Goal: Task Accomplishment & Management: Manage account settings

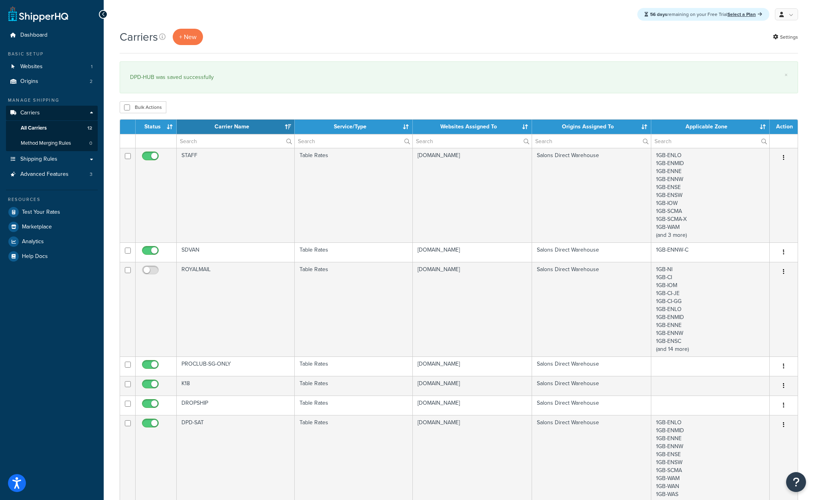
select select "15"
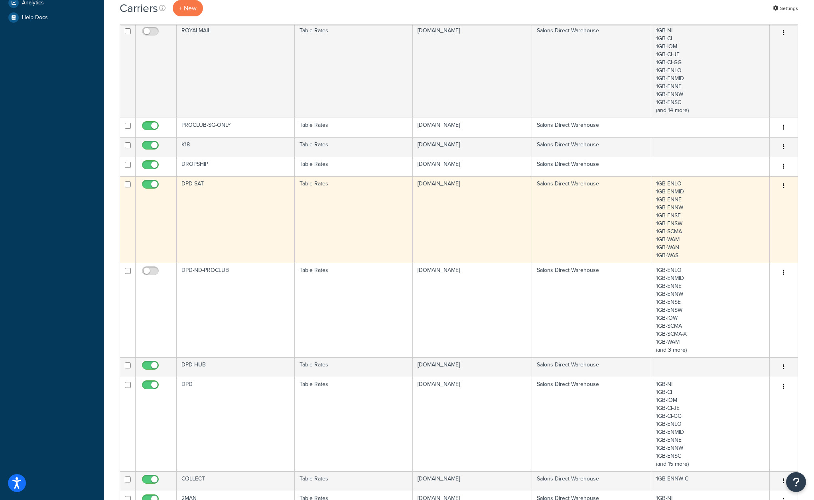
scroll to position [239, 0]
click at [243, 187] on td "DPD-SAT" at bounding box center [236, 219] width 118 height 87
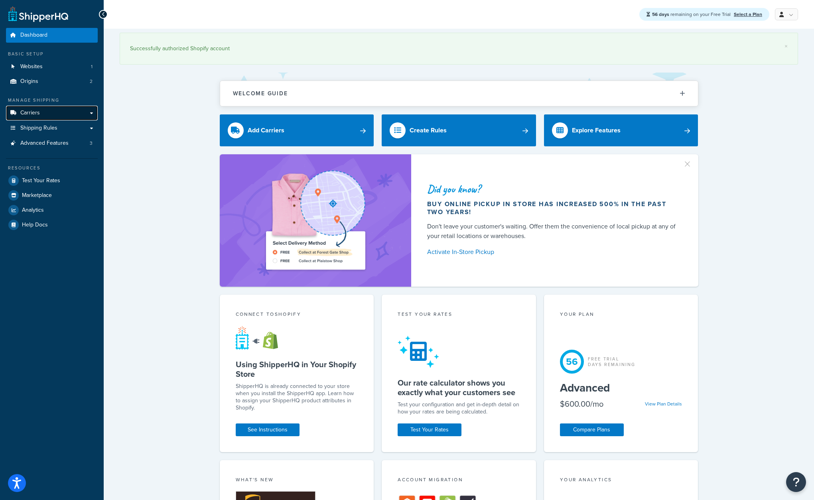
click at [26, 113] on span "Carriers" at bounding box center [30, 113] width 20 height 7
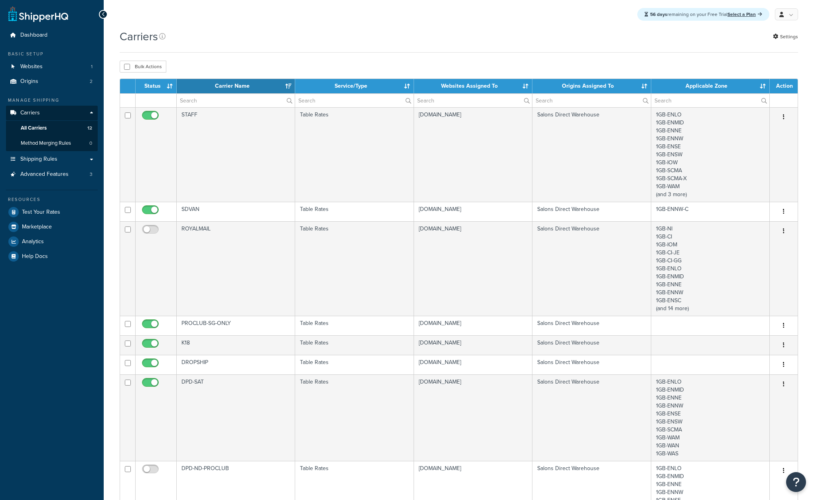
select select "15"
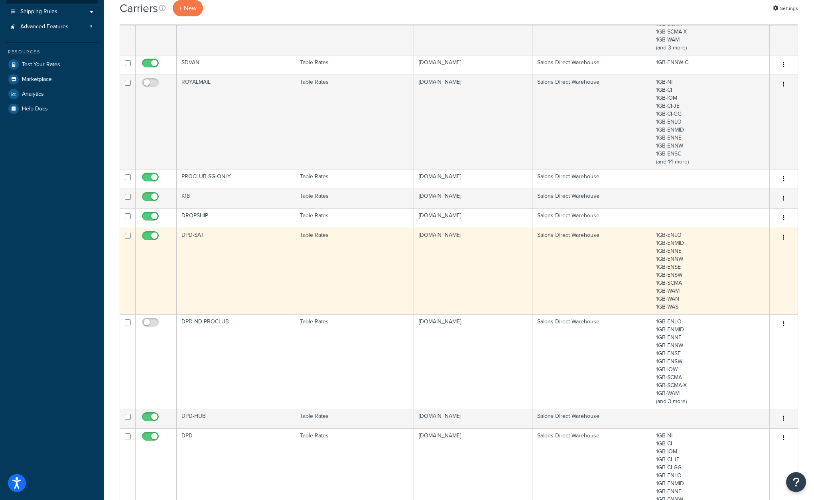
scroll to position [160, 0]
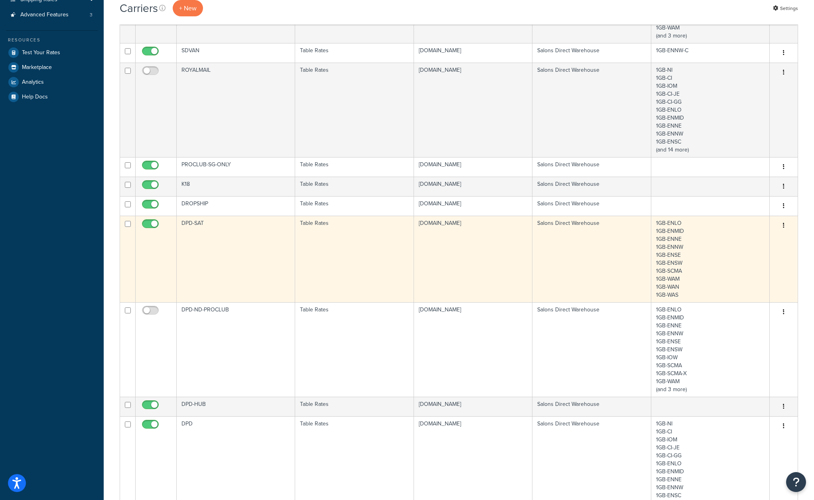
click at [357, 234] on td "Table Rates" at bounding box center [354, 259] width 118 height 87
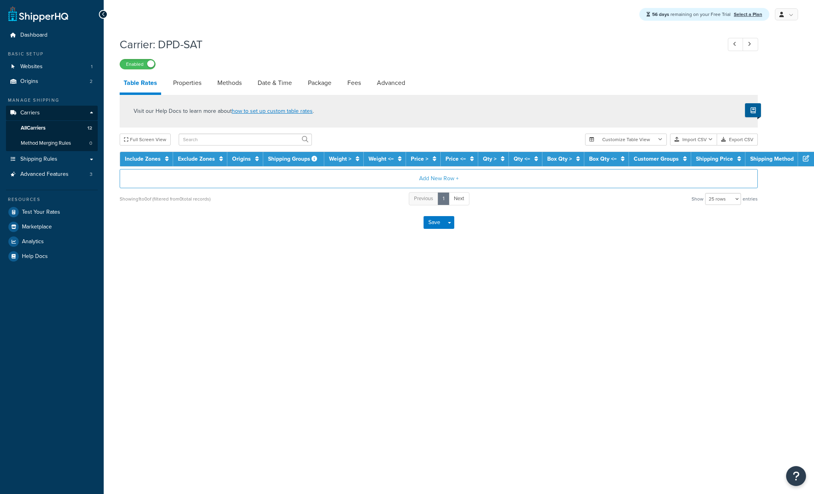
select select "25"
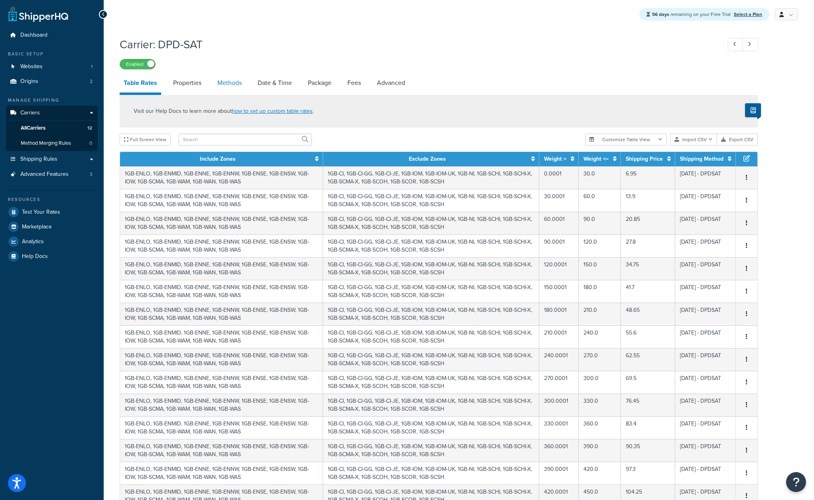
click at [238, 85] on link "Methods" at bounding box center [229, 82] width 32 height 19
select select "25"
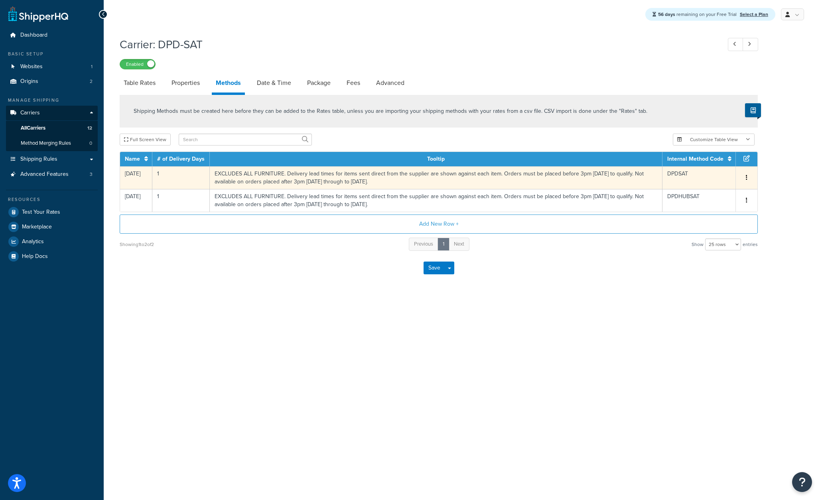
click at [396, 174] on td "EXCLUDES ALL FURNITURE. Delivery lead times for items sent direct from the supp…" at bounding box center [436, 177] width 453 height 23
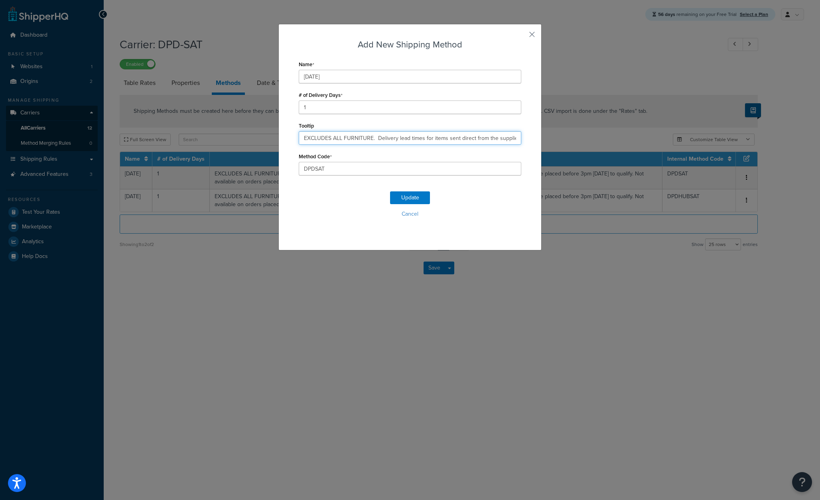
click at [391, 134] on input "EXCLUDES ALL FURNITURE. Delivery lead times for items sent direct from the supp…" at bounding box center [410, 138] width 223 height 14
click at [408, 213] on button "Cancel" at bounding box center [410, 214] width 223 height 12
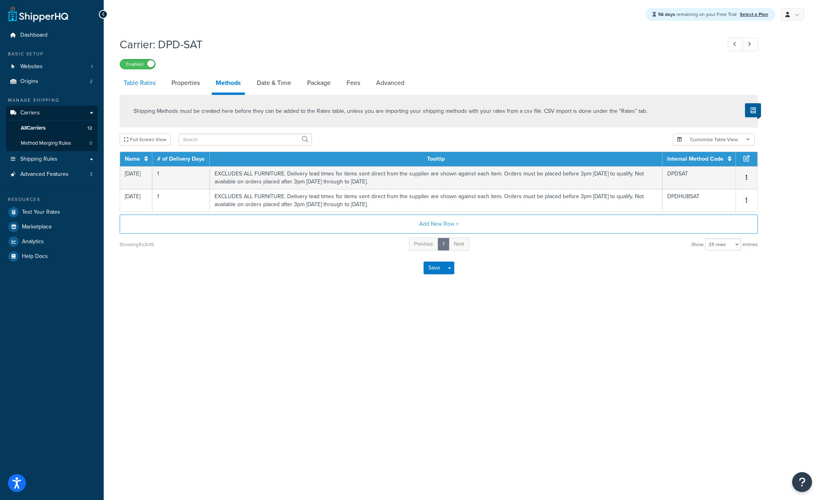
click at [142, 86] on link "Table Rates" at bounding box center [140, 82] width 40 height 19
select select "25"
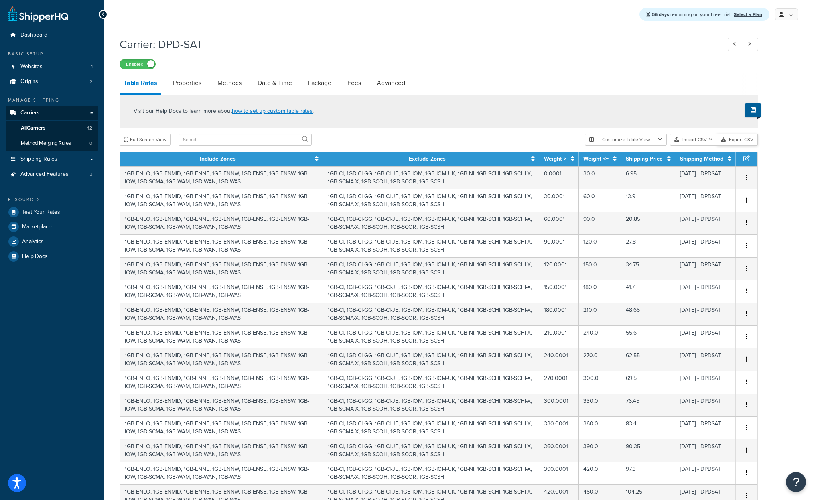
click at [739, 141] on button "Export CSV" at bounding box center [737, 140] width 41 height 12
click at [35, 127] on span "All Carriers" at bounding box center [33, 128] width 25 height 7
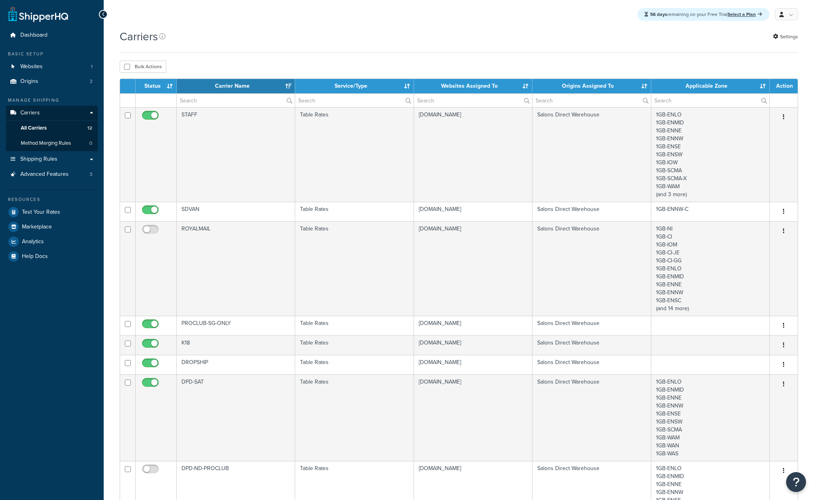
select select "15"
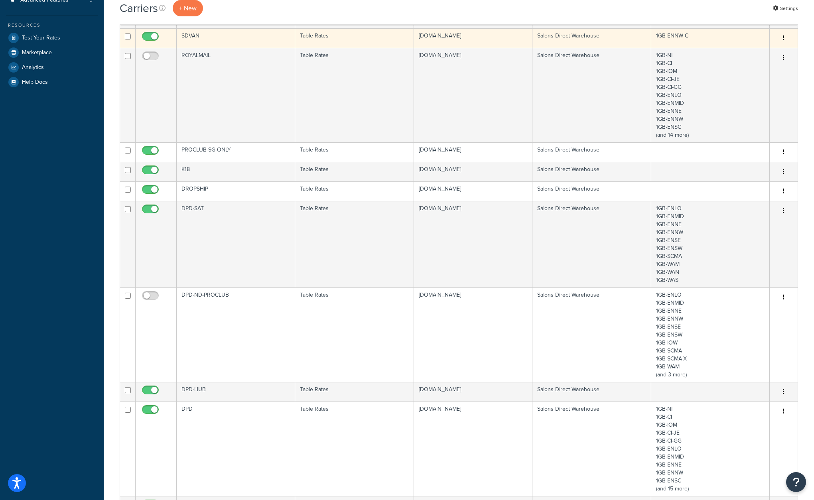
scroll to position [199, 0]
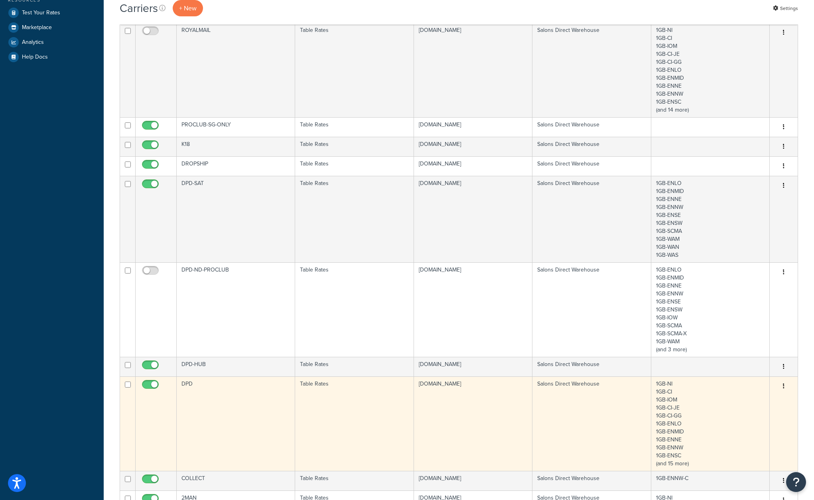
click at [259, 395] on td "DPD" at bounding box center [236, 423] width 118 height 95
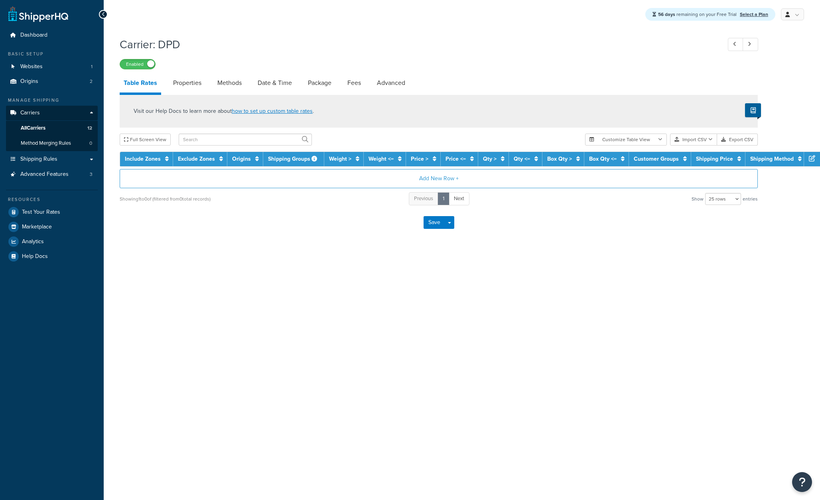
select select "25"
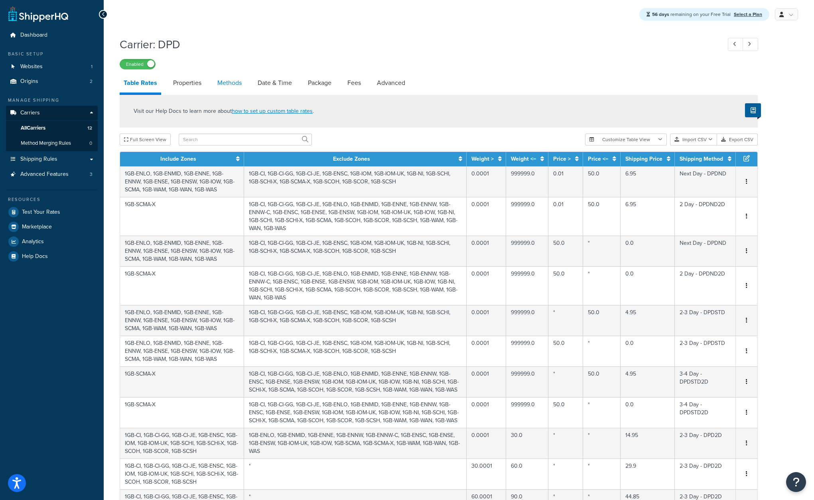
click at [237, 83] on link "Methods" at bounding box center [229, 82] width 32 height 19
select select "25"
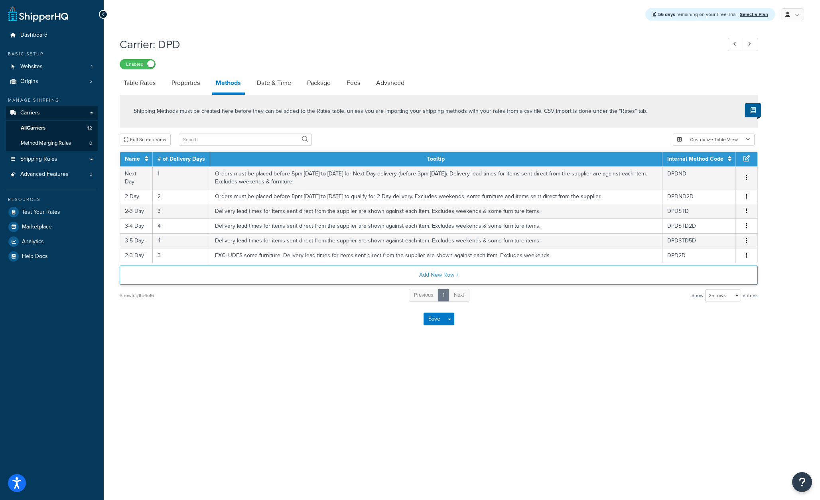
click at [434, 278] on button "Add New Row +" at bounding box center [439, 275] width 638 height 19
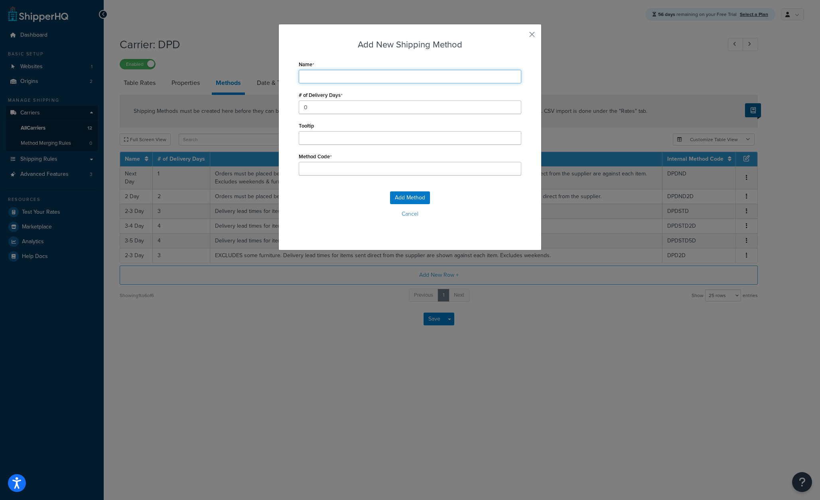
click at [323, 80] on input "Name" at bounding box center [410, 77] width 223 height 14
type input "S"
type input "Sa"
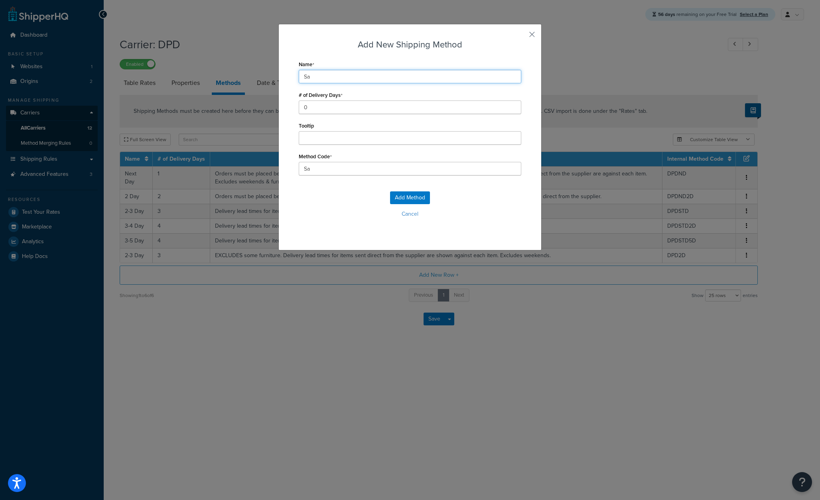
type input "Sat"
type input "Satu"
type input "Satur"
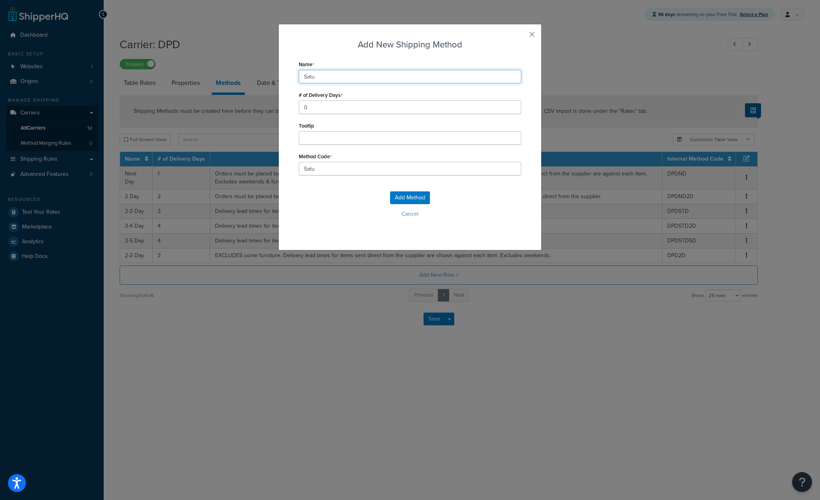
type input "Satur"
type input "Saturd"
type input "Saturda"
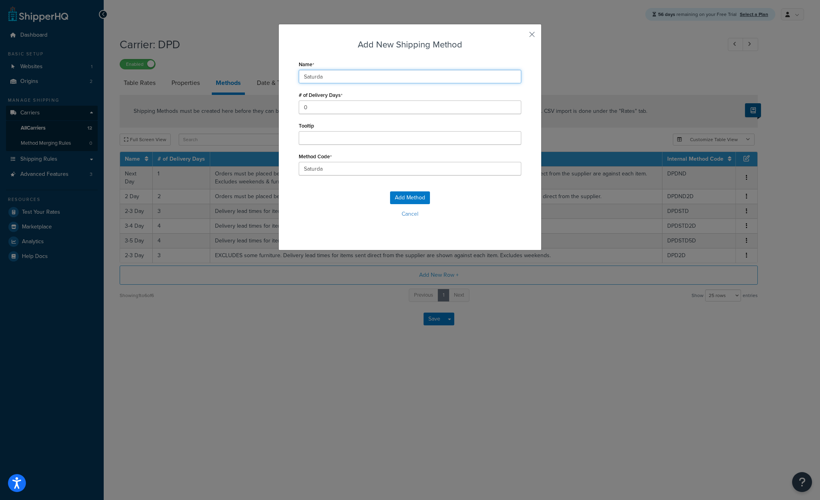
type input "Saturday"
drag, startPoint x: 325, startPoint y: 103, endPoint x: 283, endPoint y: 104, distance: 42.7
click at [283, 104] on div "Add New Shipping Method Name Saturday # of Delivery Days 0 Tooltip Method Code …" at bounding box center [409, 137] width 263 height 227
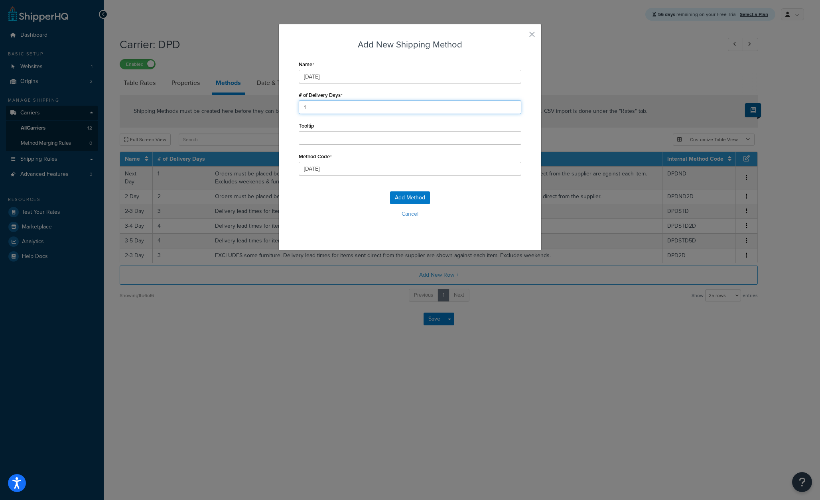
type input "1"
paste input "EXCLUDES ALL FURNITURE. Delivery lead times for items sent direct from the supp…"
type input "EXCLUDES ALL FURNITURE. Delivery lead times for items sent direct from the supp…"
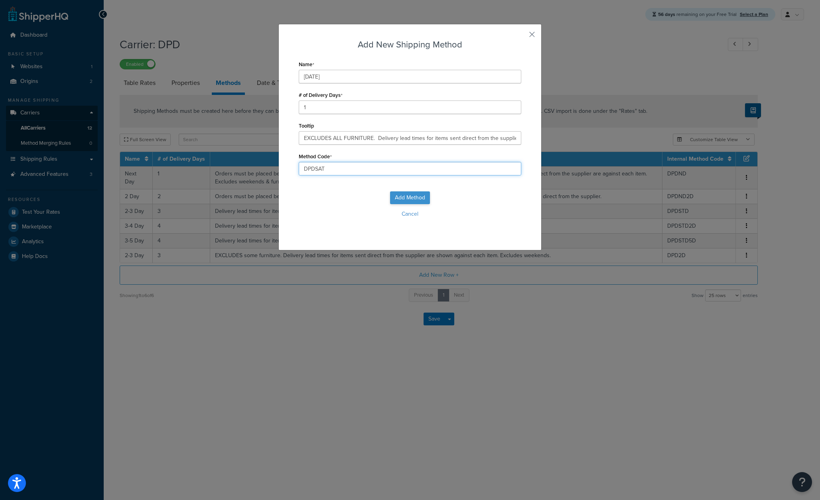
type input "DPDSAT"
click at [402, 194] on button "Add Method" at bounding box center [410, 197] width 40 height 13
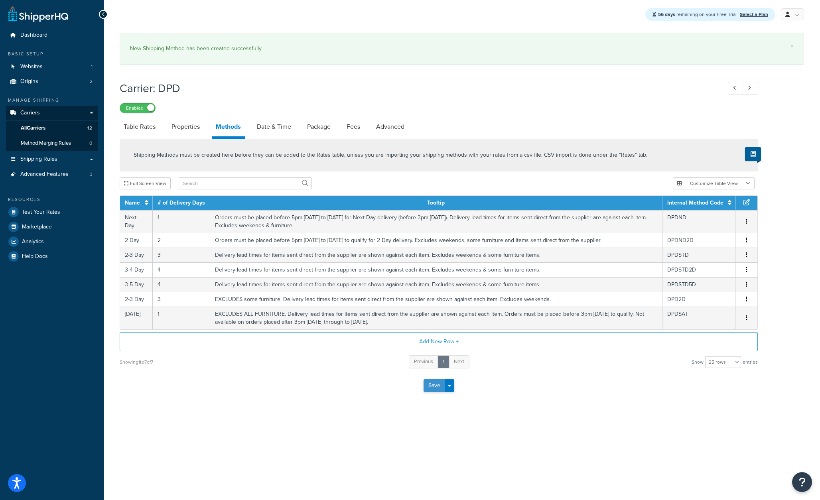
click at [433, 389] on button "Save" at bounding box center [435, 385] width 22 height 13
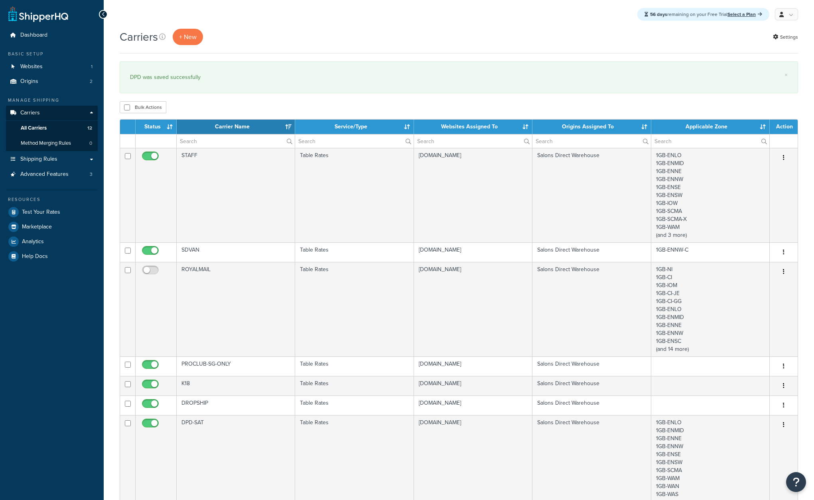
select select "15"
click at [426, 105] on div "Bulk Actions Duplicate Delete" at bounding box center [459, 107] width 678 height 12
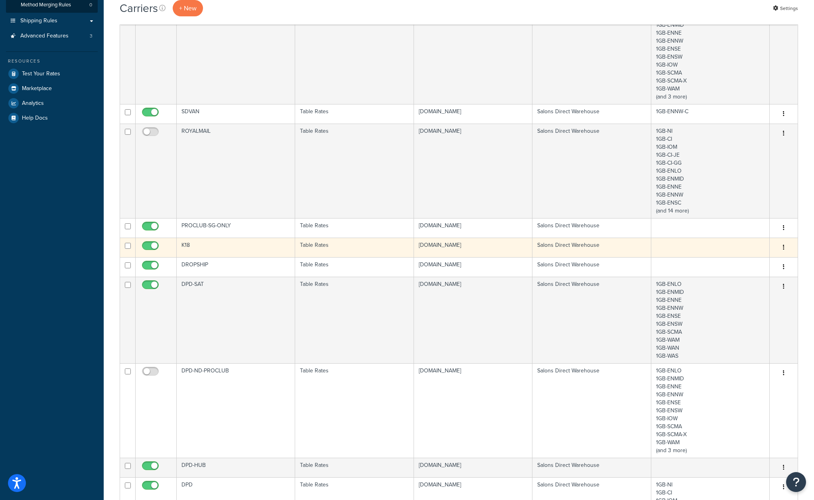
scroll to position [160, 0]
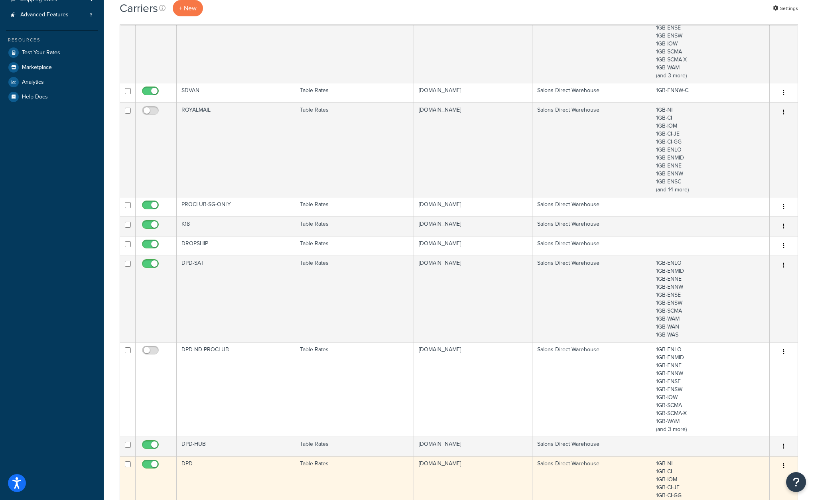
click at [225, 473] on td "DPD" at bounding box center [236, 503] width 118 height 95
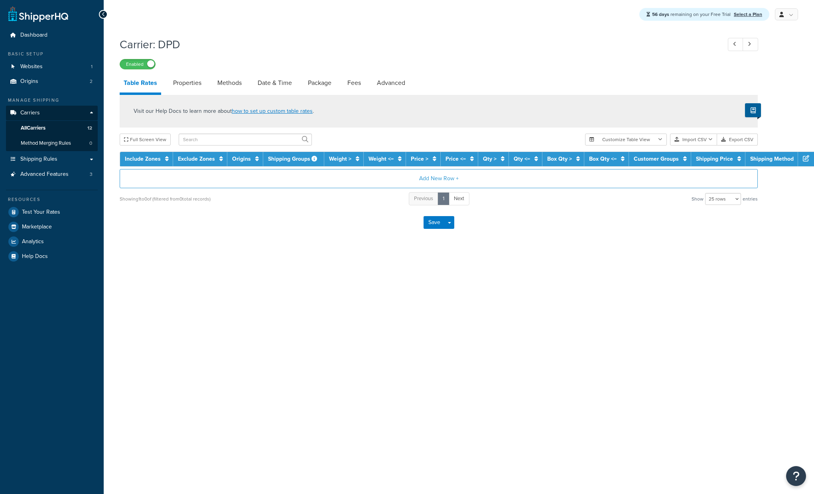
select select "25"
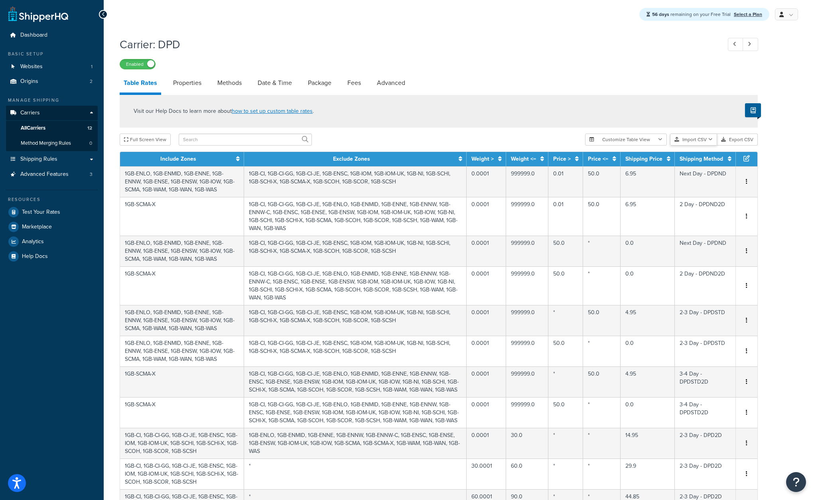
click at [710, 142] on icon "button" at bounding box center [710, 139] width 4 height 5
click at [704, 146] on div "Customize Table View Show all columns Show selected columns Import CSV Import a…" at bounding box center [671, 140] width 173 height 12
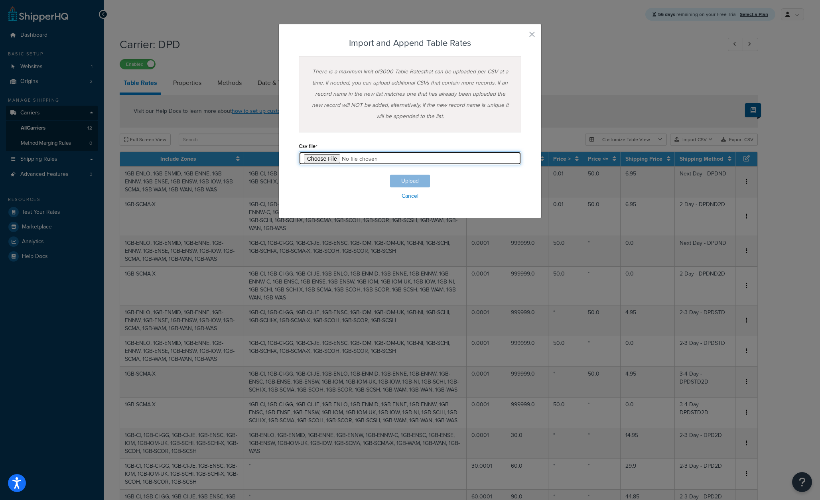
click at [328, 159] on input "file" at bounding box center [410, 159] width 223 height 14
type input "C:\fakepath\dpdsat.csv"
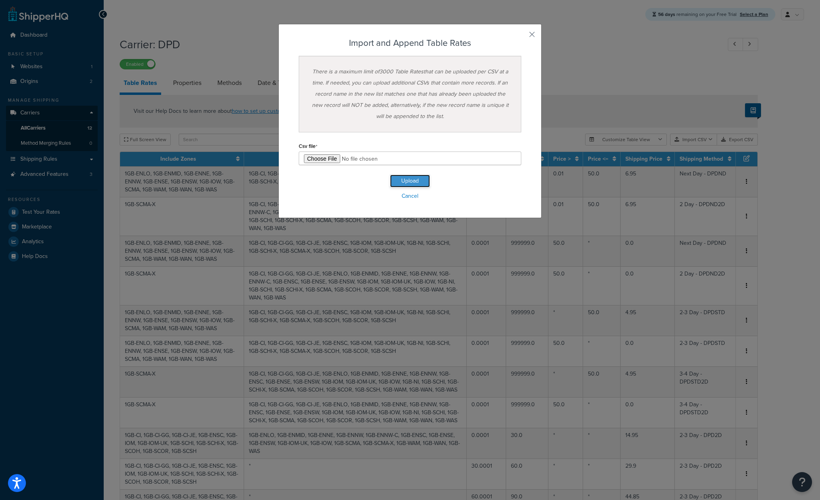
click at [412, 177] on button "Upload" at bounding box center [410, 181] width 40 height 13
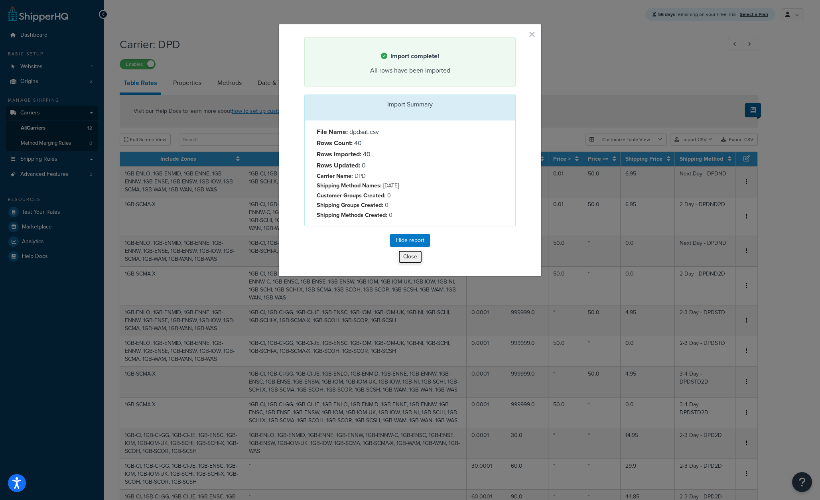
click at [409, 264] on button "Close" at bounding box center [410, 257] width 24 height 14
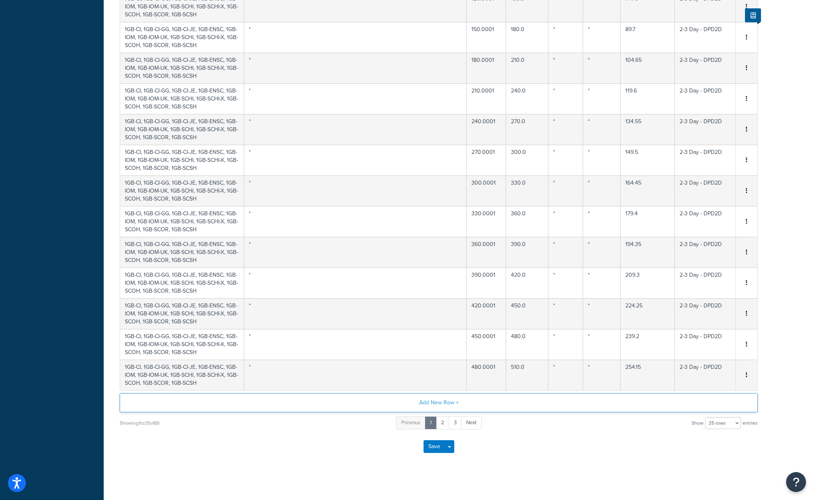
scroll to position [564, 0]
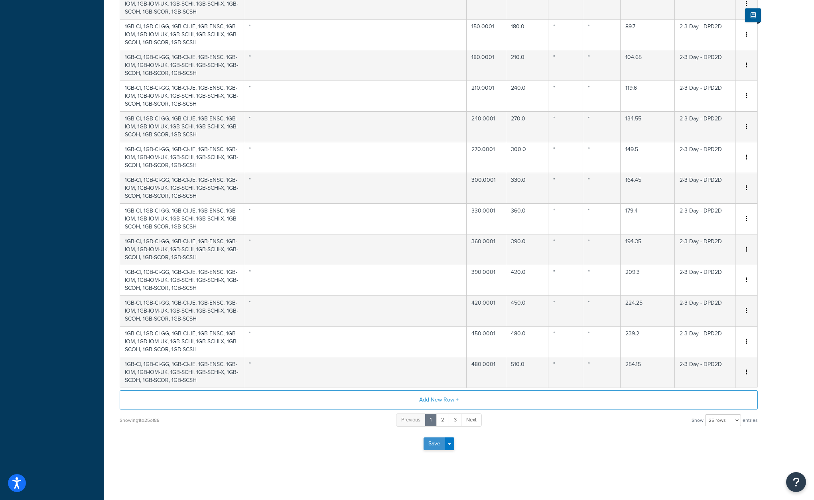
click at [434, 445] on button "Save" at bounding box center [435, 444] width 22 height 13
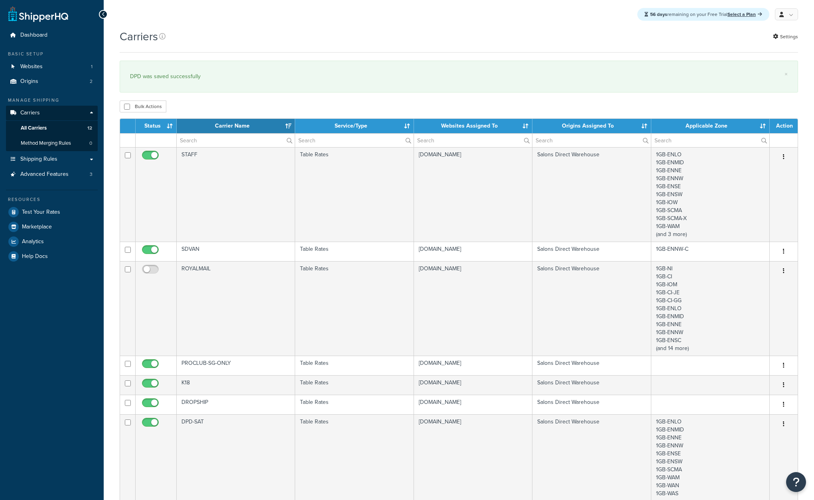
select select "15"
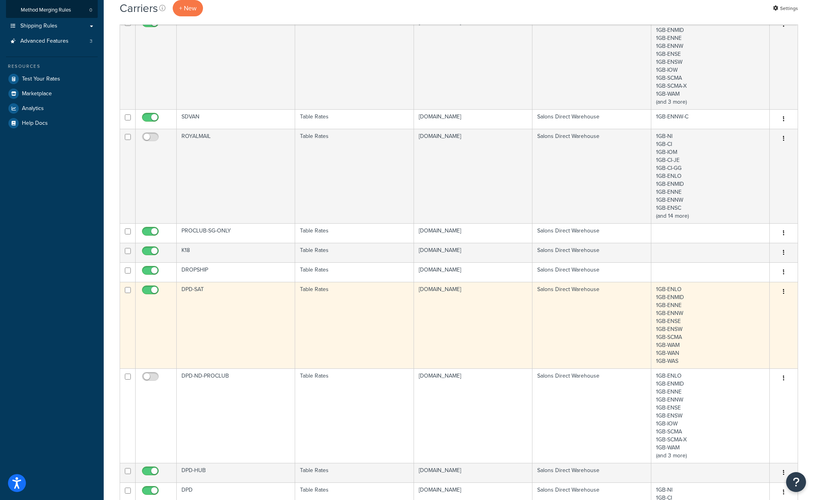
scroll to position [160, 0]
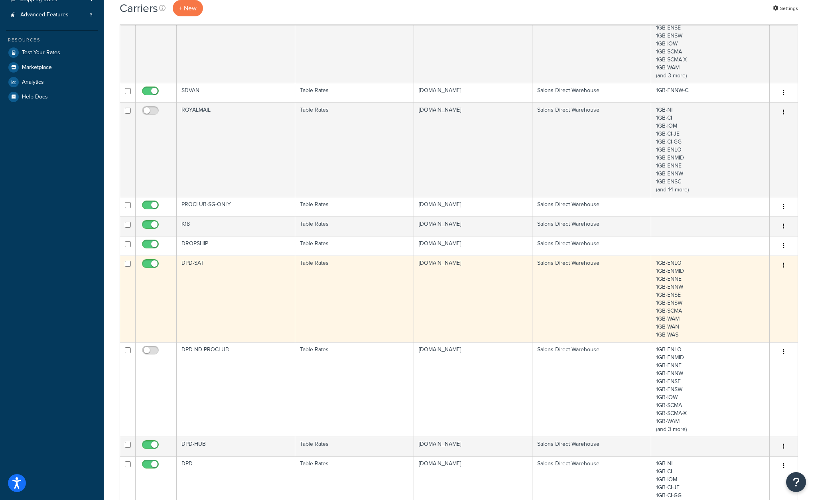
click at [155, 265] on input "checkbox" at bounding box center [151, 266] width 22 height 10
checkbox input "false"
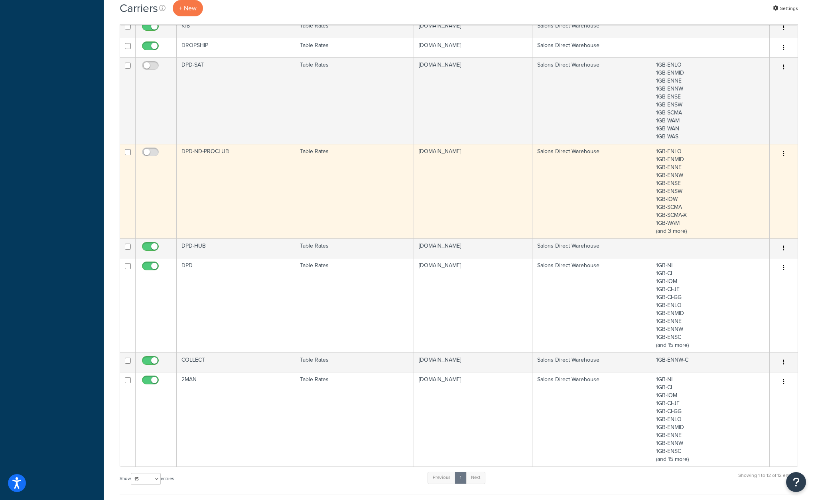
scroll to position [359, 0]
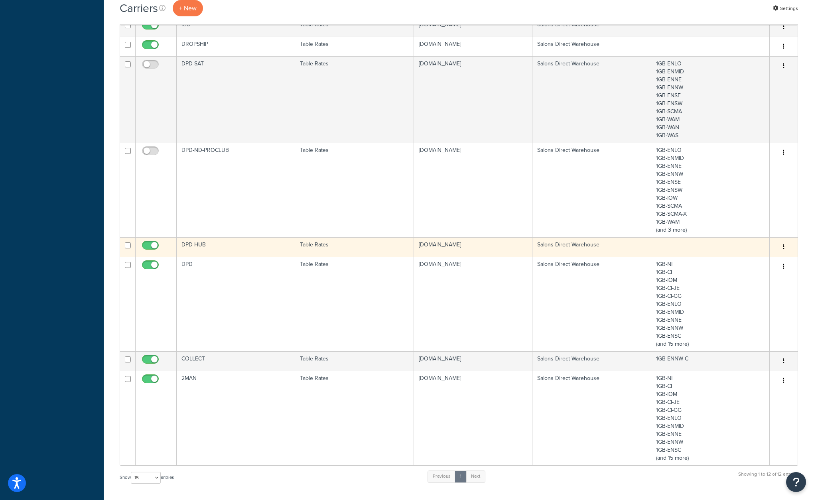
click at [258, 245] on td "DPD-HUB" at bounding box center [236, 247] width 118 height 20
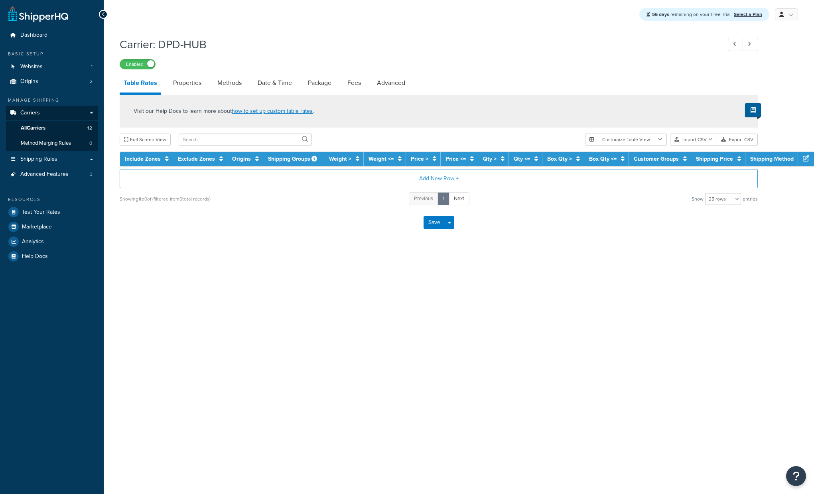
select select "25"
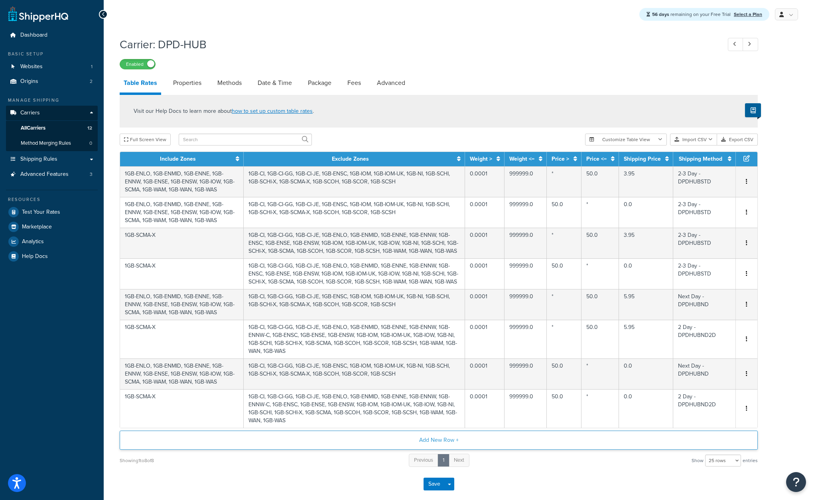
click at [440, 440] on button "Add New Row +" at bounding box center [439, 440] width 638 height 19
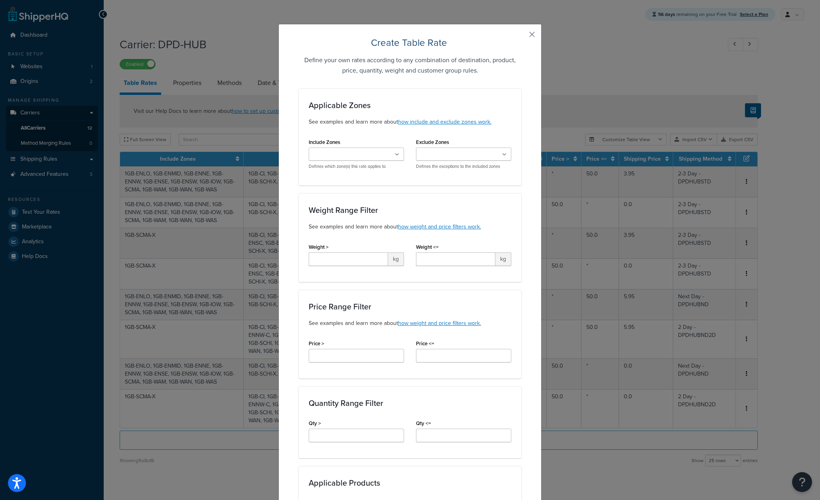
click at [521, 37] on button "button" at bounding box center [520, 37] width 2 height 2
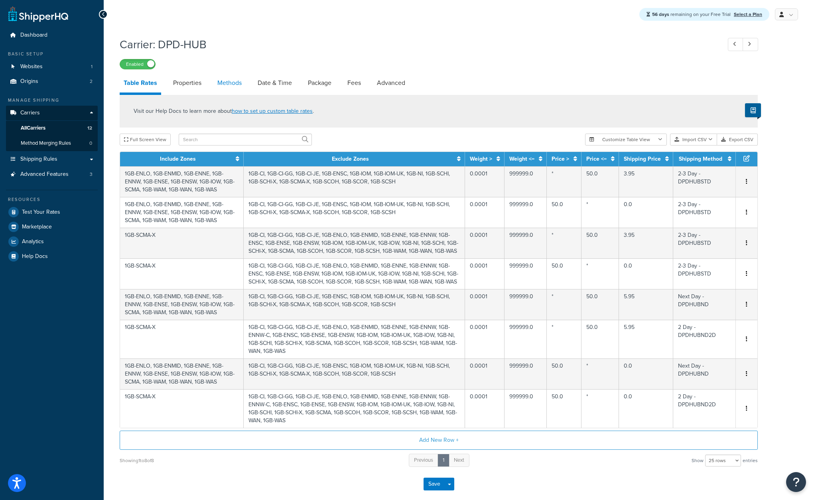
click at [238, 85] on link "Methods" at bounding box center [229, 82] width 32 height 19
select select "25"
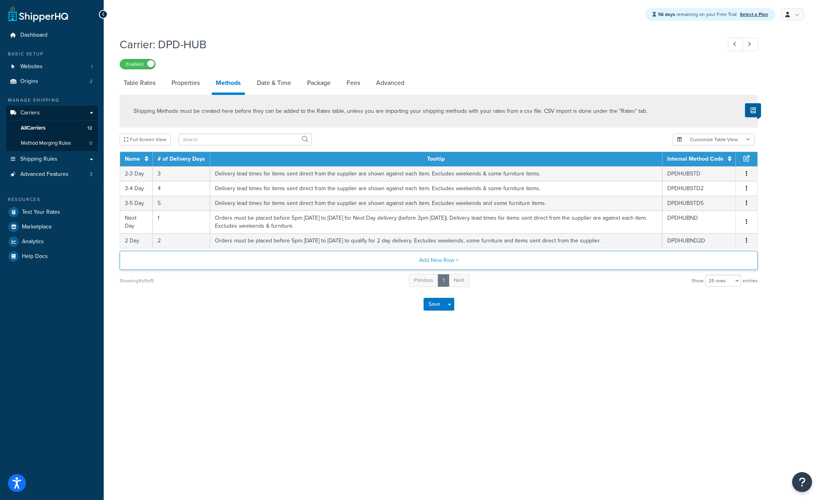
click at [438, 263] on button "Add New Row +" at bounding box center [439, 260] width 638 height 19
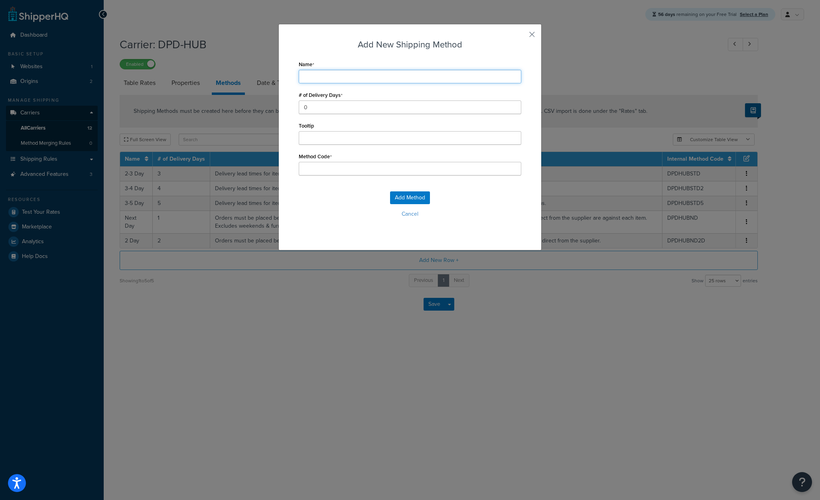
click at [330, 74] on input "Name" at bounding box center [410, 77] width 223 height 14
type input "S"
type input "Sa"
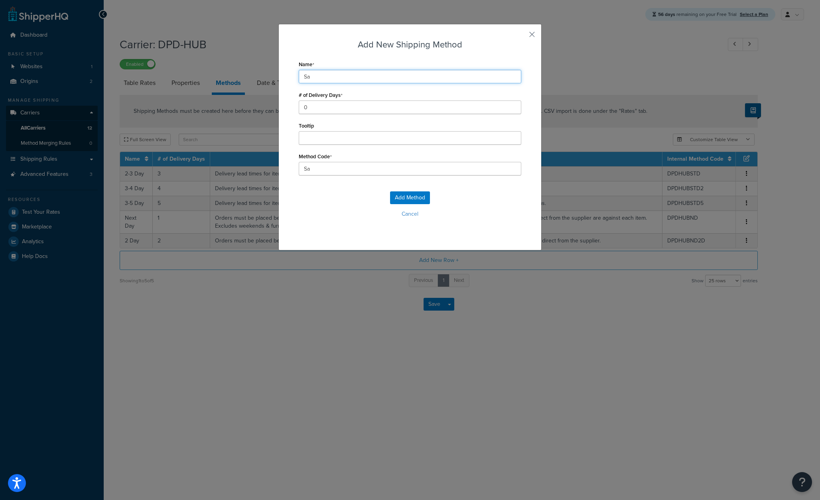
type input "Sat"
type input "Satu"
type input "Satur"
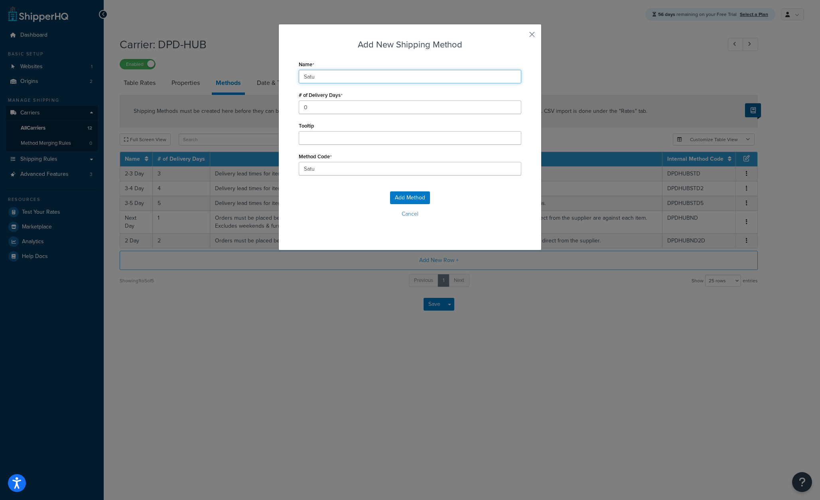
type input "Satur"
type input "Saturd"
type input "Saturda"
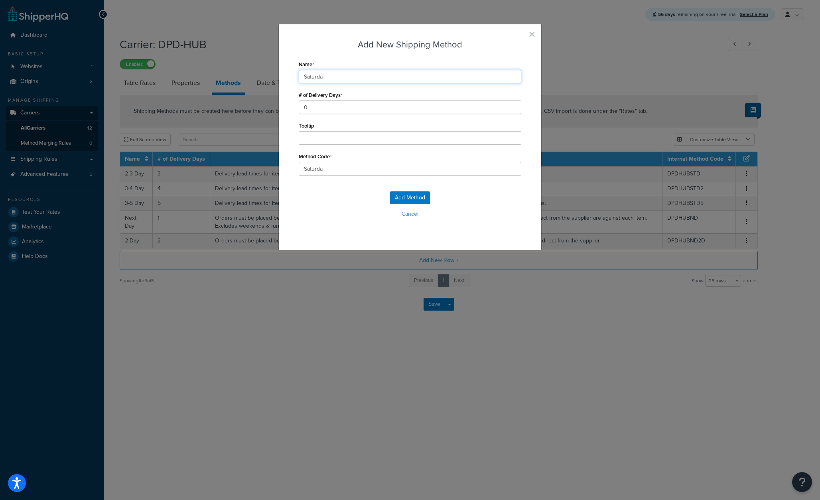
type input "[DATE]"
type input "1"
type input "DPDHUBSAT"
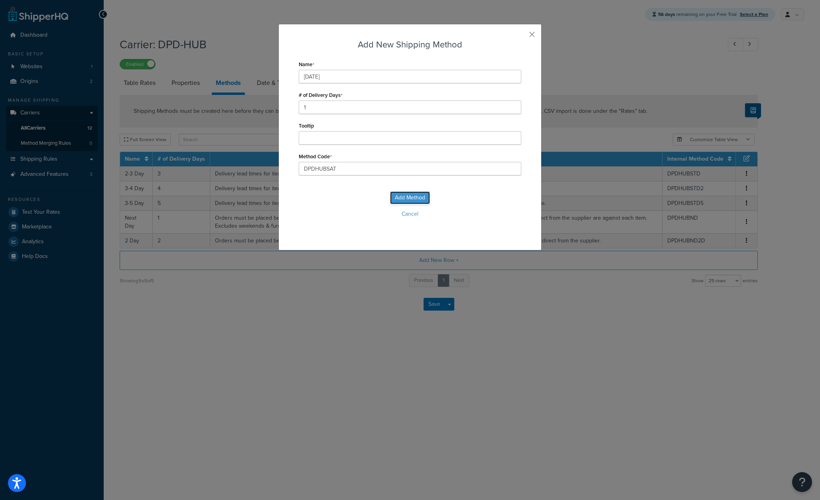
click at [409, 199] on button "Add Method" at bounding box center [410, 197] width 40 height 13
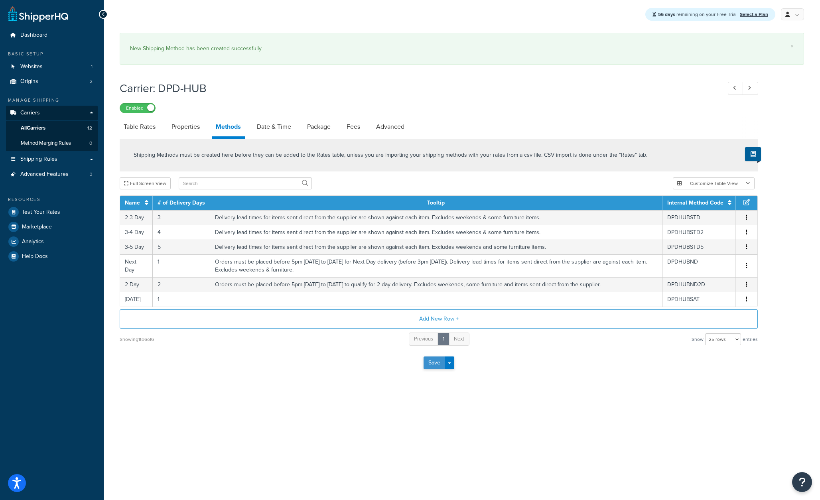
click at [428, 361] on button "Save" at bounding box center [435, 363] width 22 height 13
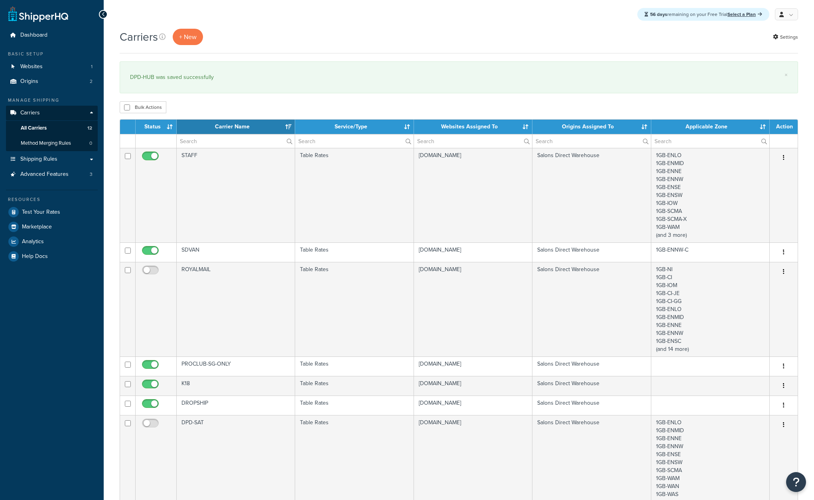
select select "15"
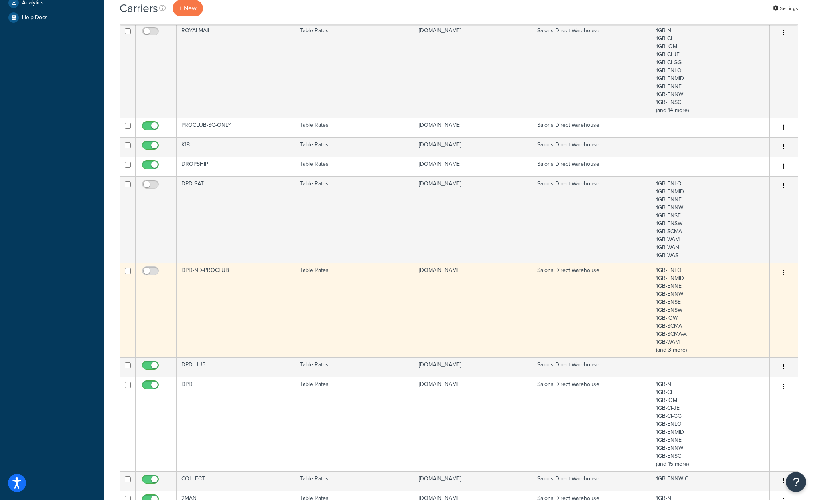
scroll to position [239, 0]
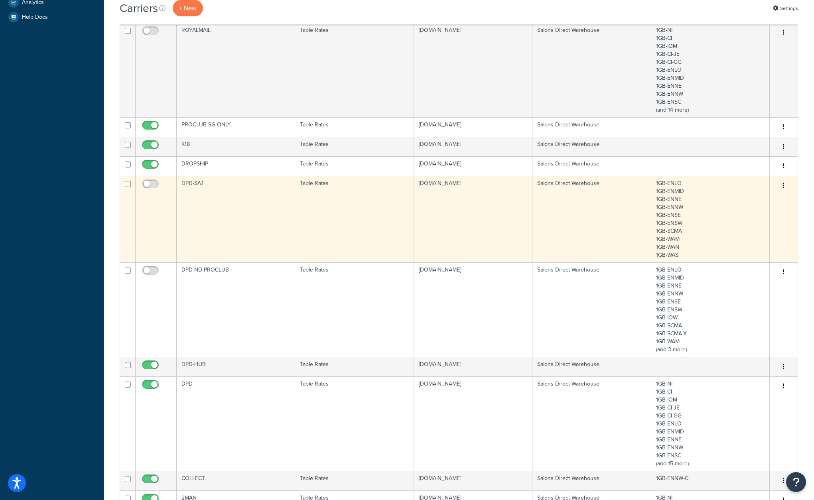
click at [216, 221] on td "DPD-SAT" at bounding box center [236, 219] width 118 height 87
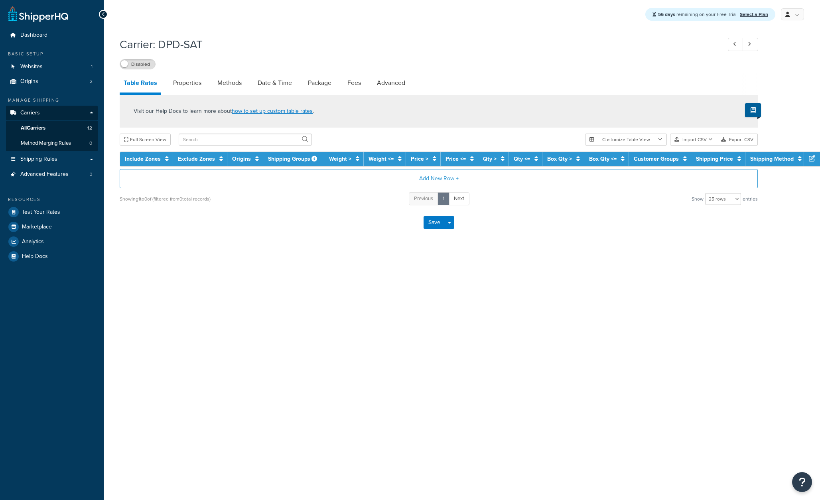
select select "25"
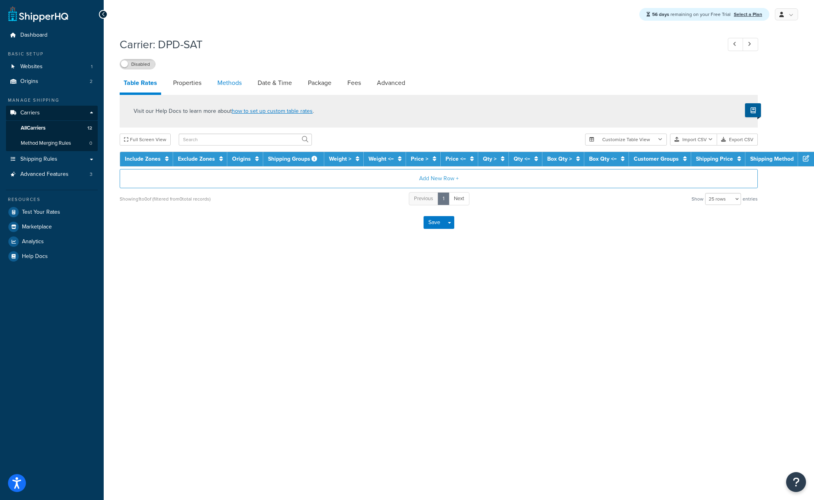
click at [234, 85] on link "Methods" at bounding box center [229, 82] width 32 height 19
select select "25"
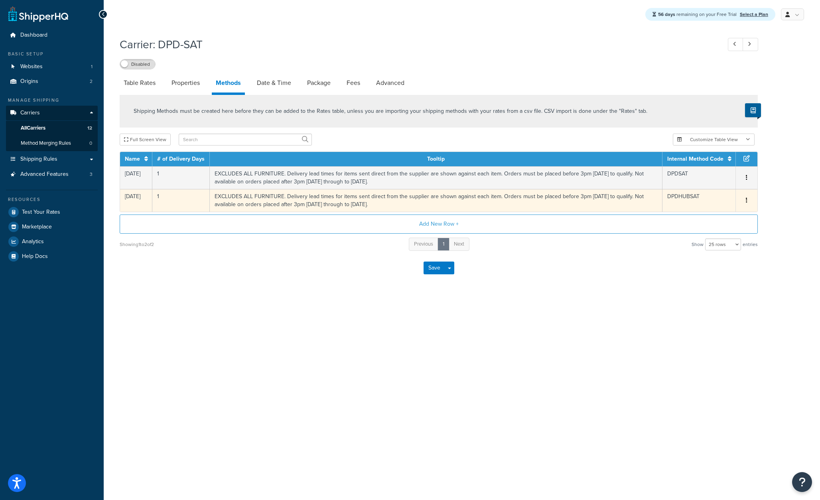
click at [258, 202] on td "EXCLUDES ALL FURNITURE. Delivery lead times for items sent direct from the supp…" at bounding box center [436, 200] width 453 height 23
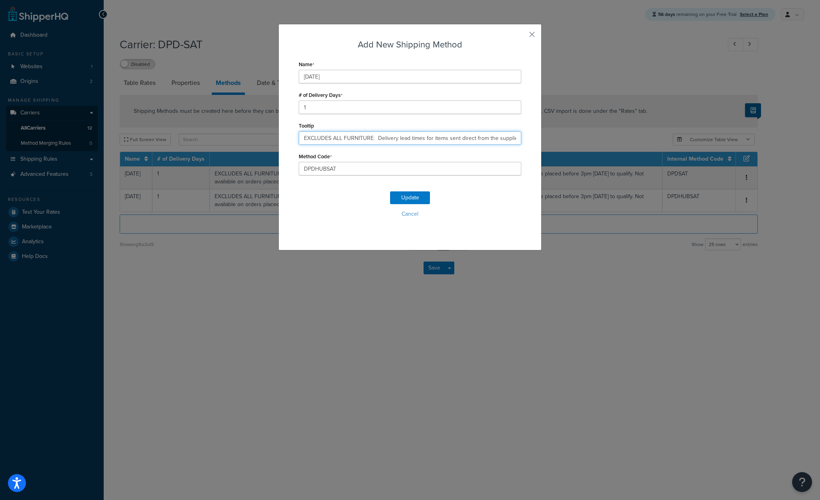
click at [314, 138] on input "EXCLUDES ALL FURNITURE. Delivery lead times for items sent direct from the supp…" at bounding box center [410, 138] width 223 height 14
click at [408, 214] on button "Cancel" at bounding box center [410, 214] width 223 height 12
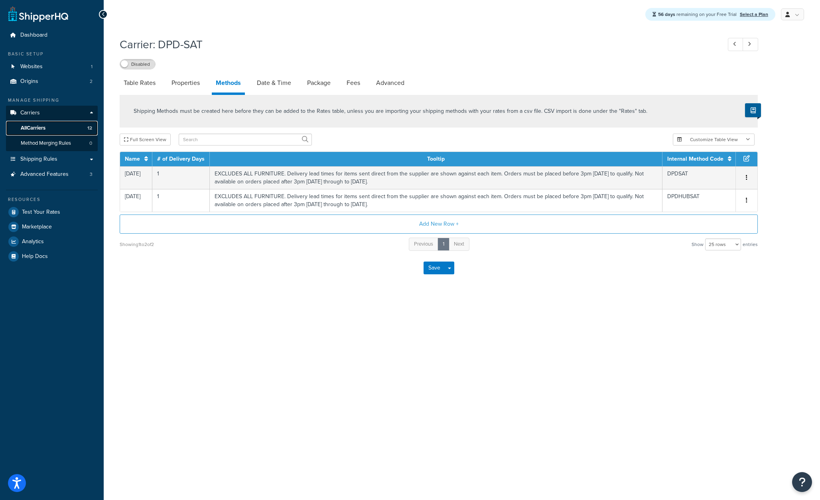
click at [32, 126] on span "All Carriers" at bounding box center [33, 128] width 25 height 7
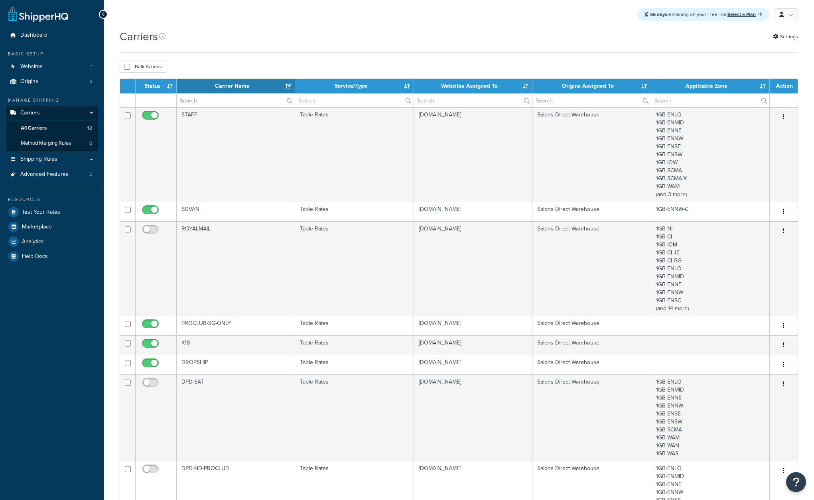
select select "15"
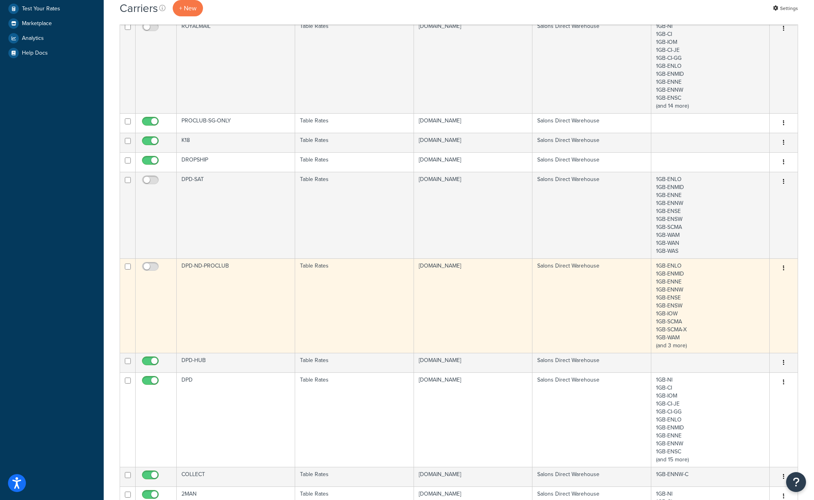
scroll to position [239, 0]
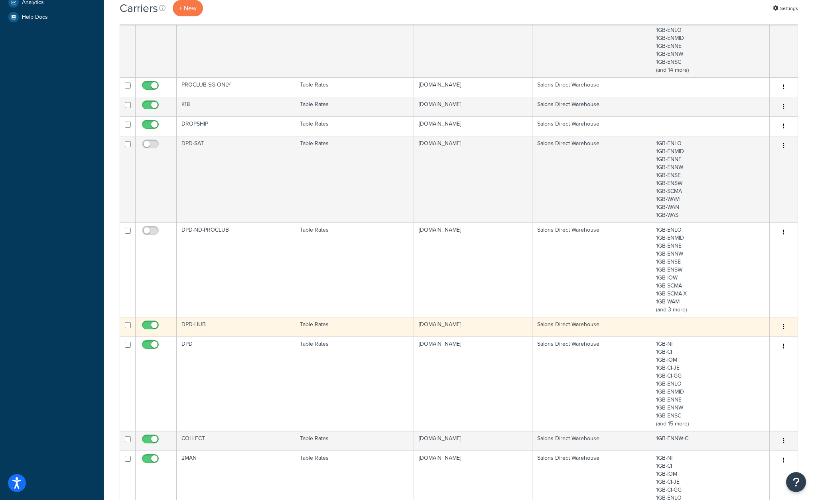
click at [237, 324] on td "DPD-HUB" at bounding box center [236, 327] width 118 height 20
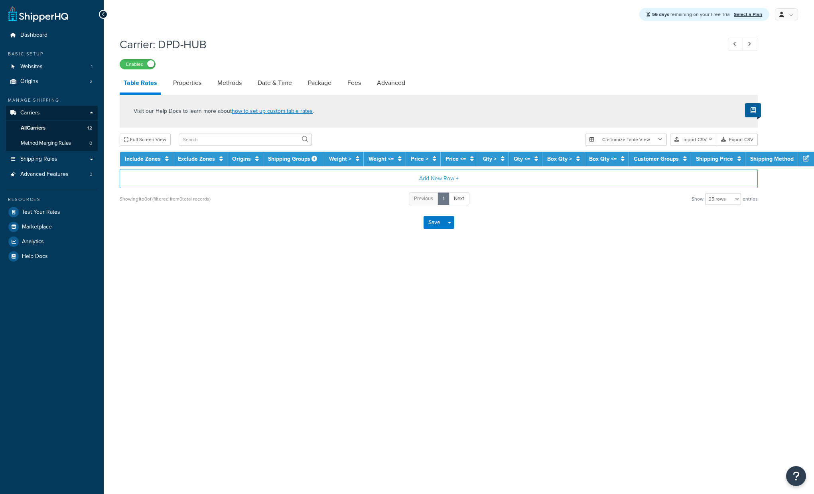
select select "25"
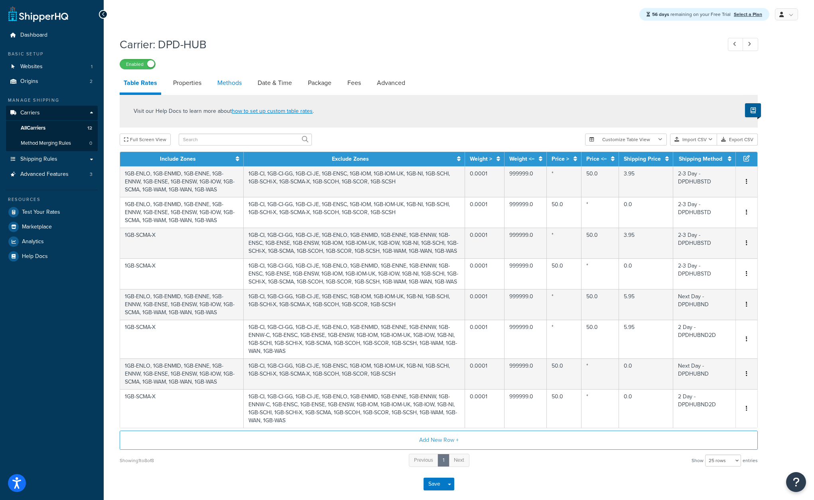
click at [236, 85] on link "Methods" at bounding box center [229, 82] width 32 height 19
select select "25"
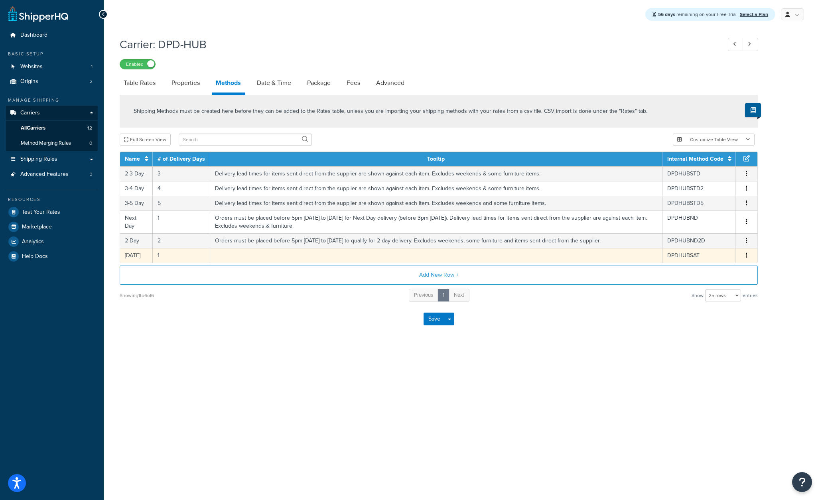
click at [609, 258] on td at bounding box center [436, 255] width 452 height 15
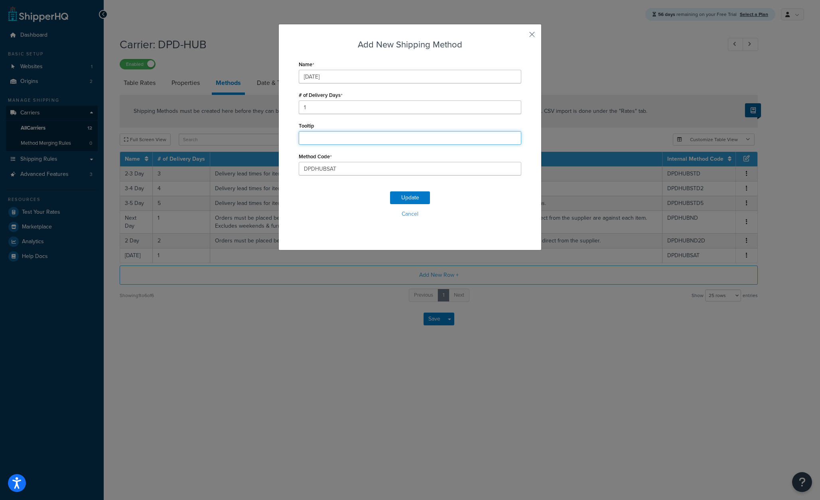
click at [314, 138] on input "Tooltip" at bounding box center [410, 138] width 223 height 14
paste input "EXCLUDES ALL FURNITURE. Delivery lead times for items sent direct from the supp…"
type input "EXCLUDES ALL FURNITURE. Delivery lead times for items sent direct from the supp…"
click at [409, 196] on button "Update" at bounding box center [410, 197] width 40 height 13
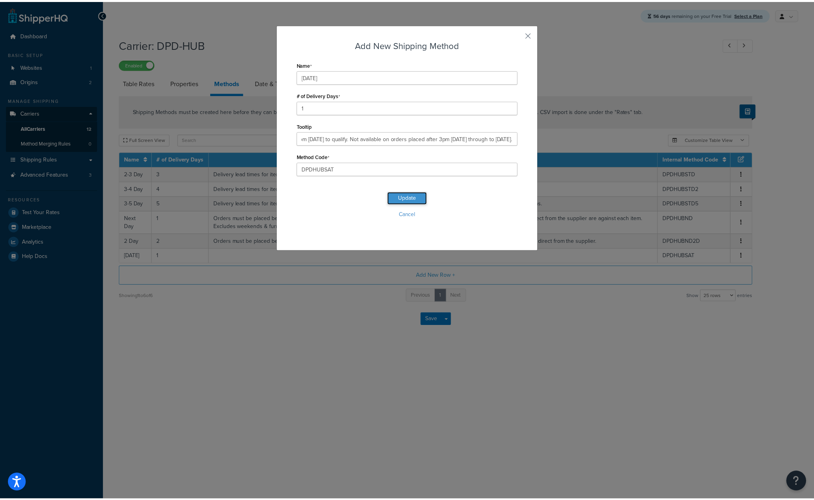
scroll to position [0, 0]
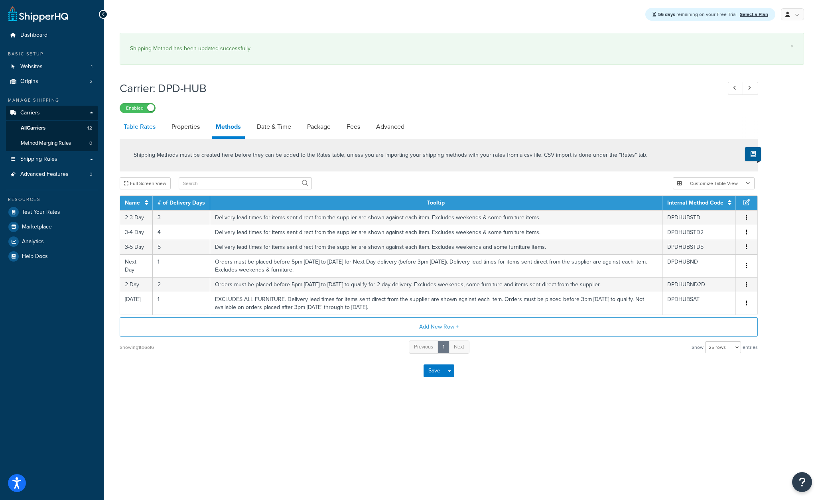
click at [149, 126] on link "Table Rates" at bounding box center [140, 126] width 40 height 19
select select "25"
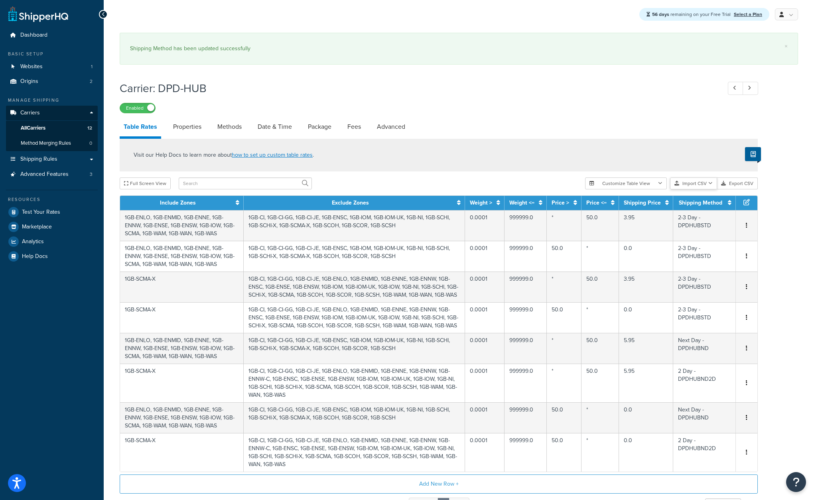
click at [694, 185] on button "Import CSV" at bounding box center [693, 183] width 47 height 12
click at [704, 189] on div "Customize Table View Show all columns Show selected columns Import CSV Import a…" at bounding box center [671, 183] width 173 height 12
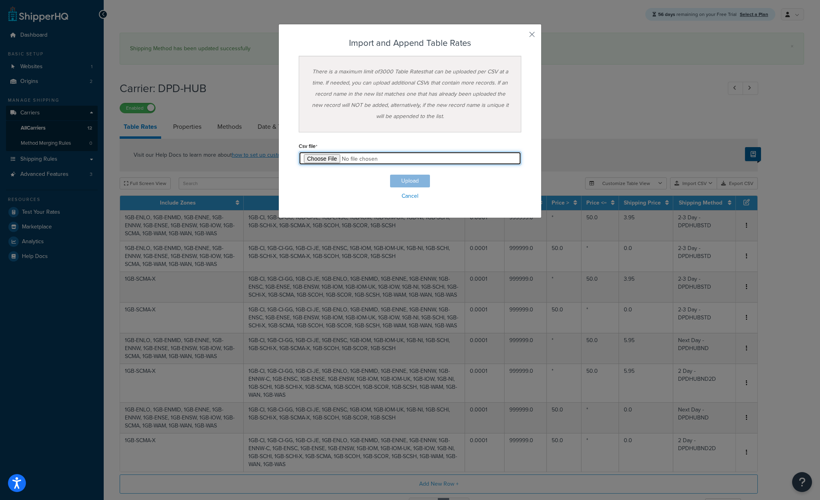
click at [331, 158] on input "file" at bounding box center [410, 159] width 223 height 14
type input "C:\fakepath\Table Rate Export-2025-09-05 0339.csv"
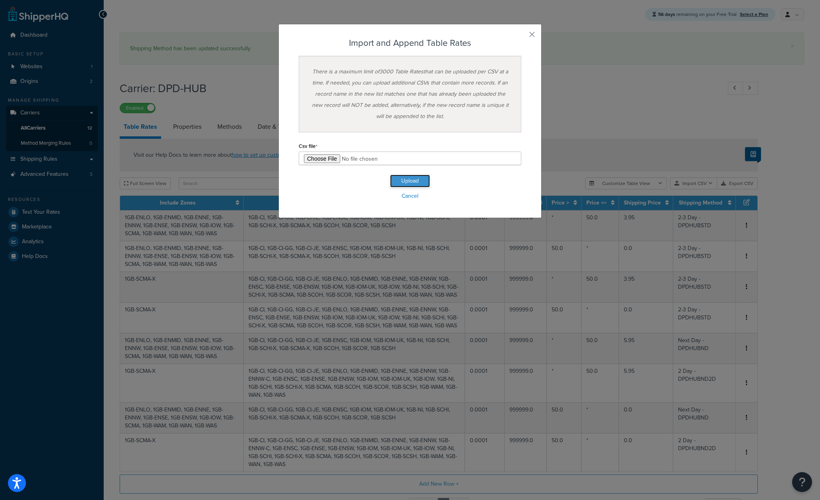
click at [406, 177] on button "Upload" at bounding box center [410, 181] width 40 height 13
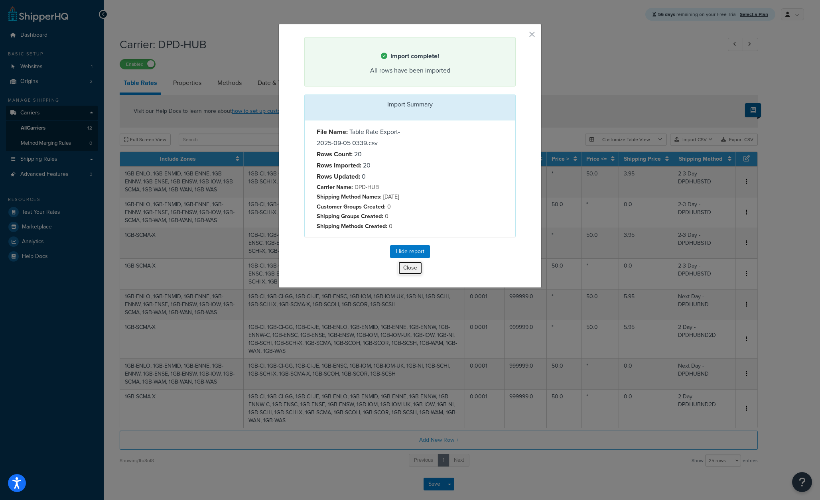
click at [406, 275] on button "Close" at bounding box center [410, 268] width 24 height 14
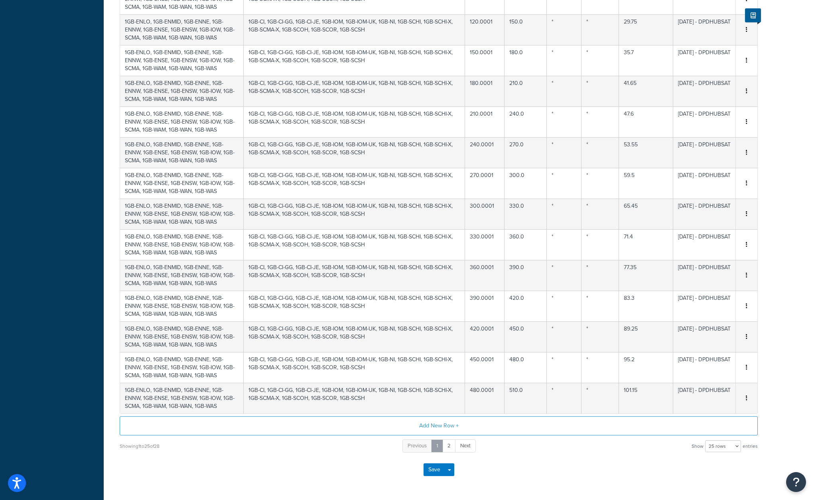
scroll to position [564, 0]
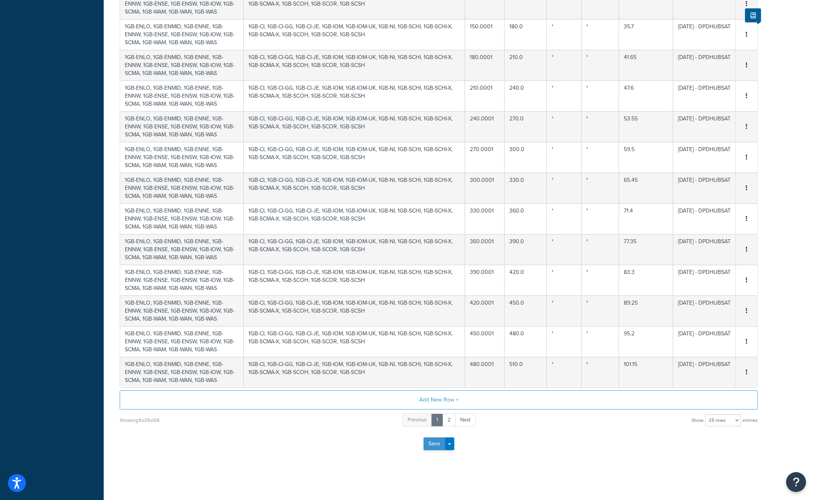
click at [432, 443] on button "Save" at bounding box center [435, 444] width 22 height 13
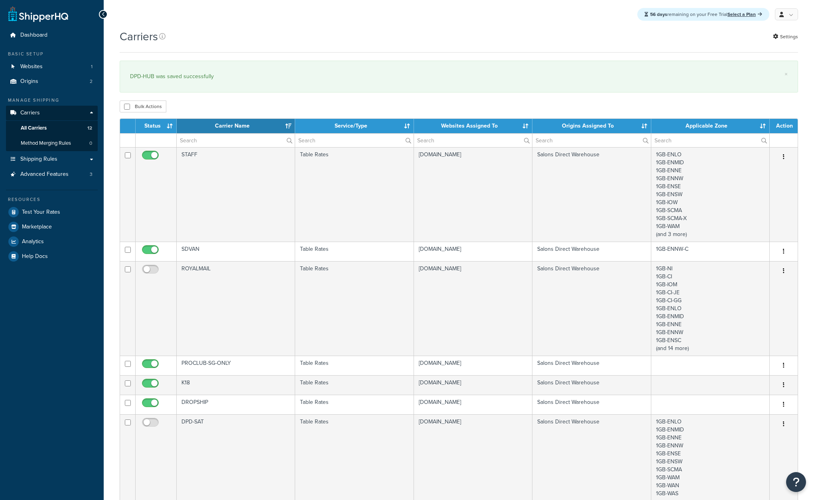
select select "15"
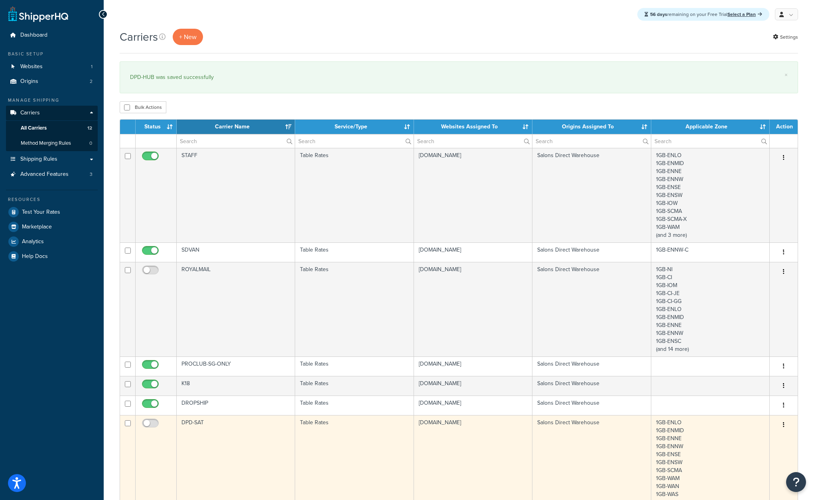
click at [219, 437] on td "DPD-SAT" at bounding box center [236, 458] width 118 height 87
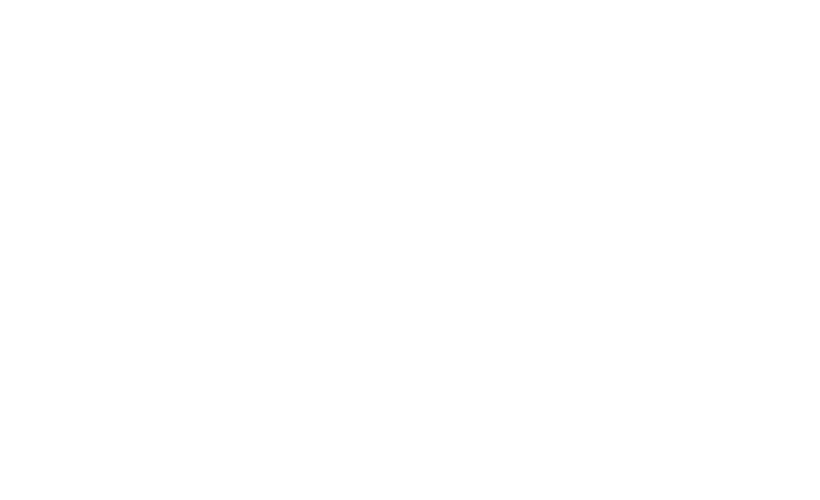
select select "25"
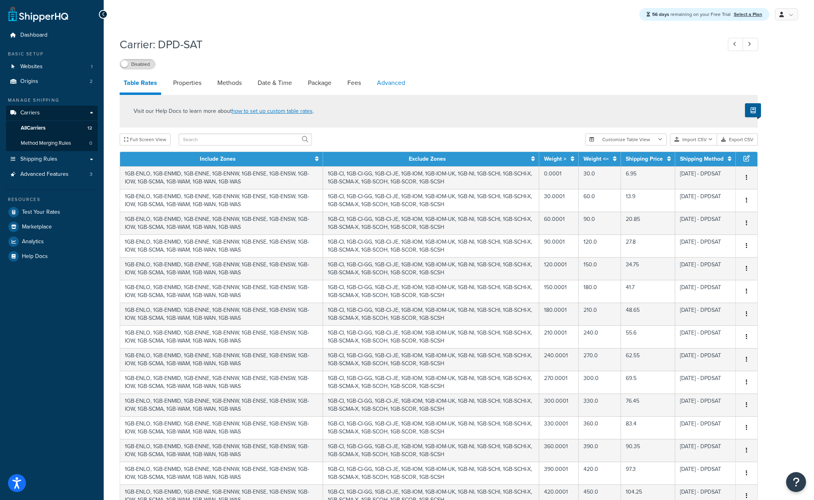
click at [392, 87] on link "Advanced" at bounding box center [391, 82] width 36 height 19
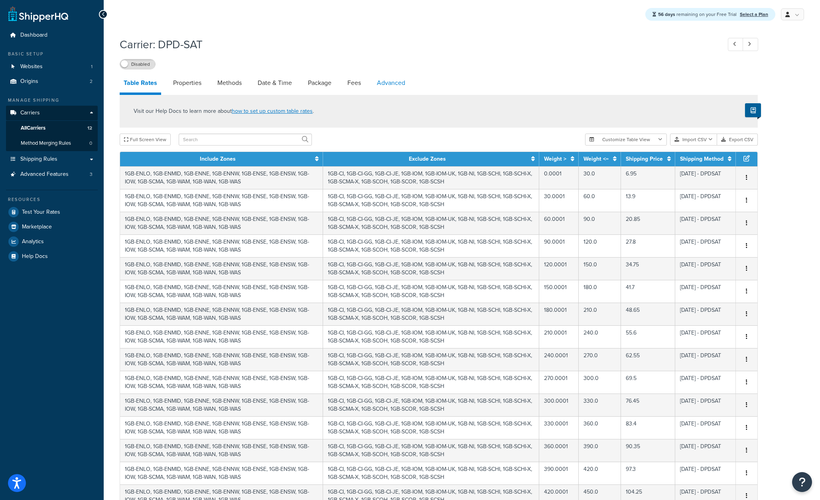
select select "false"
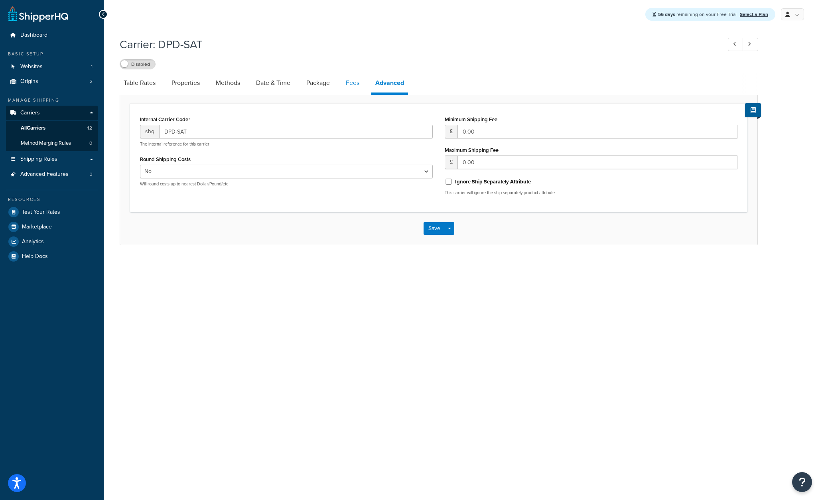
click at [350, 85] on link "Fees" at bounding box center [353, 82] width 22 height 19
select select "AFTER"
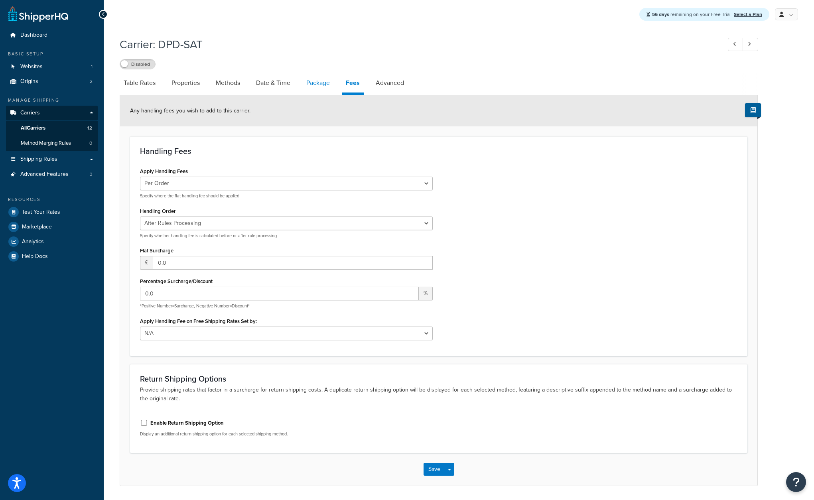
click at [321, 83] on link "Package" at bounding box center [318, 82] width 32 height 19
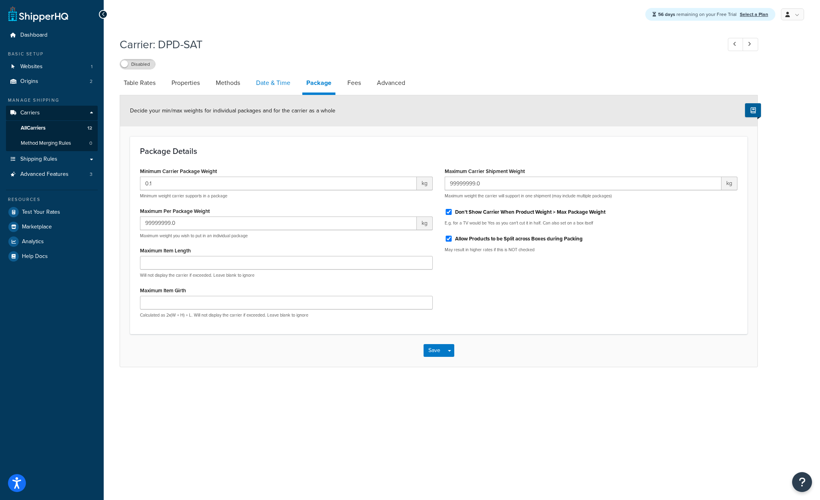
click at [287, 85] on link "Date & Time" at bounding box center [273, 82] width 42 height 19
select select "MMMd"
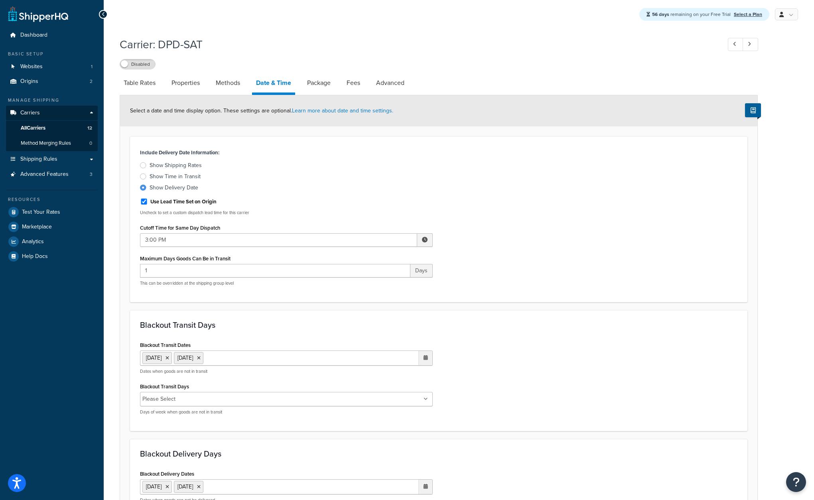
click at [166, 169] on div "Show Shipping Rates" at bounding box center [176, 166] width 52 height 8
click at [0, 0] on input "Show Shipping Rates" at bounding box center [0, 0] width 0 height 0
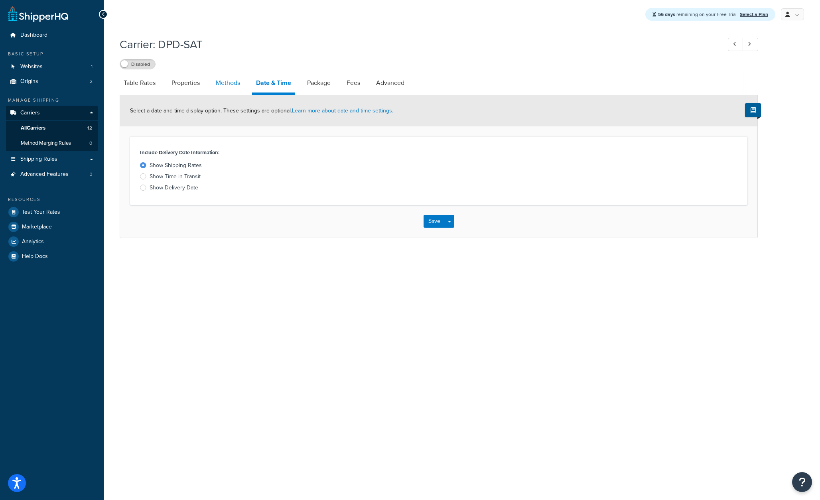
click at [230, 81] on link "Methods" at bounding box center [228, 82] width 32 height 19
select select "25"
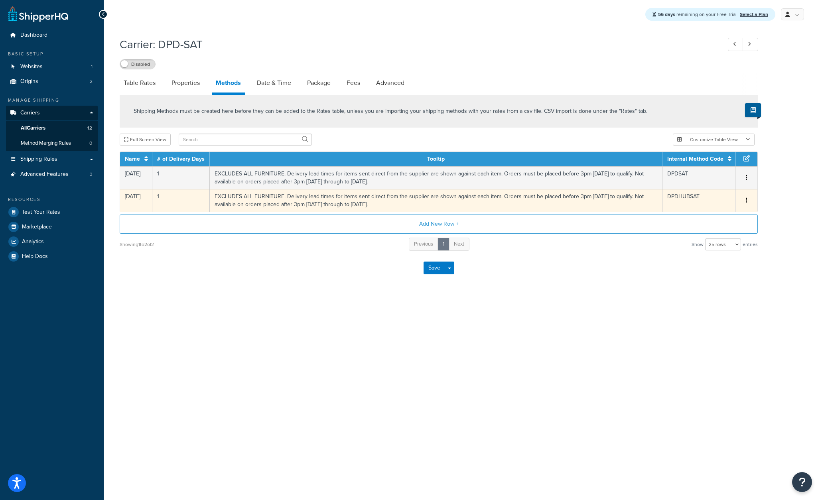
click at [474, 198] on td "EXCLUDES ALL FURNITURE. Delivery lead times for items sent direct from the supp…" at bounding box center [436, 200] width 453 height 23
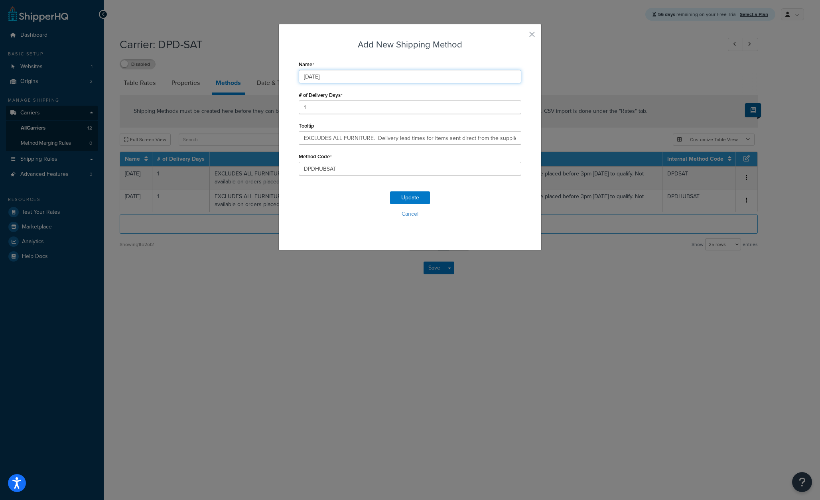
click at [302, 76] on input "[DATE]" at bounding box center [410, 77] width 223 height 14
type input "PICKUP Saturday"
click at [412, 196] on button "Update" at bounding box center [410, 197] width 40 height 13
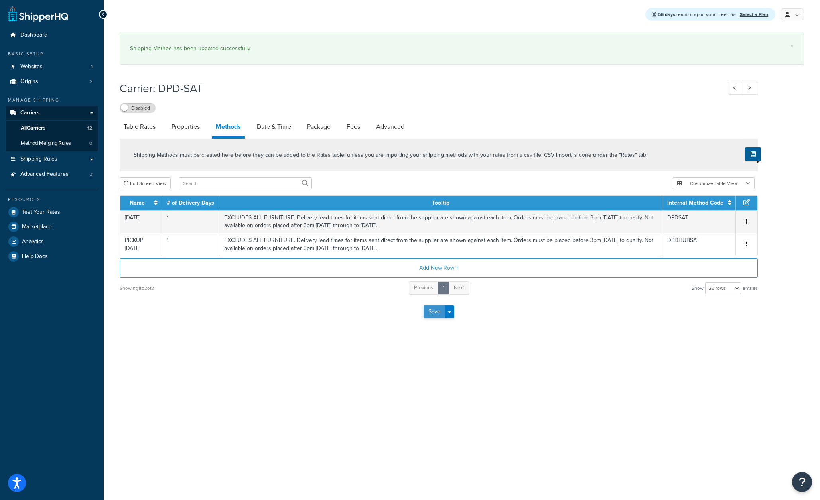
click at [432, 313] on button "Save" at bounding box center [435, 311] width 22 height 13
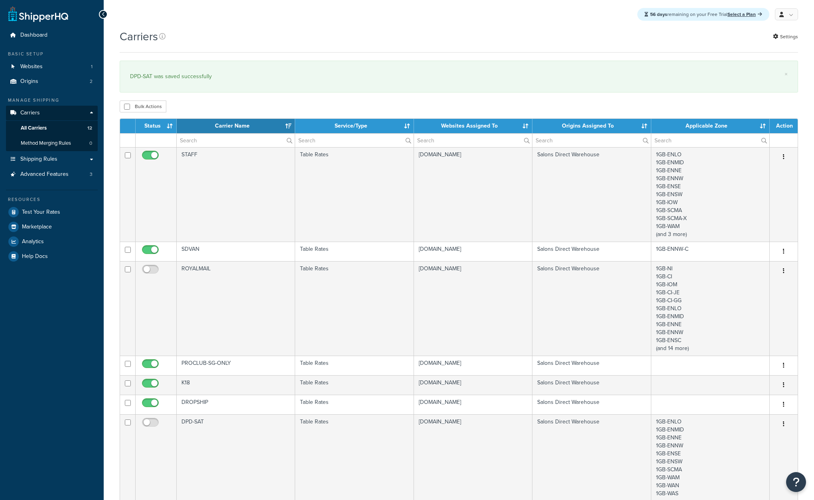
select select "15"
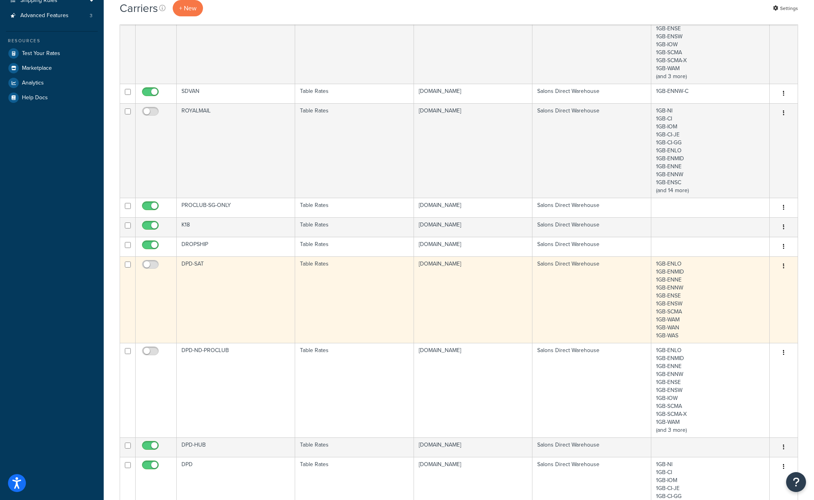
scroll to position [160, 0]
click at [145, 265] on input "checkbox" at bounding box center [151, 266] width 22 height 10
checkbox input "true"
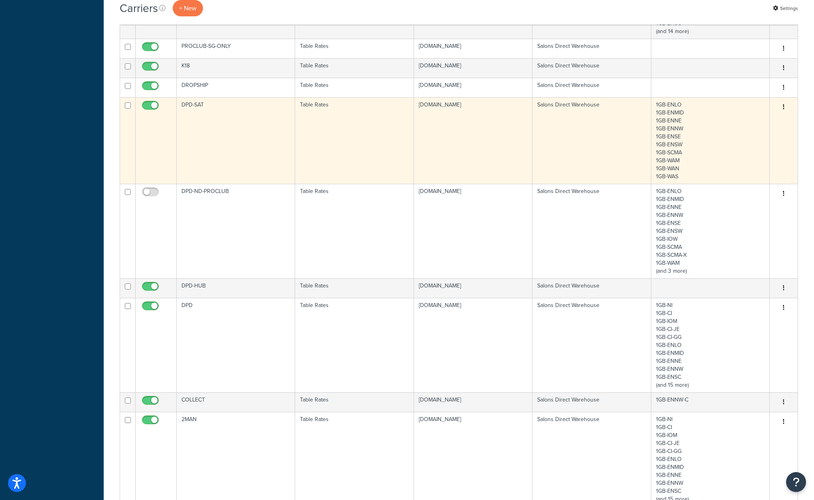
scroll to position [359, 0]
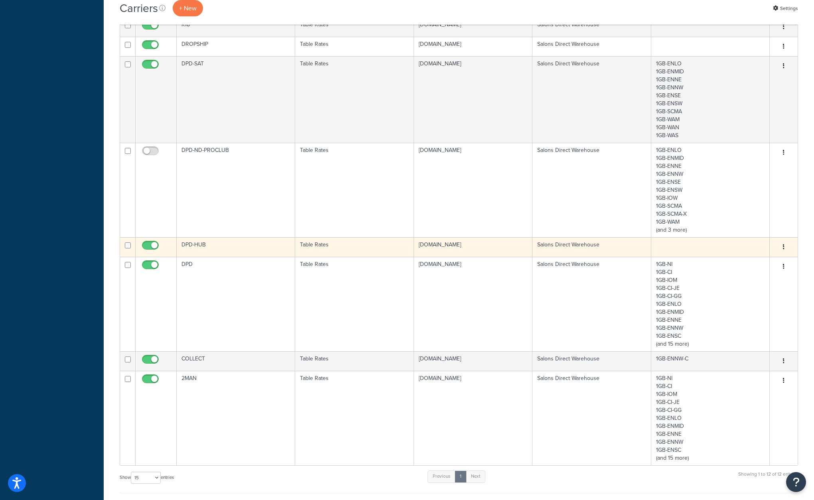
click at [228, 248] on td "DPD-HUB" at bounding box center [236, 247] width 118 height 20
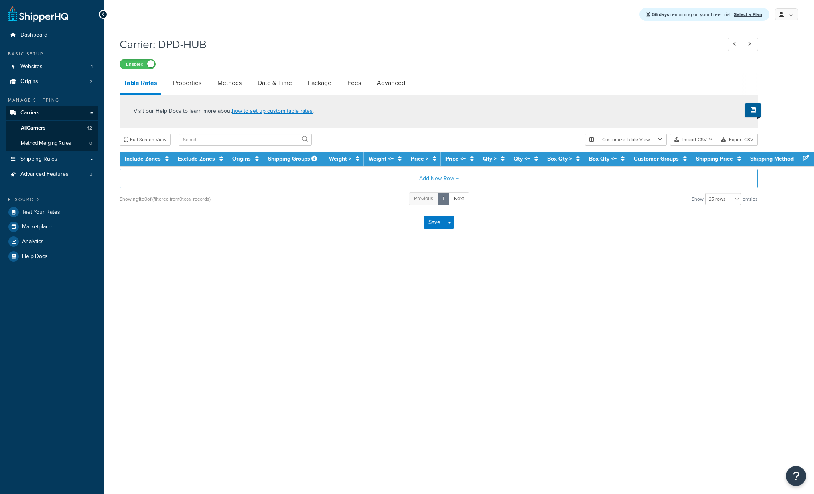
select select "25"
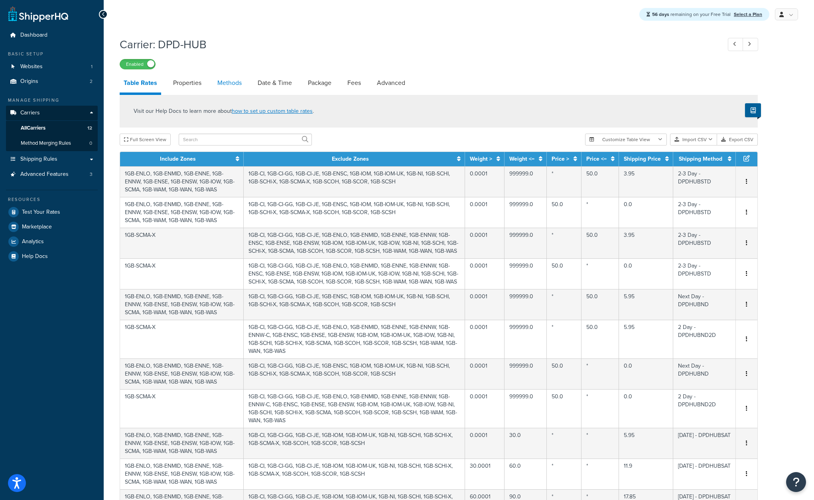
click at [233, 82] on link "Methods" at bounding box center [229, 82] width 32 height 19
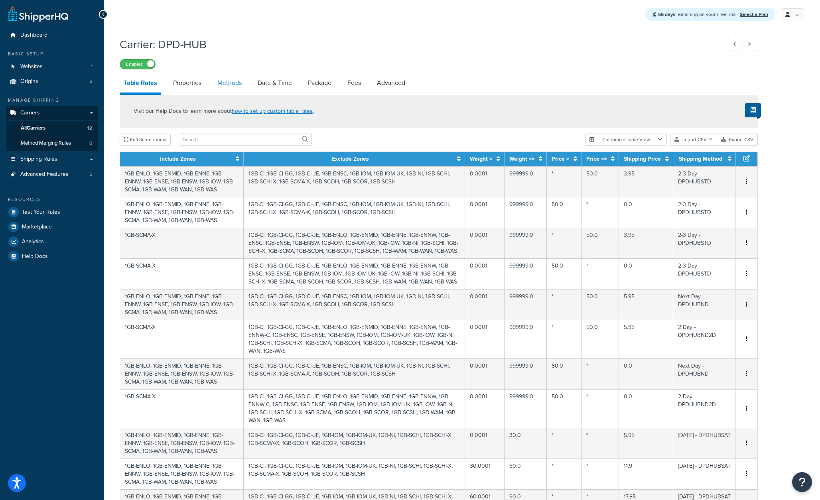
select select "25"
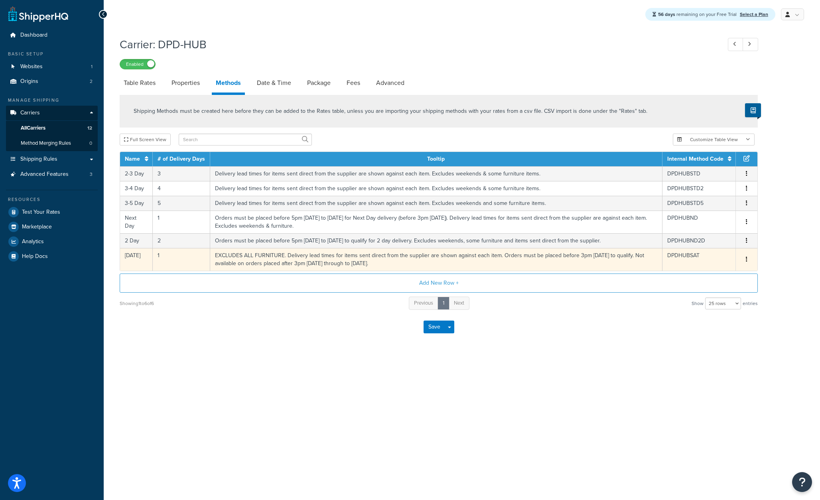
click at [746, 258] on icon "button" at bounding box center [747, 259] width 2 height 6
click at [717, 270] on div "Delete" at bounding box center [706, 269] width 57 height 16
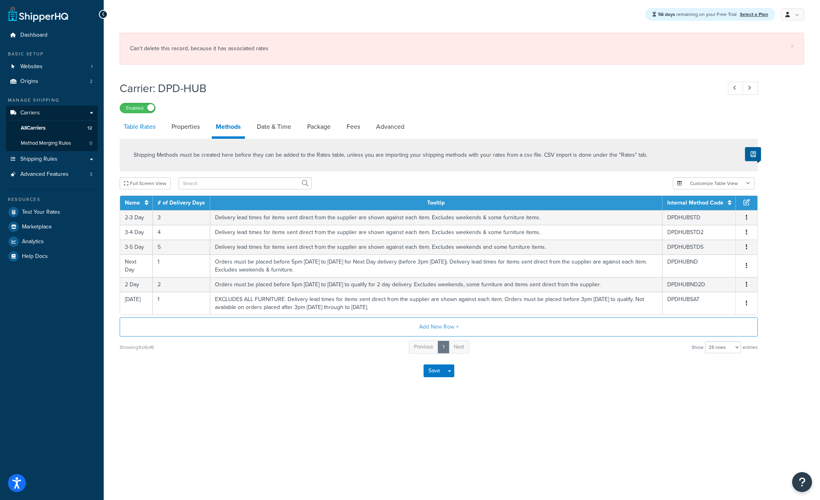
click at [143, 127] on link "Table Rates" at bounding box center [140, 126] width 40 height 19
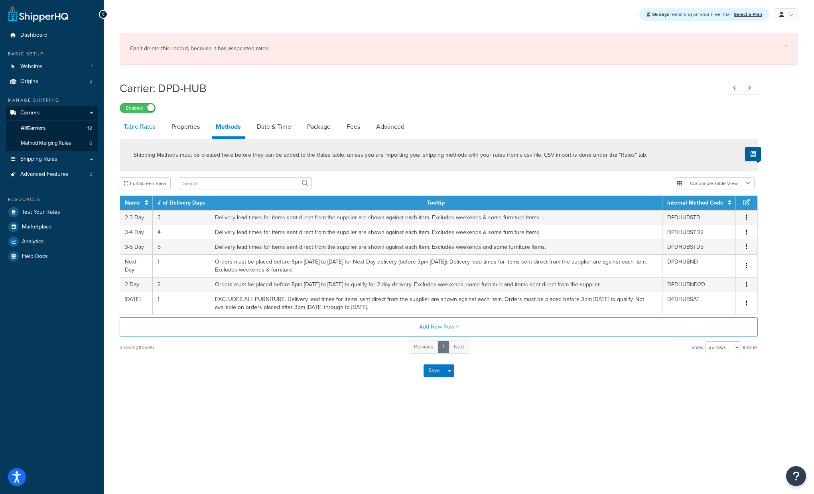
select select "25"
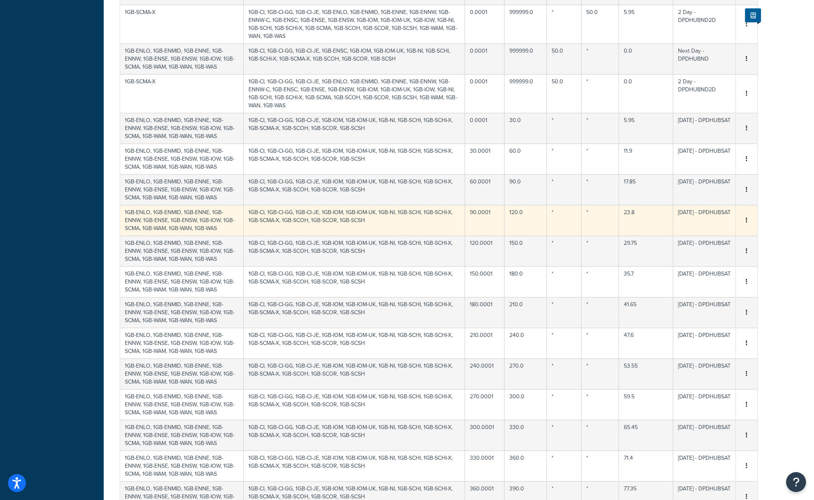
scroll to position [319, 0]
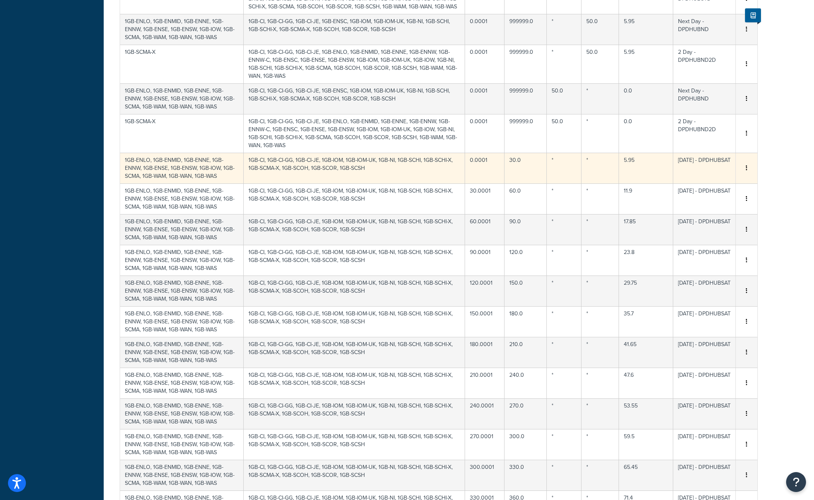
click at [745, 170] on button "button" at bounding box center [746, 168] width 6 height 9
click at [721, 185] on div "Delete" at bounding box center [706, 186] width 57 height 16
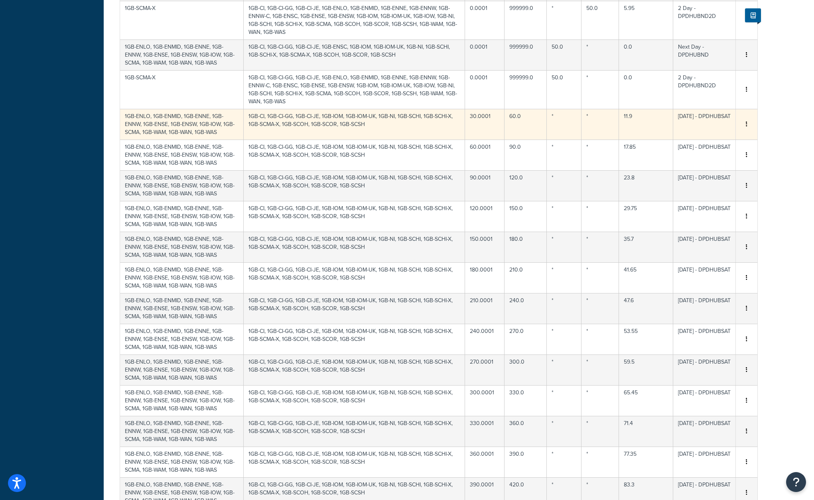
click at [747, 123] on icon "button" at bounding box center [747, 124] width 2 height 6
click at [706, 141] on div "Delete" at bounding box center [706, 142] width 57 height 16
click at [746, 126] on icon "button" at bounding box center [747, 124] width 2 height 6
click at [704, 142] on div "Delete" at bounding box center [706, 142] width 57 height 16
click at [746, 126] on icon "button" at bounding box center [747, 124] width 2 height 6
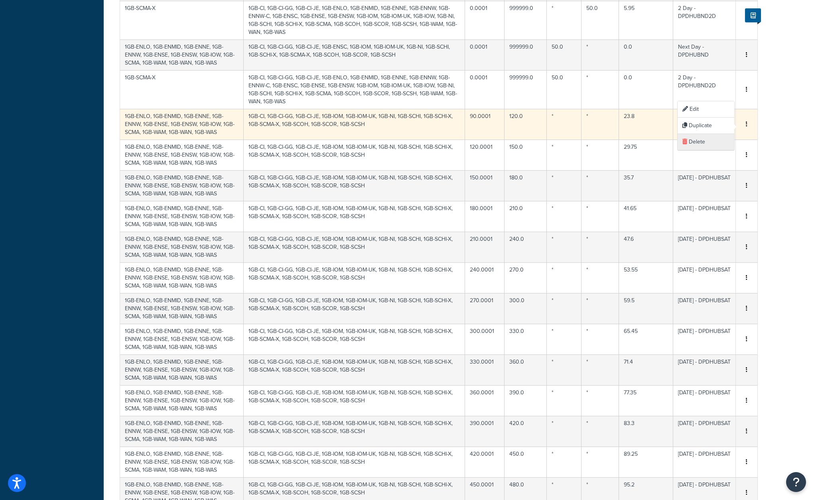
click at [710, 142] on div "Delete" at bounding box center [706, 142] width 57 height 16
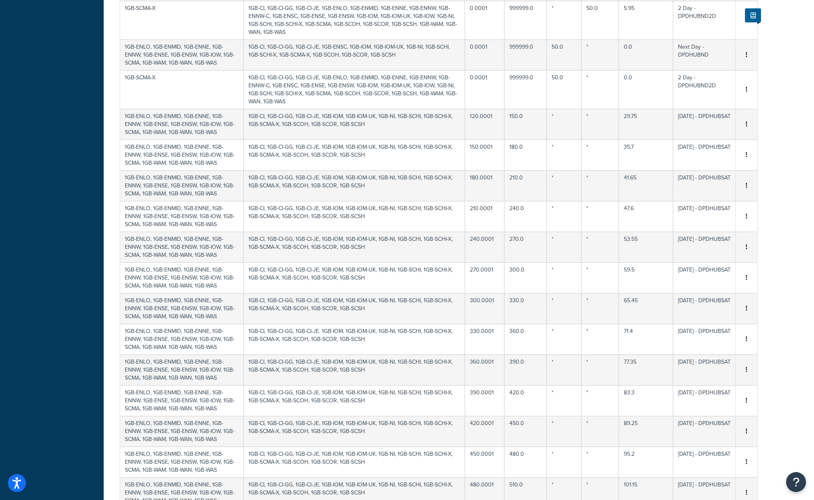
click at [747, 125] on icon "button" at bounding box center [747, 124] width 2 height 6
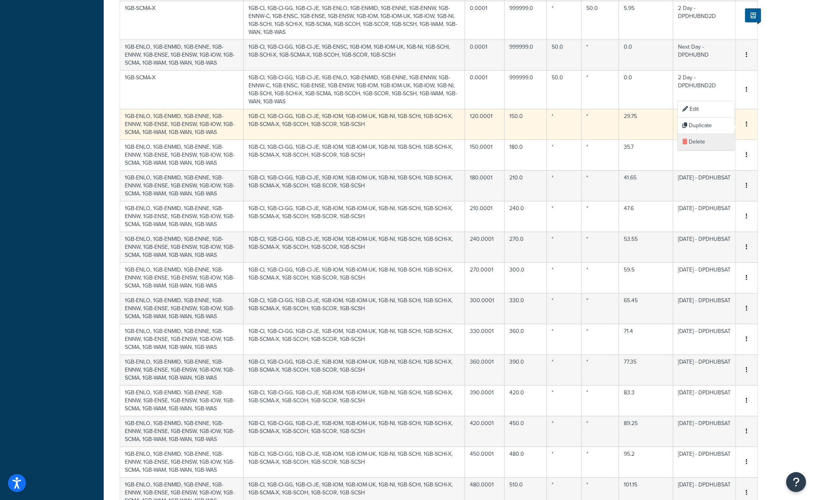
click at [703, 143] on div "Delete" at bounding box center [706, 142] width 57 height 16
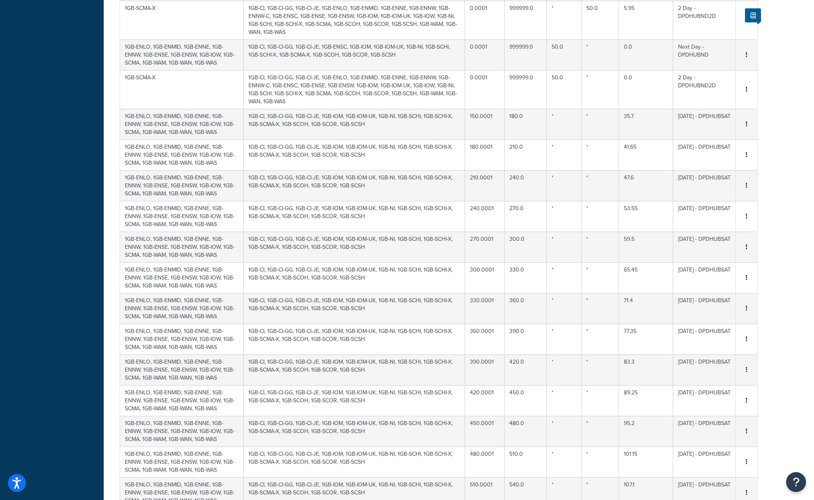
click at [747, 124] on icon "button" at bounding box center [747, 124] width 2 height 6
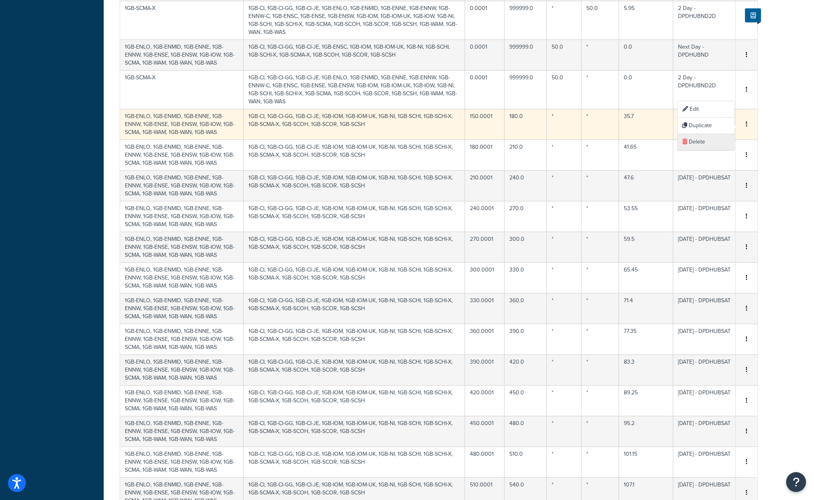
click at [700, 145] on div "Delete" at bounding box center [706, 142] width 57 height 16
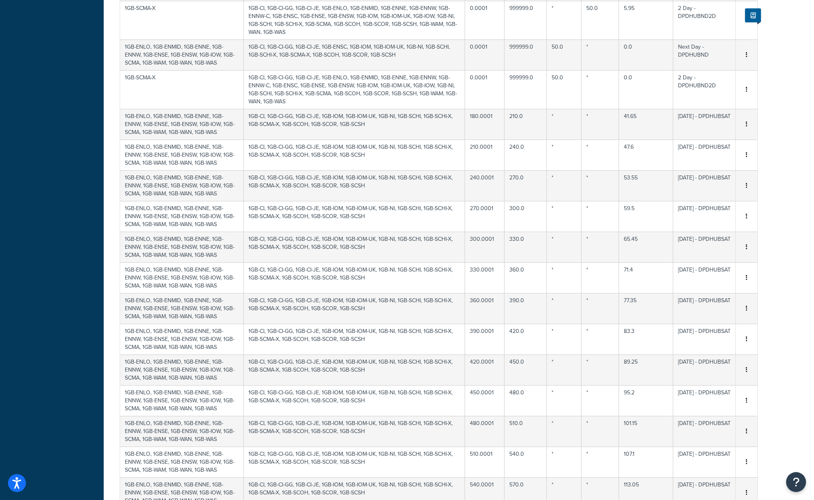
click at [746, 122] on icon "button" at bounding box center [747, 124] width 2 height 6
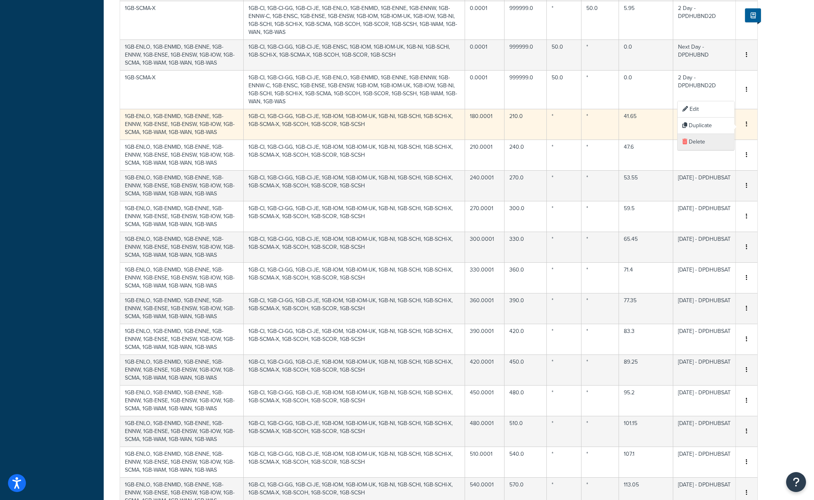
click at [699, 143] on div "Delete" at bounding box center [706, 142] width 57 height 16
click at [746, 124] on icon "button" at bounding box center [747, 124] width 2 height 6
click at [702, 143] on div "Delete" at bounding box center [706, 142] width 57 height 16
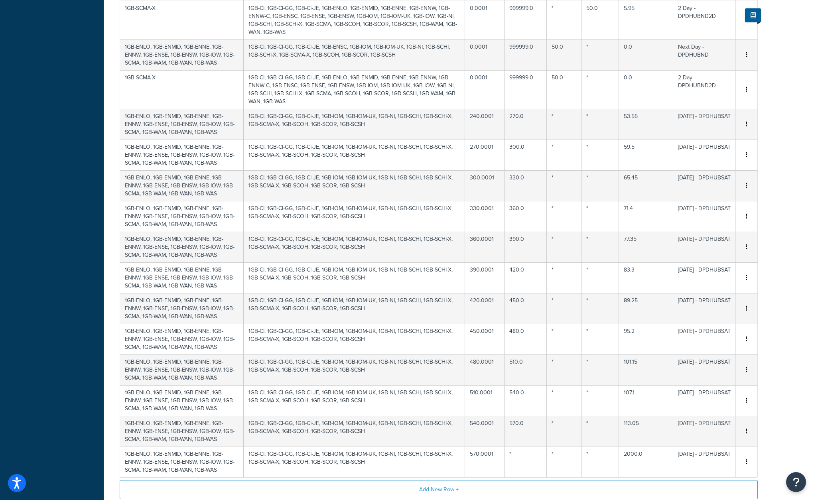
click at [746, 124] on icon "button" at bounding box center [747, 124] width 2 height 6
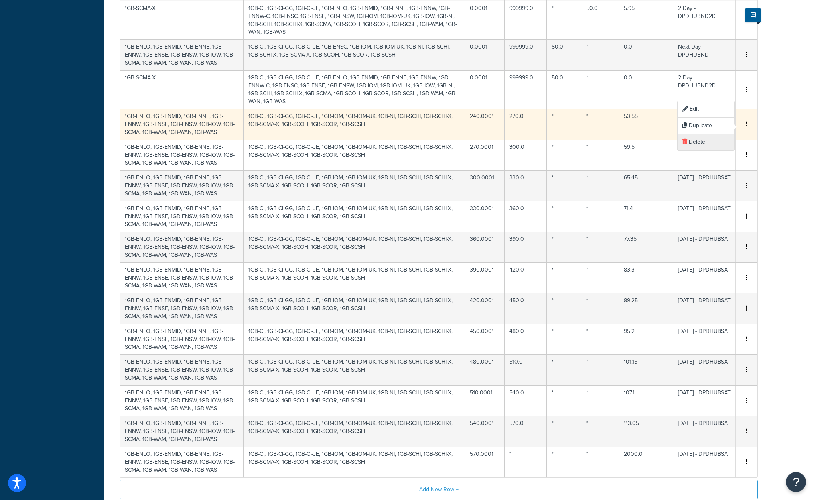
click at [701, 138] on div "Delete" at bounding box center [706, 142] width 57 height 16
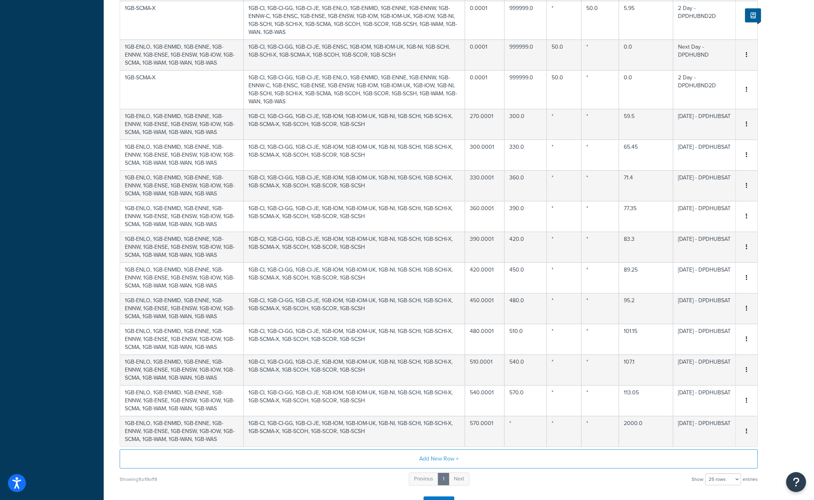
click at [747, 122] on icon "button" at bounding box center [747, 124] width 2 height 6
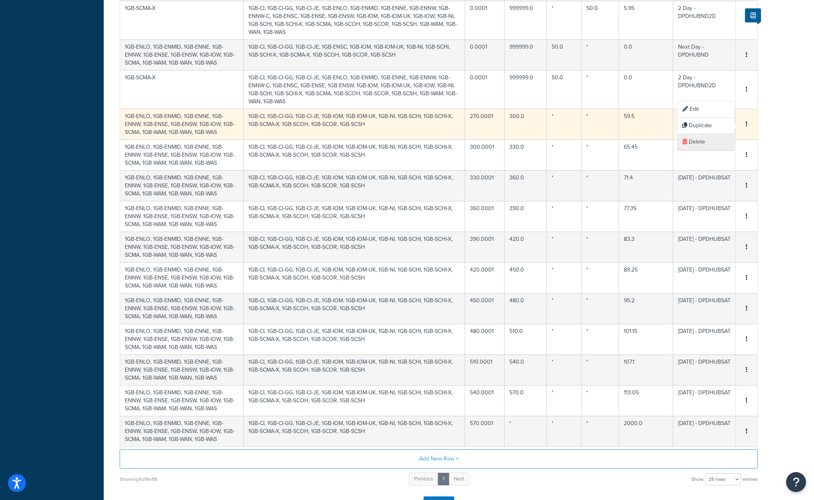
click at [704, 141] on div "Delete" at bounding box center [706, 142] width 57 height 16
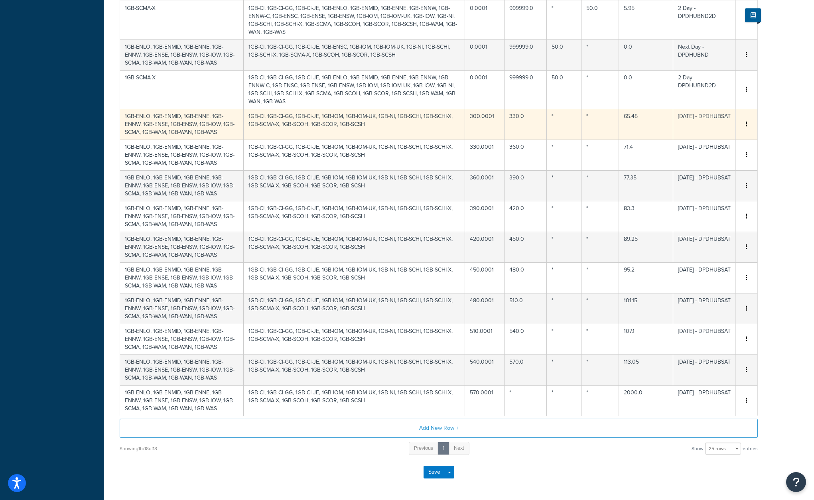
click at [744, 125] on button "button" at bounding box center [746, 124] width 6 height 9
click at [712, 141] on div "Delete" at bounding box center [706, 142] width 57 height 16
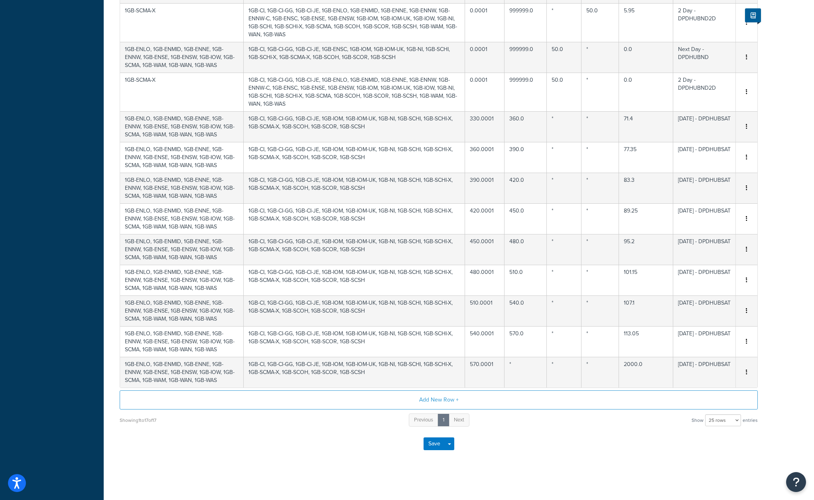
click at [748, 124] on button "button" at bounding box center [746, 126] width 6 height 9
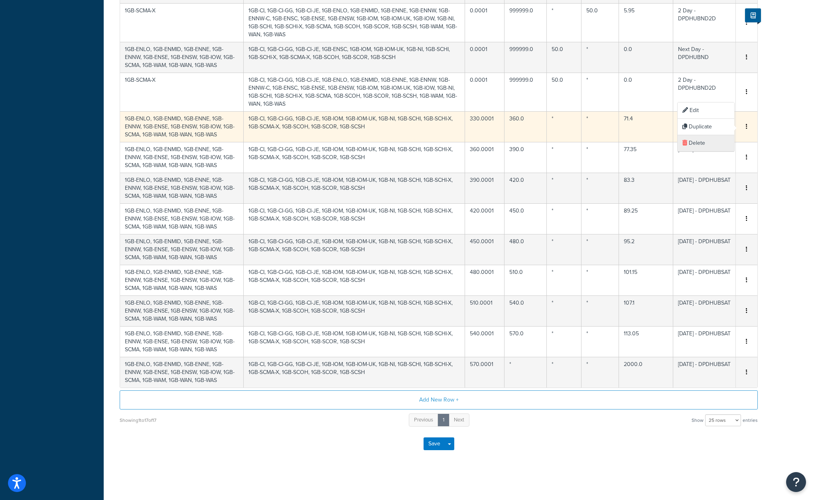
click at [715, 142] on div "Delete" at bounding box center [706, 143] width 57 height 16
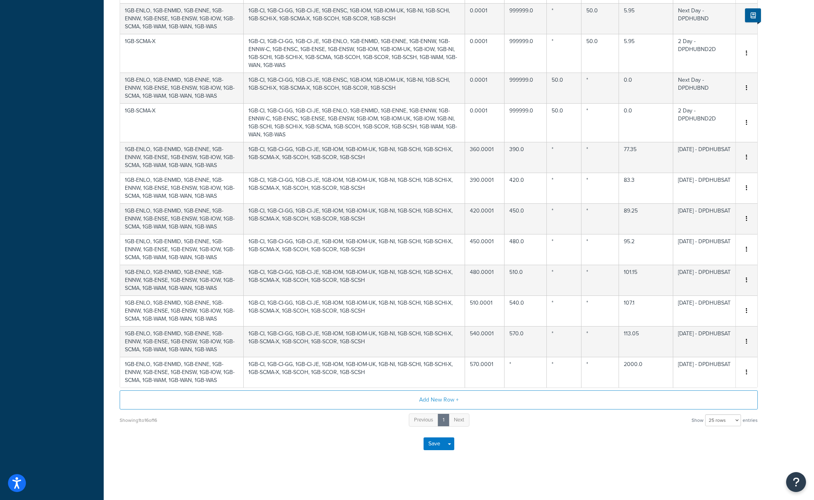
scroll to position [287, 0]
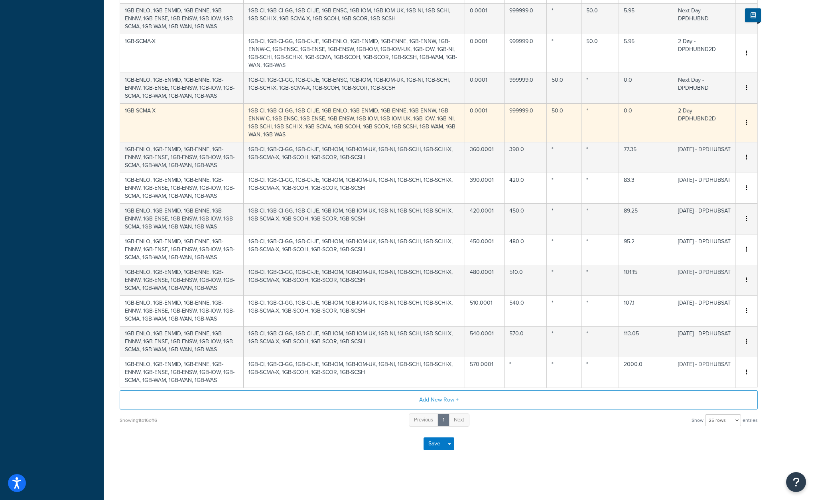
click at [747, 122] on icon "button" at bounding box center [747, 123] width 2 height 6
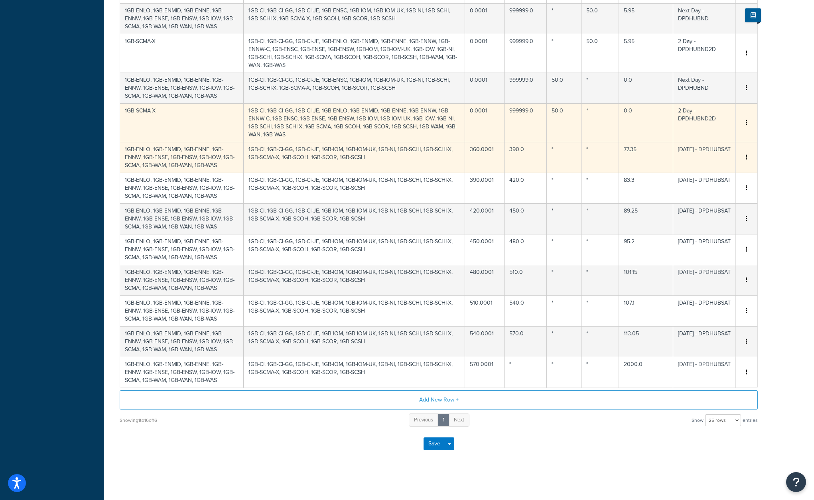
drag, startPoint x: 747, startPoint y: 156, endPoint x: 730, endPoint y: 169, distance: 21.6
click at [747, 156] on button "button" at bounding box center [746, 157] width 6 height 9
click at [713, 174] on div "Delete" at bounding box center [706, 174] width 57 height 16
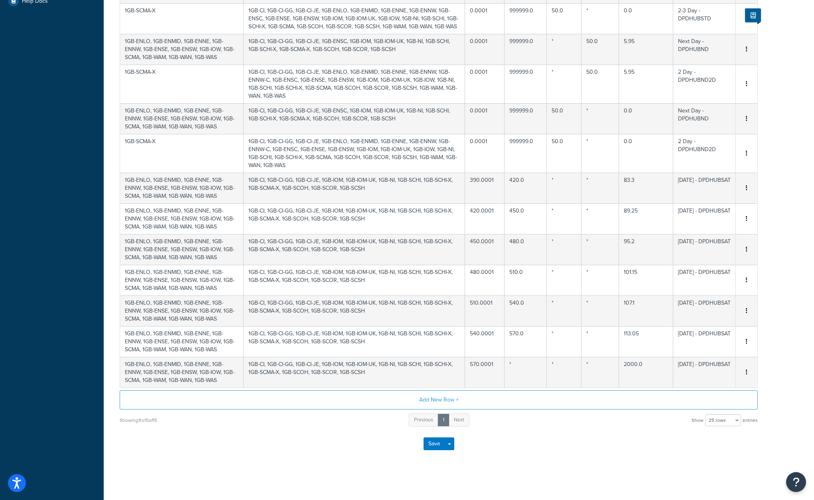
scroll to position [256, 0]
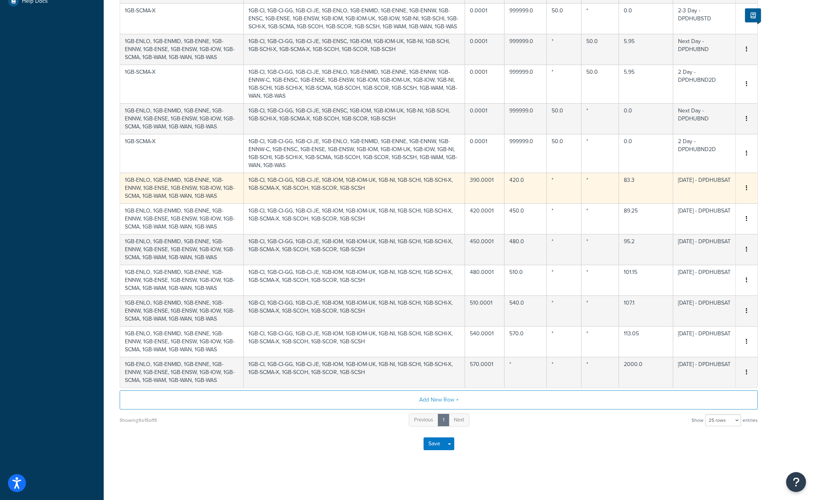
click at [748, 190] on button "button" at bounding box center [746, 188] width 6 height 9
click at [706, 203] on div "Delete" at bounding box center [706, 205] width 57 height 16
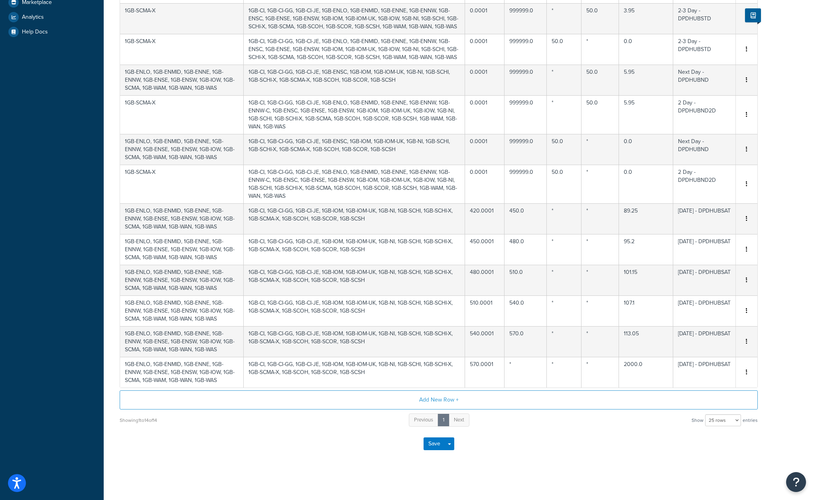
scroll to position [226, 0]
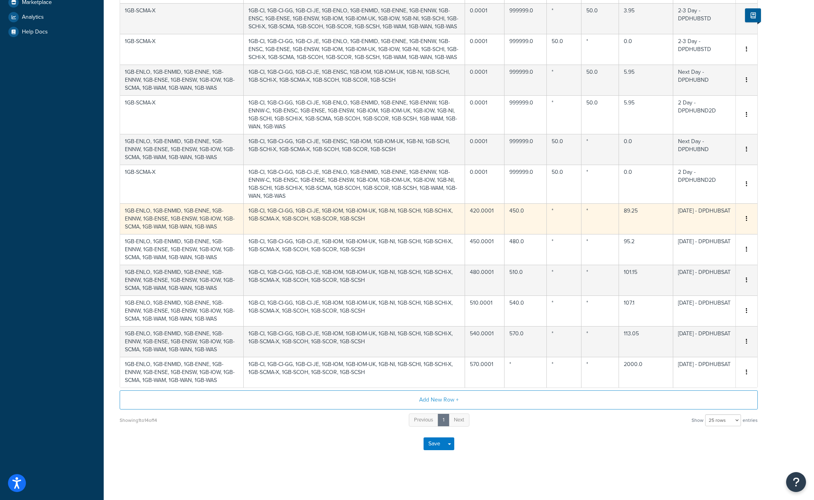
click at [745, 217] on button "button" at bounding box center [746, 219] width 6 height 9
click at [710, 237] on div "Delete" at bounding box center [706, 235] width 57 height 16
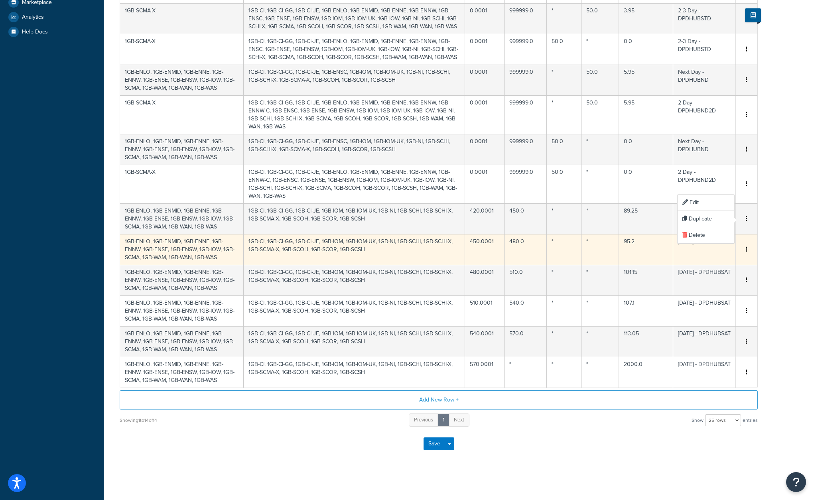
scroll to position [195, 0]
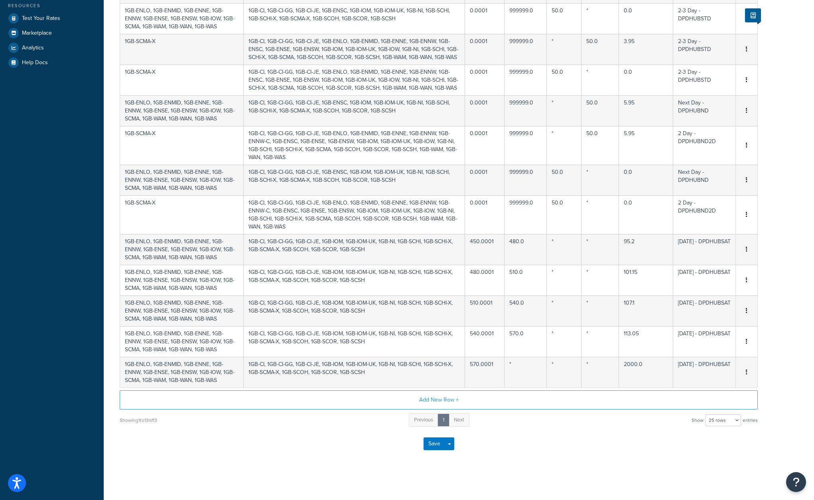
click at [746, 247] on icon "button" at bounding box center [747, 249] width 2 height 6
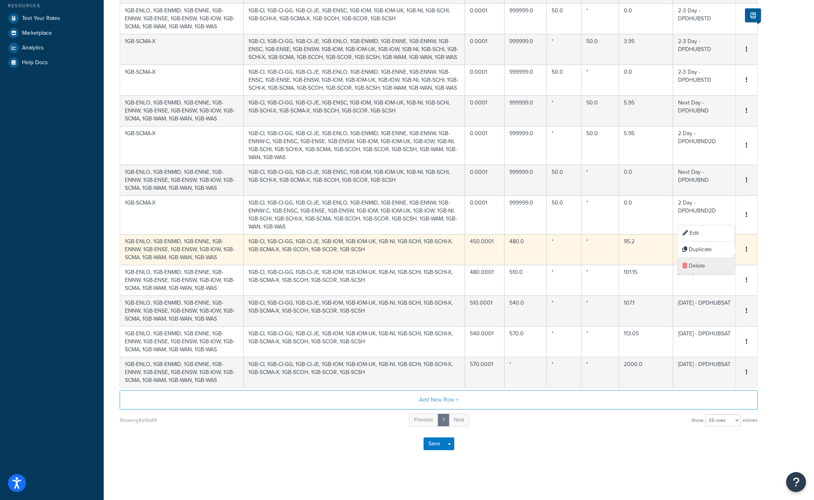
click at [706, 266] on div "Delete" at bounding box center [706, 266] width 57 height 16
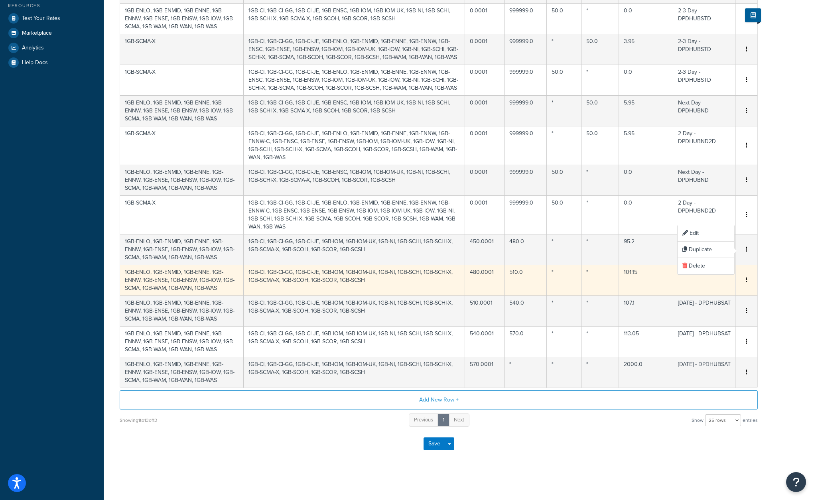
scroll to position [164, 0]
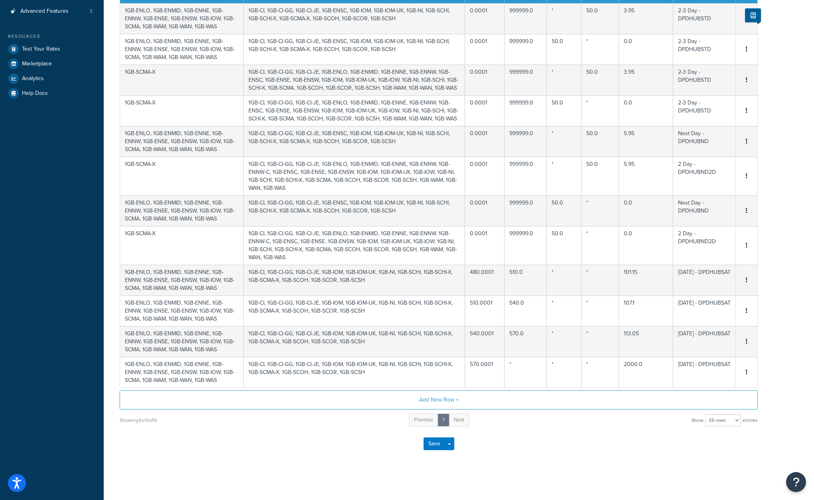
click at [745, 280] on button "button" at bounding box center [746, 280] width 6 height 9
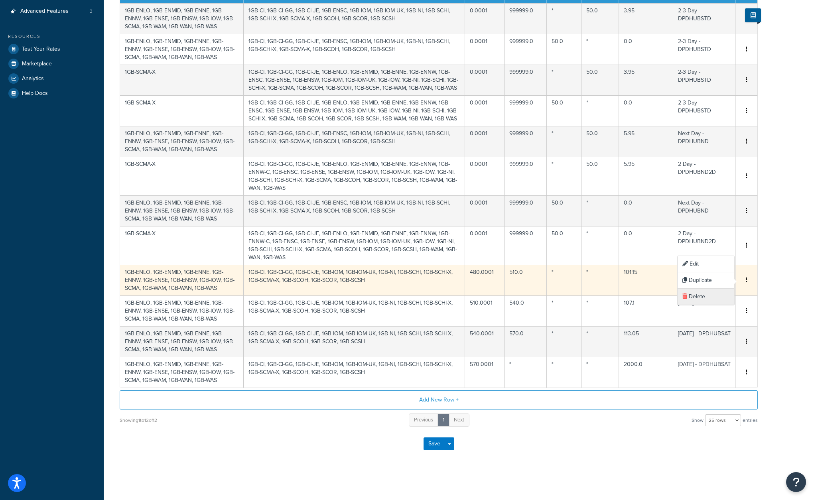
click at [700, 297] on div "Delete" at bounding box center [706, 297] width 57 height 16
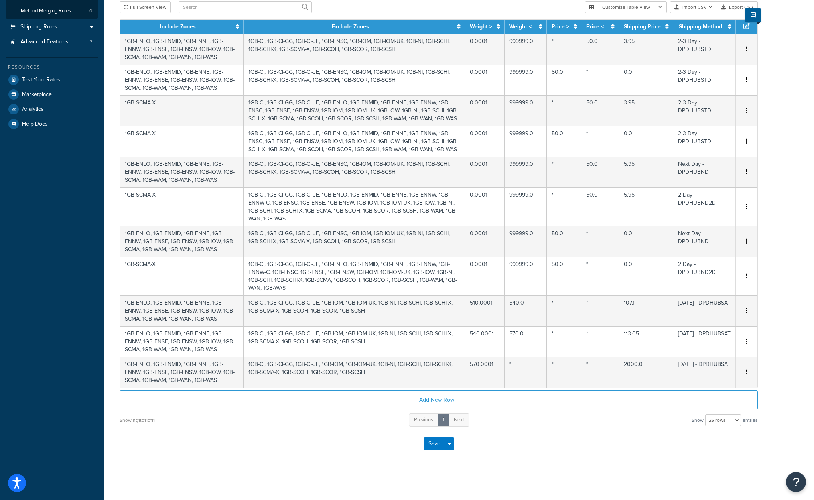
scroll to position [134, 0]
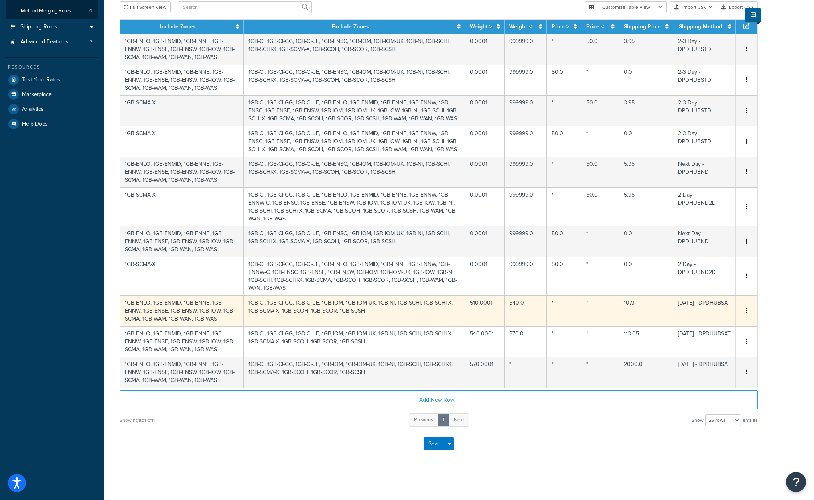
click at [746, 313] on icon "button" at bounding box center [747, 311] width 2 height 6
click at [704, 322] on div "Delete" at bounding box center [706, 327] width 57 height 16
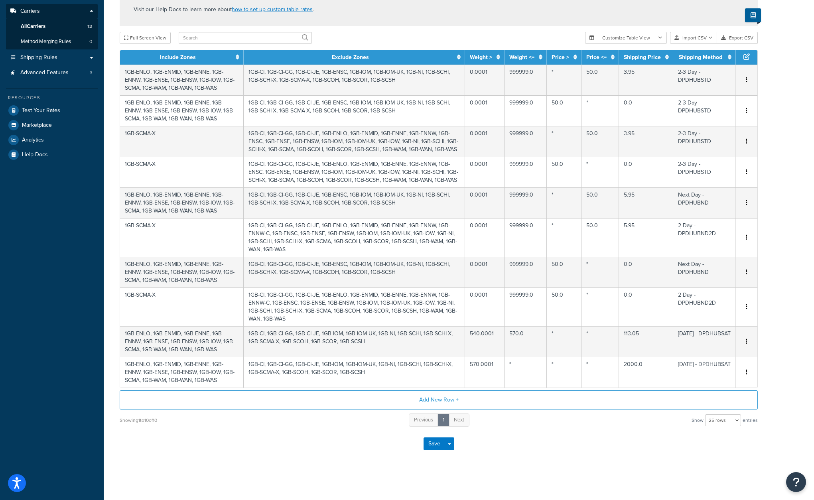
scroll to position [103, 0]
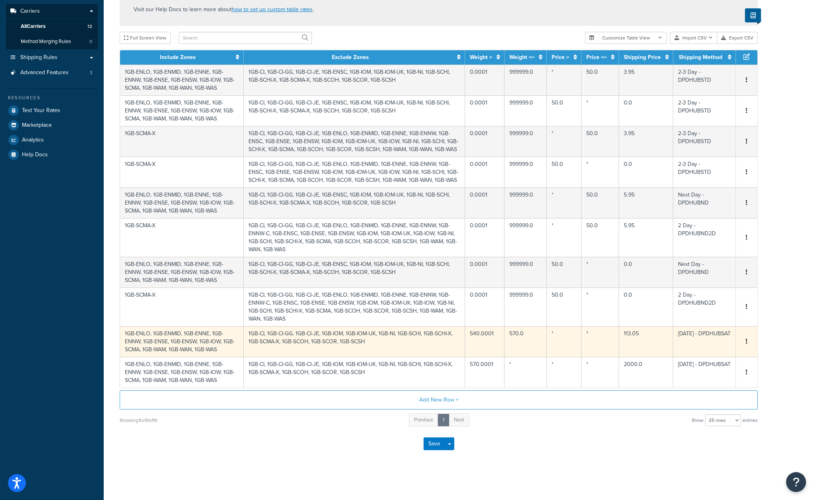
click at [747, 338] on button "button" at bounding box center [746, 341] width 6 height 9
click at [692, 358] on div "Delete" at bounding box center [706, 358] width 57 height 16
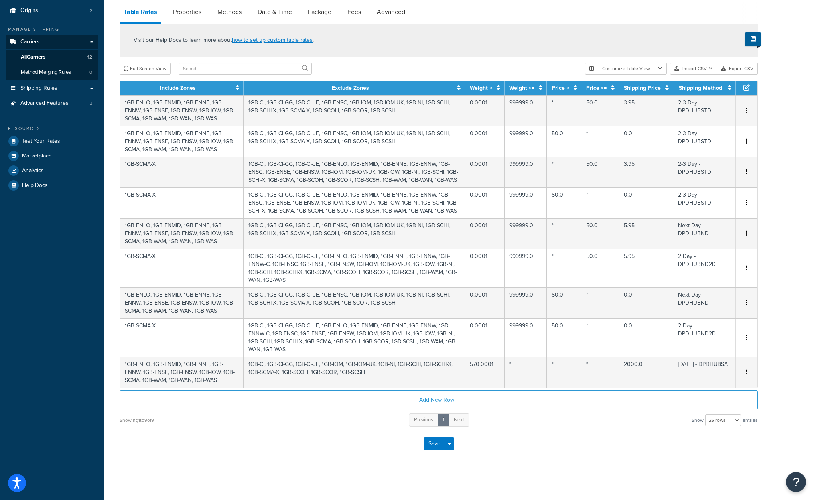
scroll to position [72, 0]
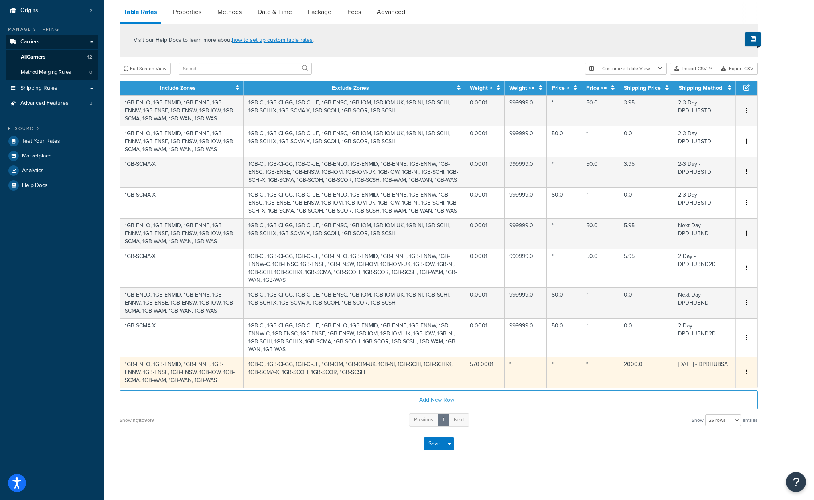
click at [745, 371] on button "button" at bounding box center [746, 372] width 6 height 9
click at [701, 390] on div "Delete" at bounding box center [706, 389] width 57 height 16
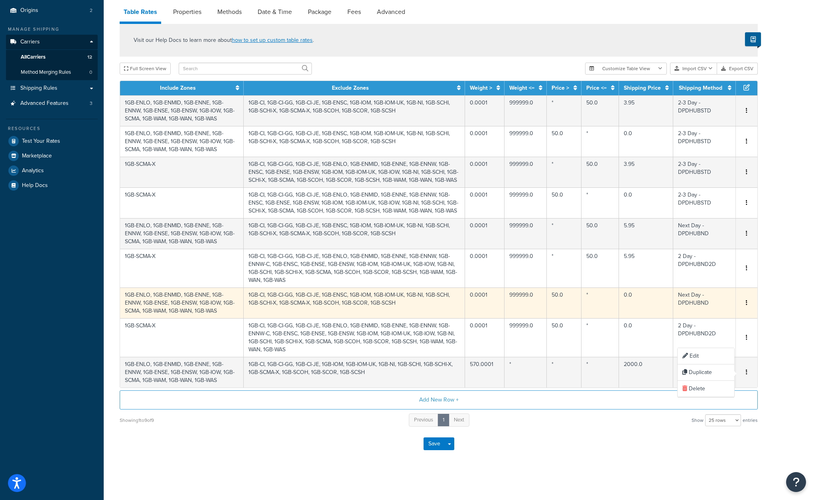
scroll to position [41, 0]
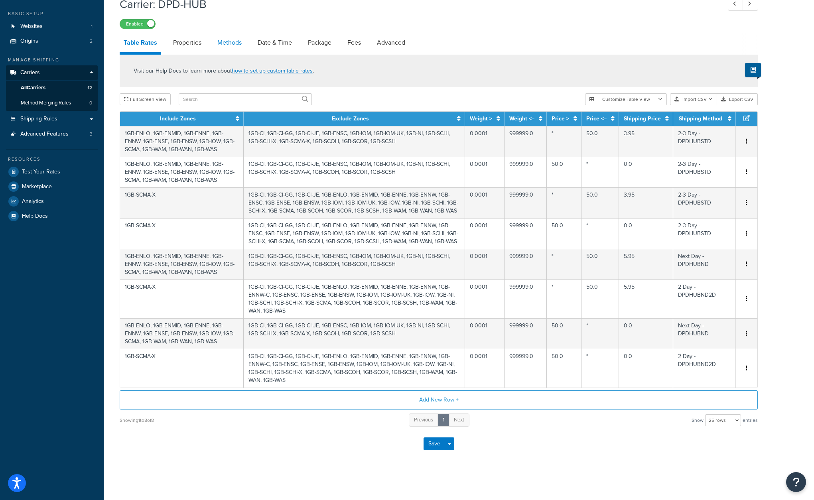
click at [228, 42] on link "Methods" at bounding box center [229, 42] width 32 height 19
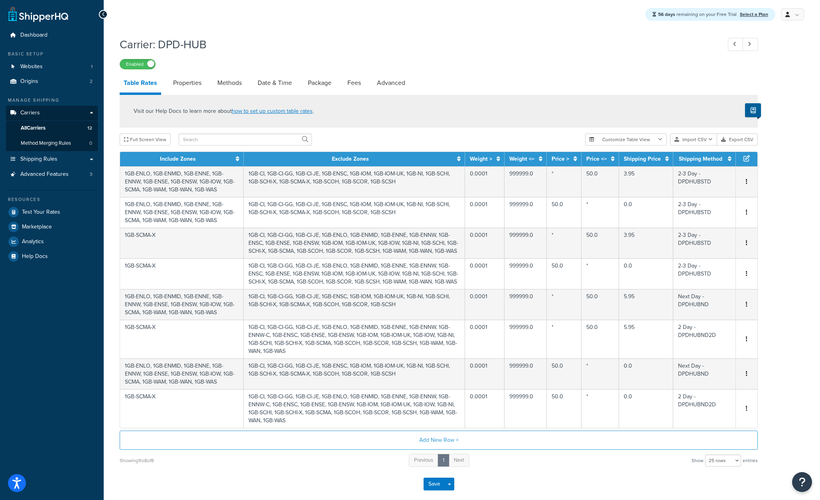
select select "25"
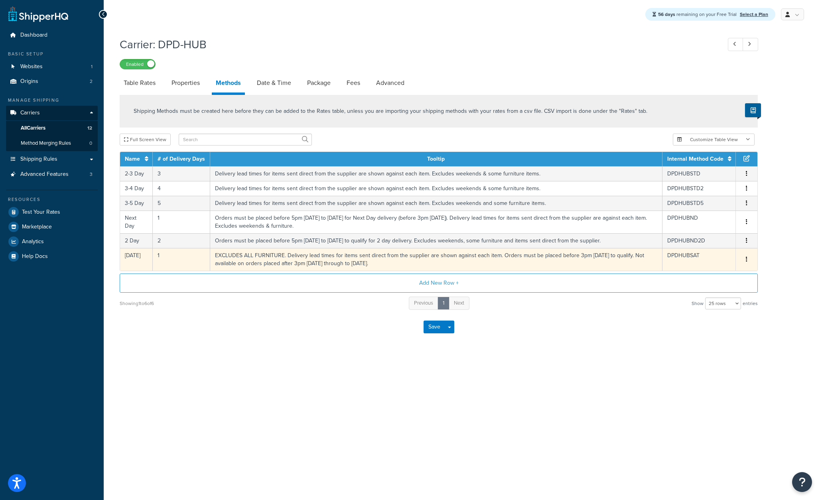
click at [747, 262] on icon "button" at bounding box center [747, 259] width 2 height 6
click at [700, 270] on div "Delete" at bounding box center [706, 269] width 57 height 16
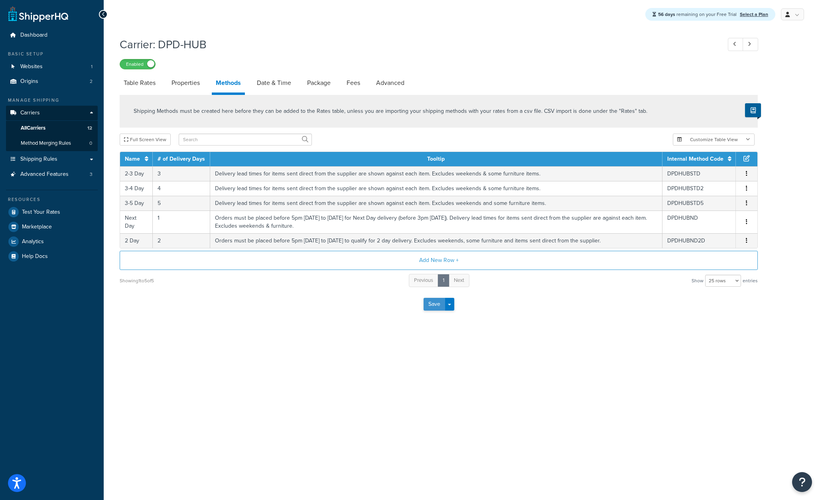
click at [432, 306] on button "Save" at bounding box center [435, 304] width 22 height 13
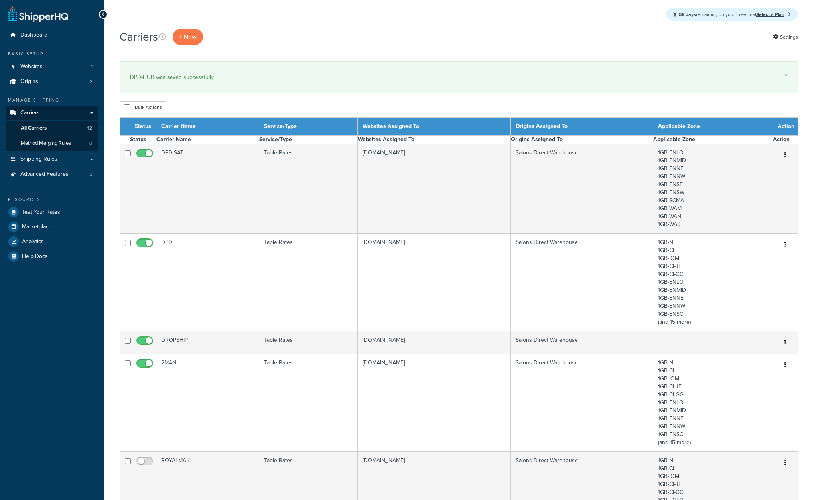
select select "15"
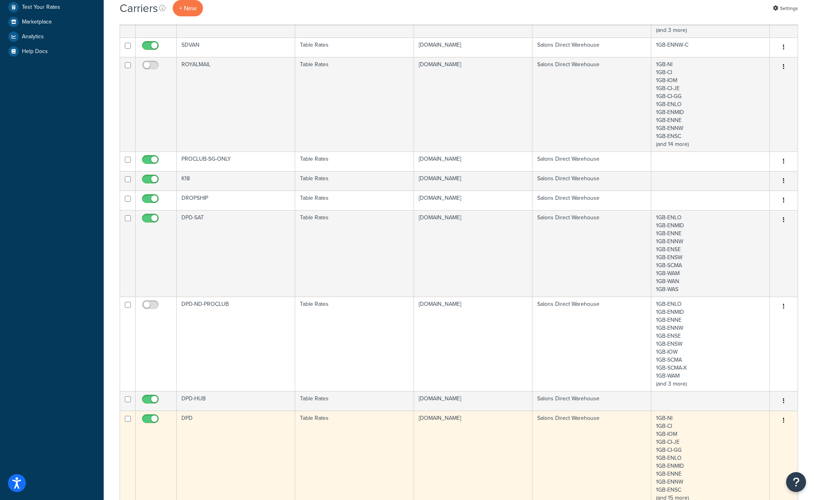
scroll to position [359, 0]
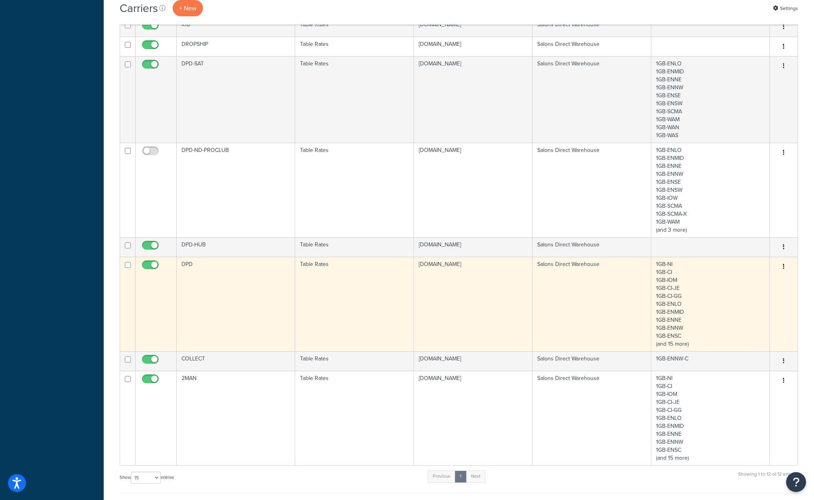
click at [365, 282] on td "Table Rates" at bounding box center [354, 304] width 118 height 95
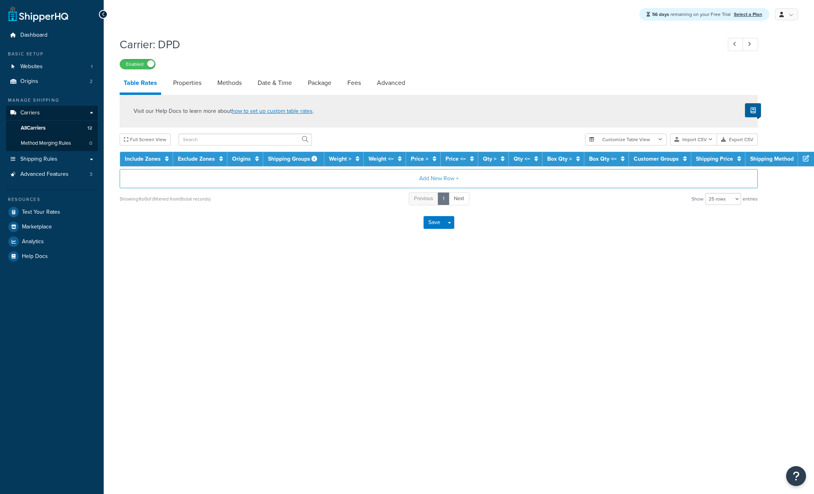
select select "25"
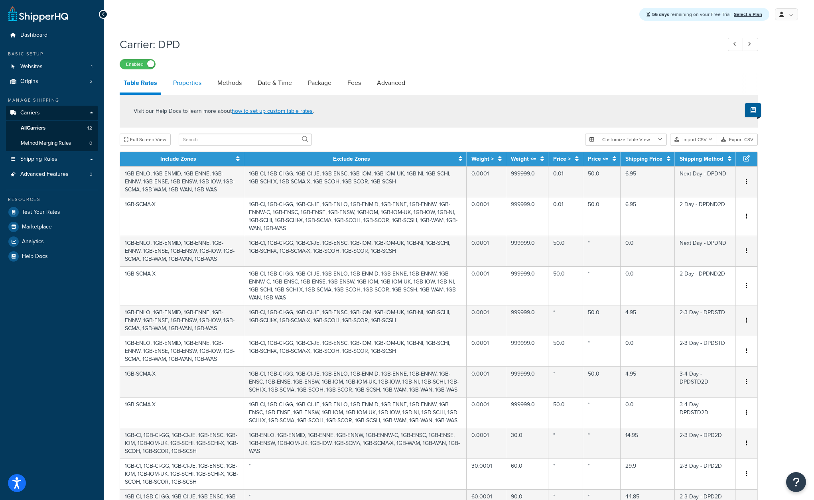
click at [193, 86] on link "Properties" at bounding box center [187, 82] width 36 height 19
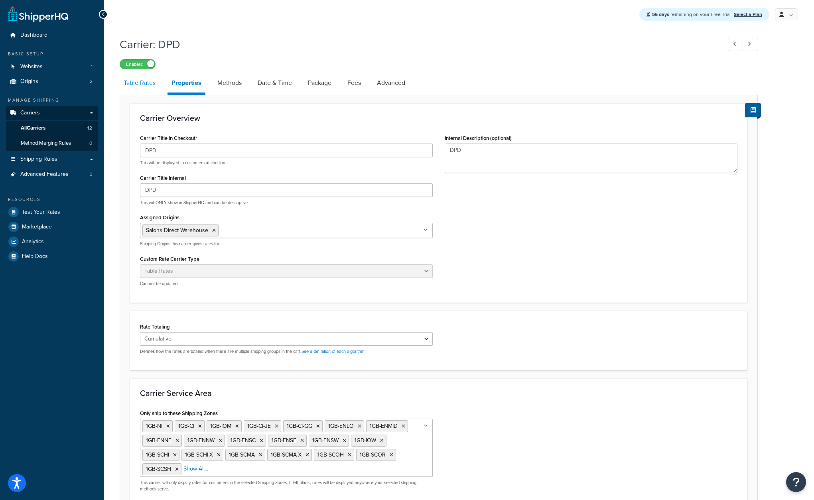
click at [152, 82] on link "Table Rates" at bounding box center [140, 82] width 40 height 19
select select "25"
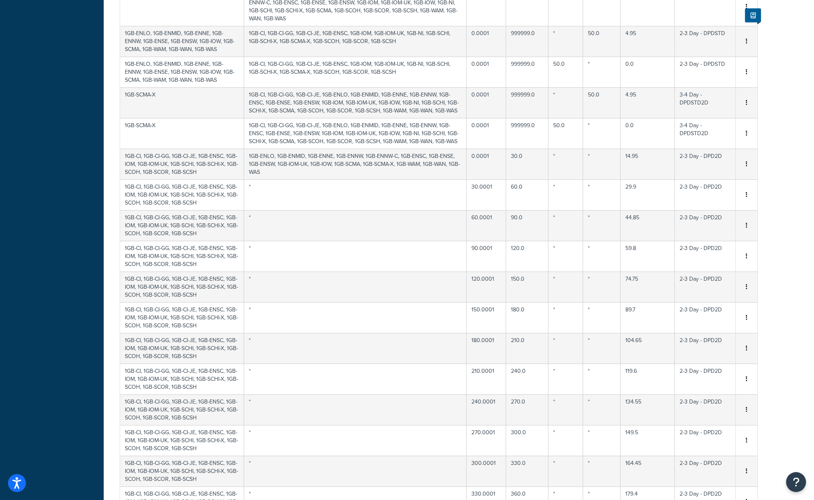
scroll to position [558, 0]
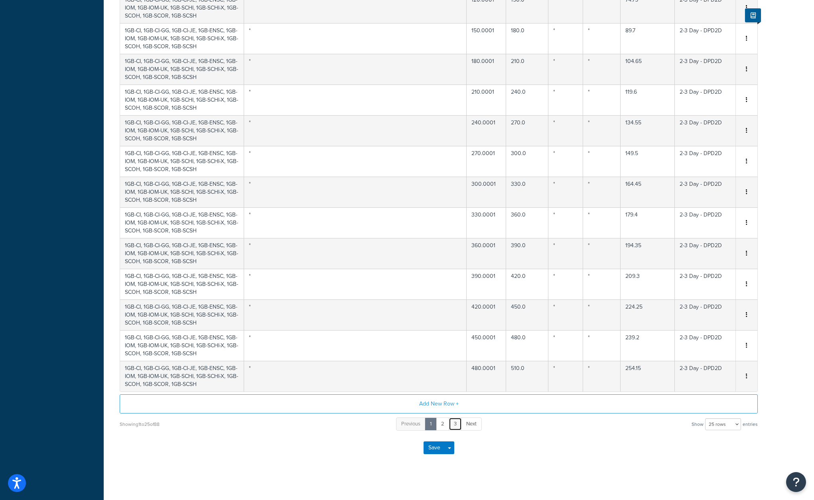
click at [454, 426] on link "3" at bounding box center [455, 424] width 13 height 13
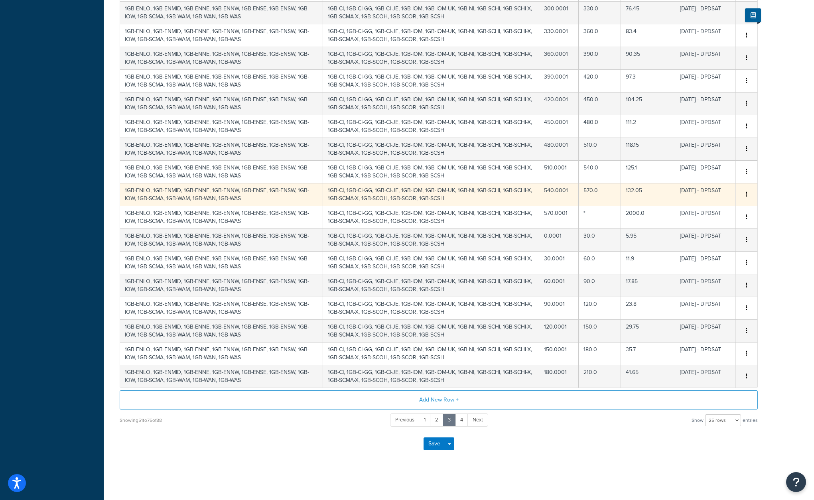
scroll to position [348, 0]
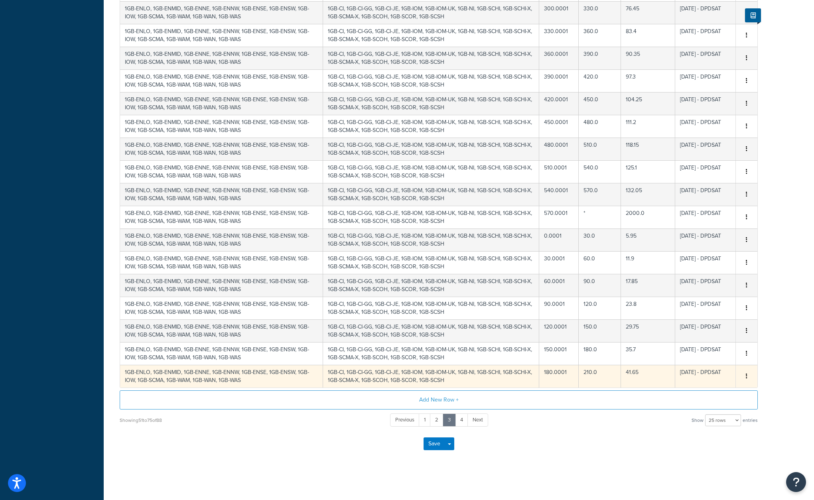
click at [748, 378] on button "button" at bounding box center [746, 376] width 6 height 9
click at [727, 390] on div "Delete" at bounding box center [706, 393] width 57 height 16
click at [746, 376] on icon "button" at bounding box center [747, 376] width 2 height 6
click at [707, 389] on div "Delete" at bounding box center [706, 393] width 57 height 16
click at [748, 377] on button "button" at bounding box center [746, 376] width 6 height 9
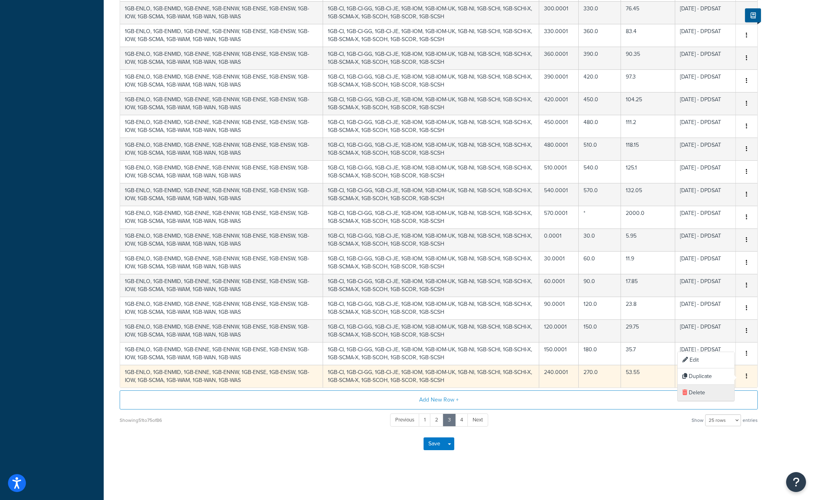
click at [713, 396] on div "Delete" at bounding box center [706, 393] width 57 height 16
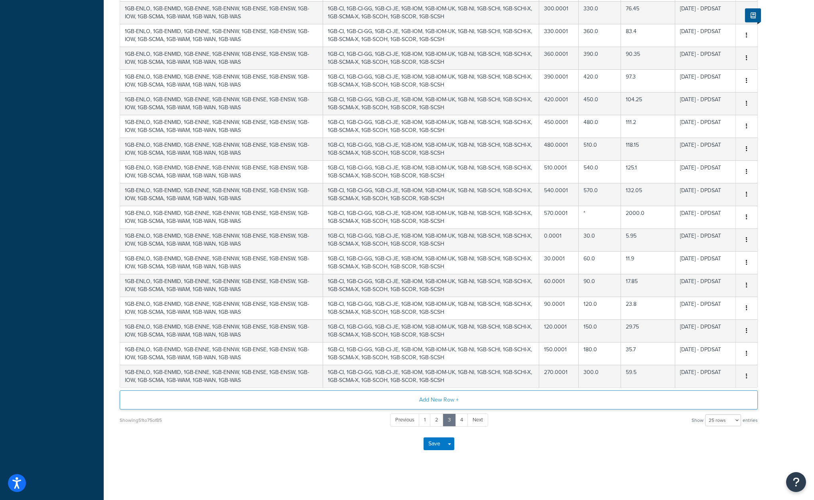
click at [698, 395] on button "Add New Row +" at bounding box center [439, 399] width 638 height 19
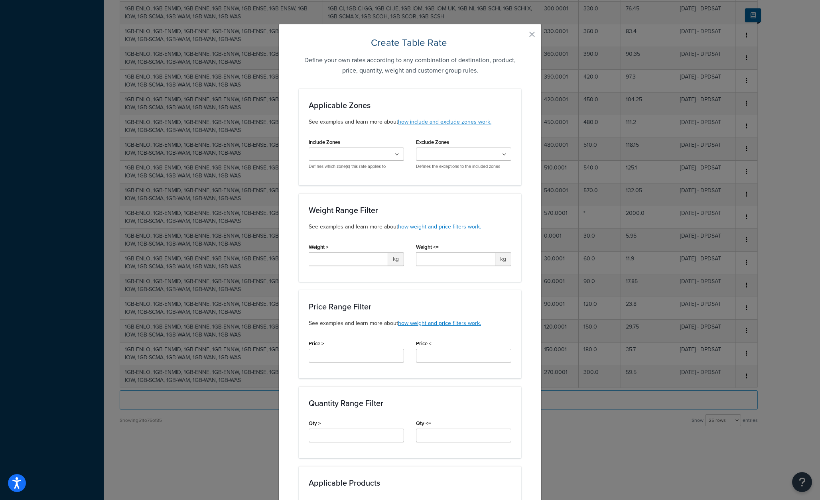
click at [521, 36] on button "button" at bounding box center [520, 37] width 2 height 2
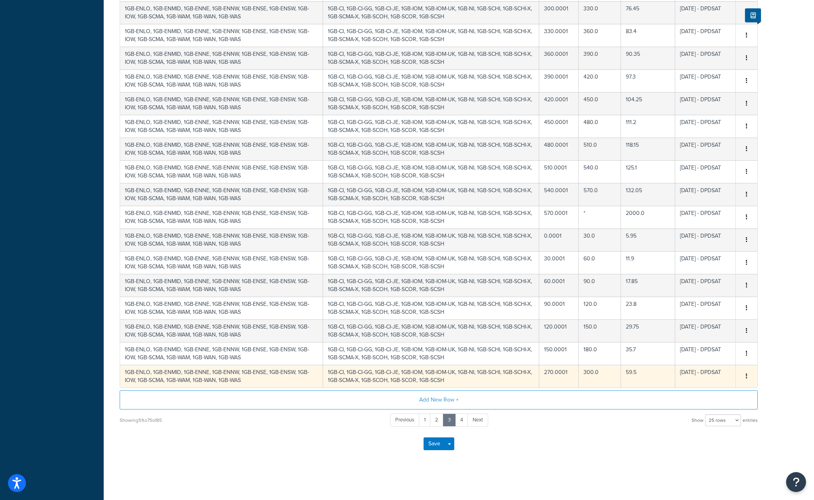
click at [744, 374] on button "button" at bounding box center [746, 376] width 6 height 9
click at [694, 395] on div "Delete" at bounding box center [706, 393] width 57 height 16
click at [746, 375] on button "button" at bounding box center [746, 376] width 6 height 9
click at [696, 391] on div "Delete" at bounding box center [706, 393] width 57 height 16
click at [746, 376] on icon "button" at bounding box center [747, 376] width 2 height 6
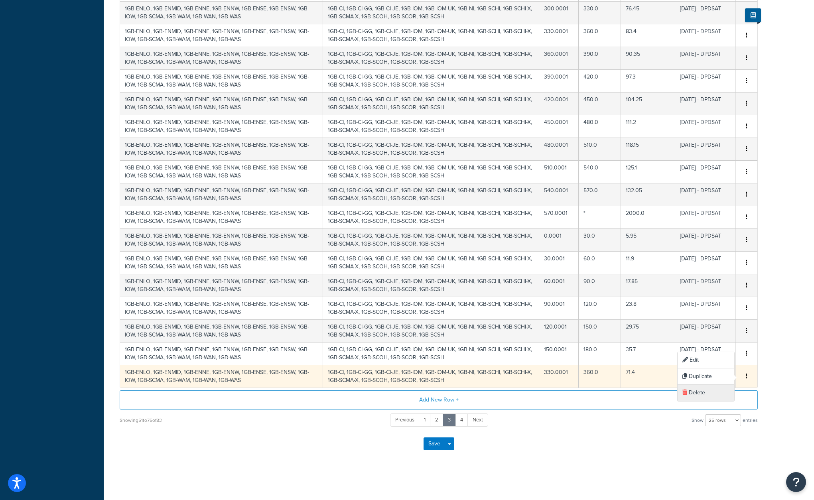
click at [694, 393] on div "Delete" at bounding box center [706, 393] width 57 height 16
click at [747, 375] on icon "button" at bounding box center [747, 376] width 2 height 6
click at [697, 393] on div "Delete" at bounding box center [706, 393] width 57 height 16
click at [747, 376] on button "button" at bounding box center [746, 376] width 6 height 9
click at [698, 394] on div "Delete" at bounding box center [706, 393] width 57 height 16
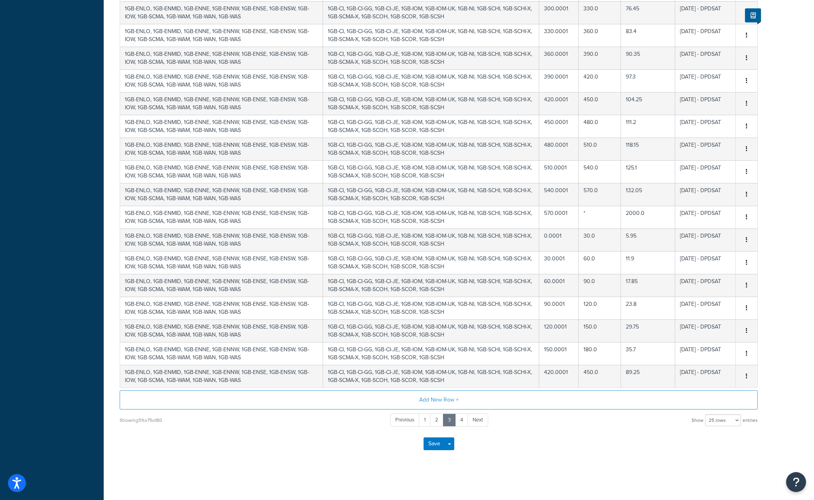
click at [747, 376] on icon "button" at bounding box center [747, 376] width 2 height 6
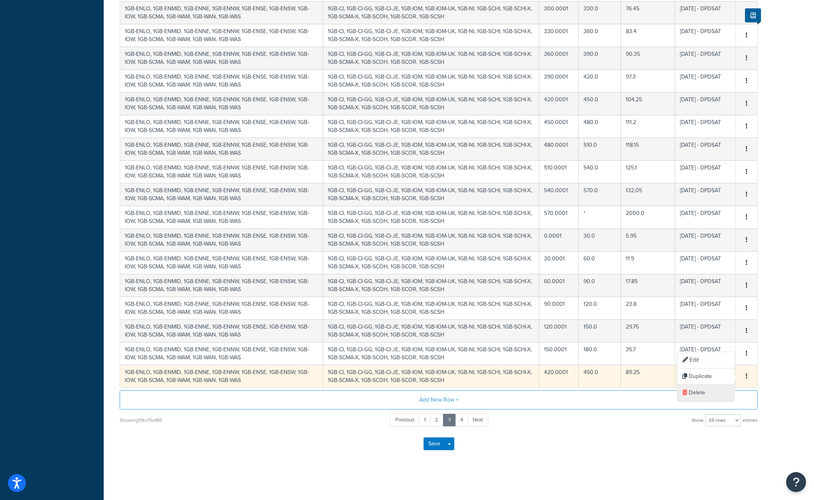
click at [702, 392] on div "Delete" at bounding box center [706, 393] width 57 height 16
click at [746, 377] on icon "button" at bounding box center [747, 376] width 2 height 6
click at [701, 394] on div "Delete" at bounding box center [706, 393] width 57 height 16
click at [747, 376] on icon "button" at bounding box center [747, 376] width 2 height 6
click at [702, 394] on div "Delete" at bounding box center [706, 393] width 57 height 16
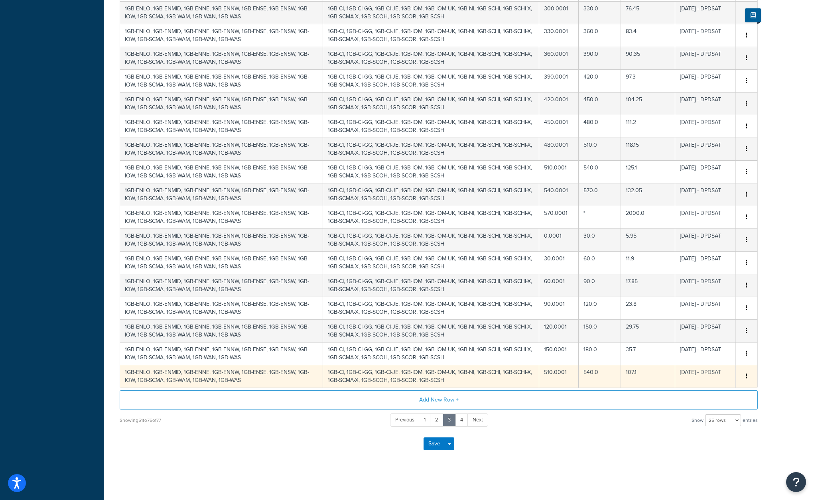
click at [746, 376] on icon "button" at bounding box center [747, 376] width 2 height 6
click at [692, 392] on div "Delete" at bounding box center [706, 393] width 57 height 16
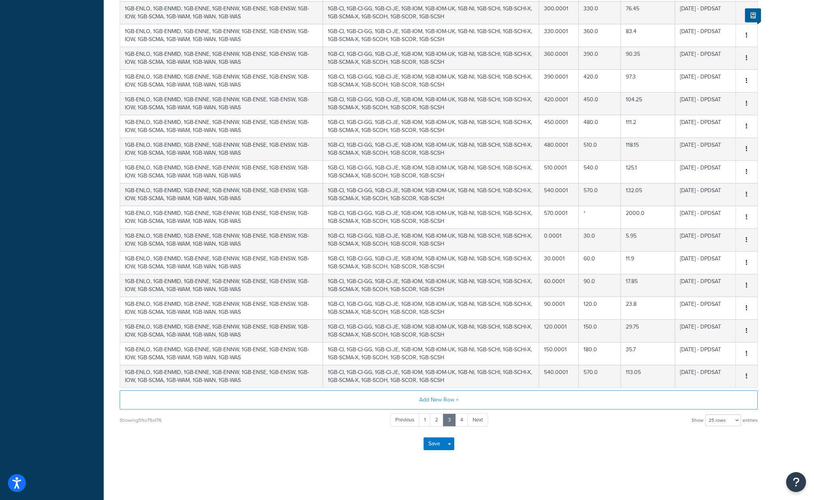
click at [746, 375] on icon "button" at bounding box center [747, 376] width 2 height 6
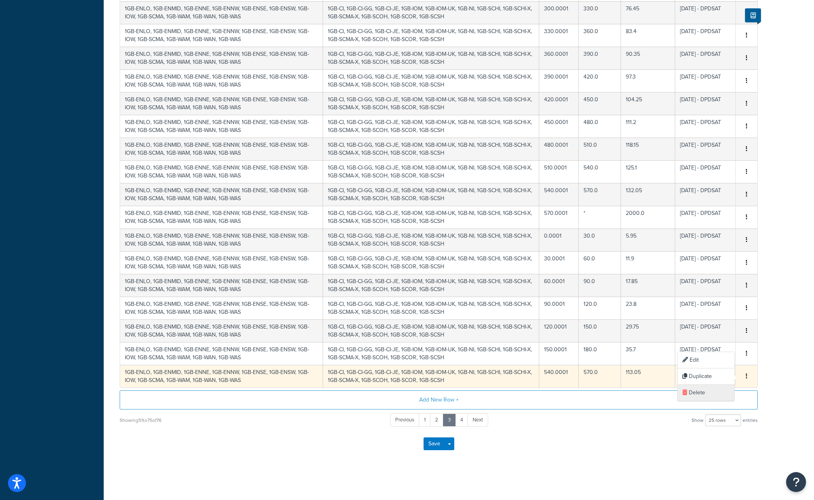
drag, startPoint x: 698, startPoint y: 390, endPoint x: 722, endPoint y: 389, distance: 24.0
click at [699, 390] on div "Delete" at bounding box center [706, 393] width 57 height 16
click at [746, 375] on icon "button" at bounding box center [747, 376] width 2 height 6
click at [698, 392] on div "Delete" at bounding box center [706, 393] width 57 height 16
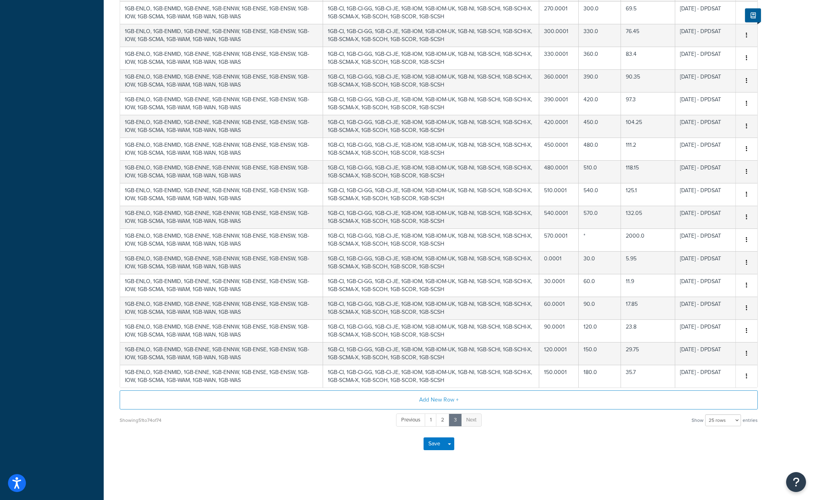
click at [747, 375] on icon "button" at bounding box center [747, 376] width 2 height 6
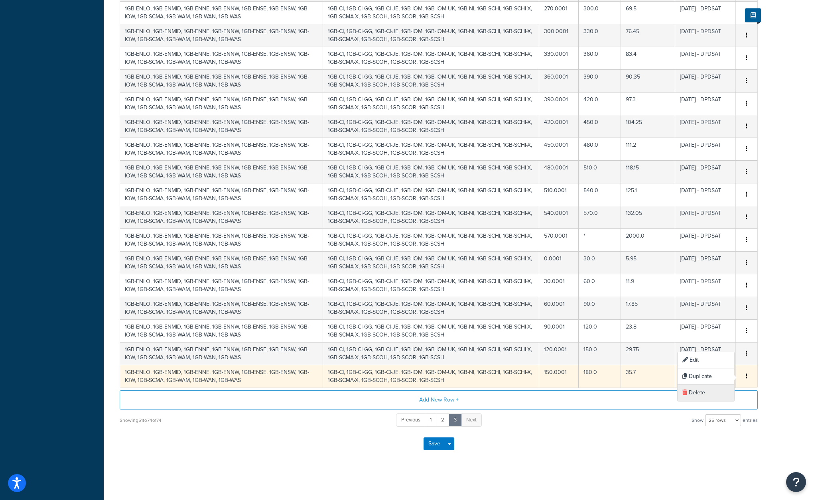
drag, startPoint x: 688, startPoint y: 393, endPoint x: 699, endPoint y: 391, distance: 11.3
click at [689, 393] on div "Delete" at bounding box center [706, 393] width 57 height 16
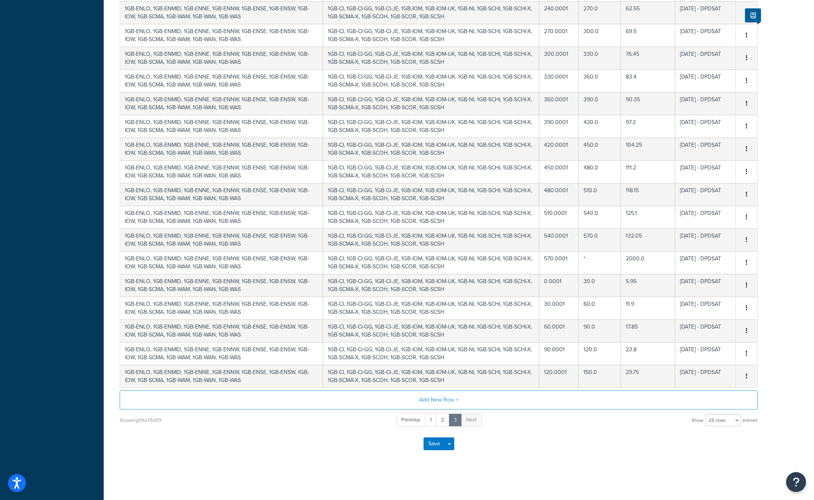
scroll to position [303, 0]
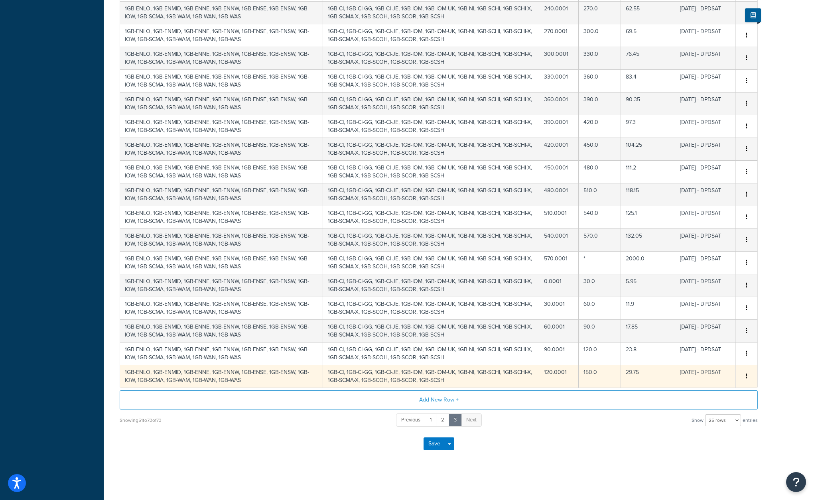
click at [748, 375] on button "button" at bounding box center [746, 376] width 6 height 9
click at [703, 389] on div "Delete" at bounding box center [706, 393] width 57 height 16
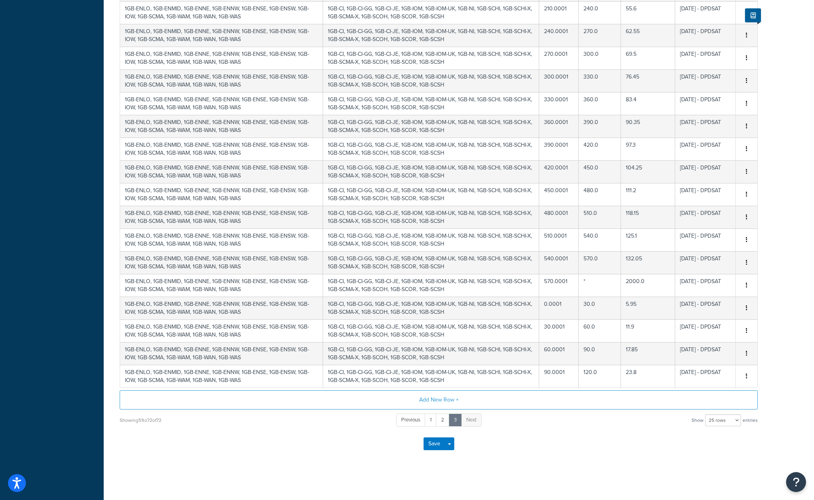
click at [745, 375] on button "button" at bounding box center [746, 376] width 6 height 9
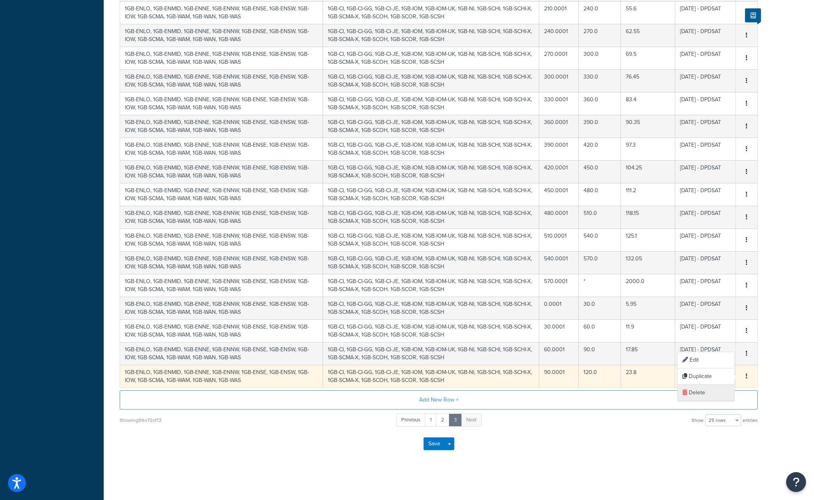
click at [705, 393] on div "Delete" at bounding box center [706, 393] width 57 height 16
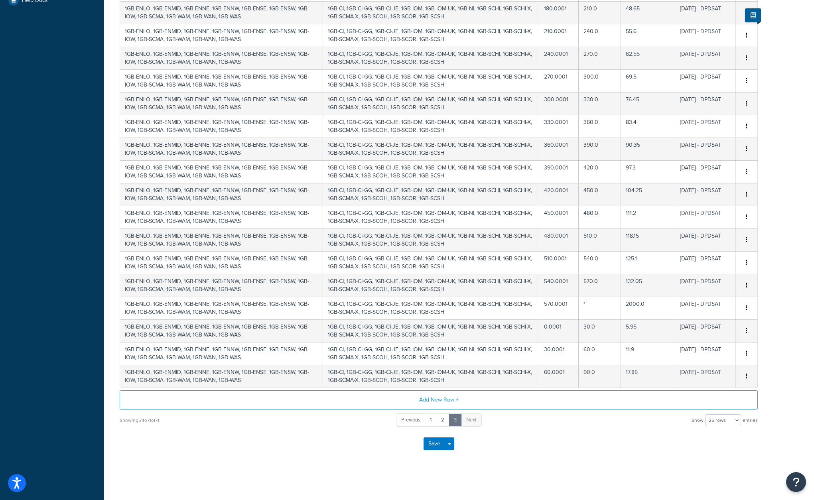
scroll to position [257, 0]
click at [747, 376] on icon "button" at bounding box center [747, 376] width 2 height 6
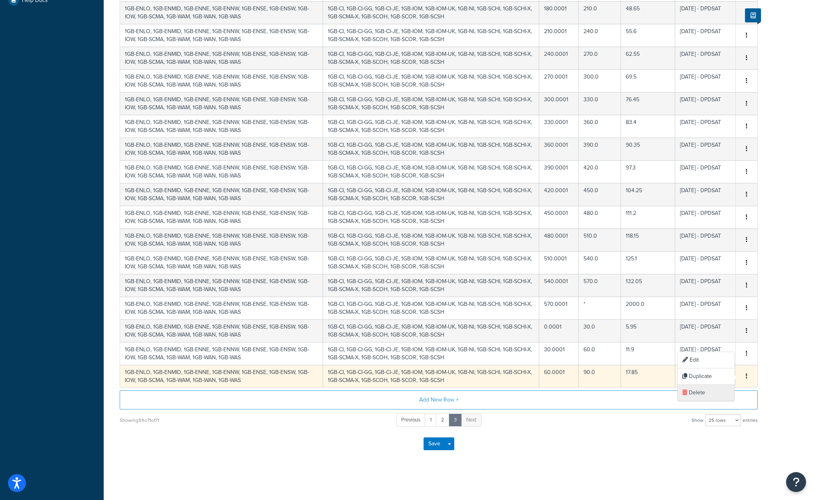
click at [705, 392] on div "Delete" at bounding box center [706, 393] width 57 height 16
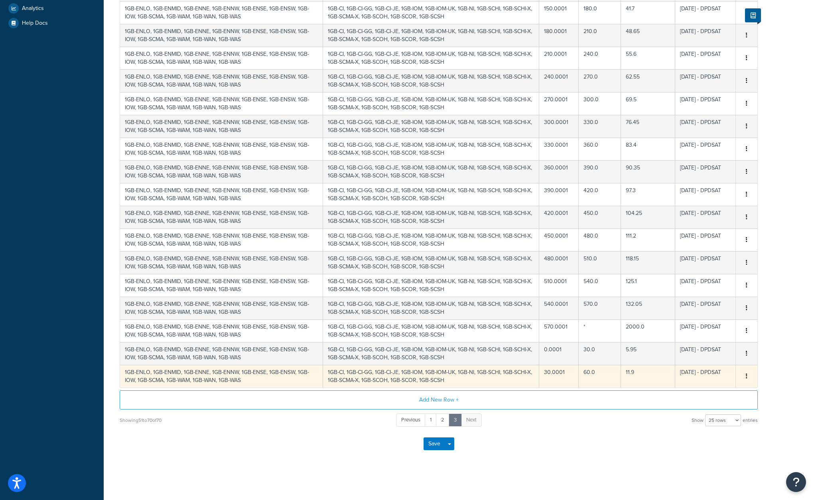
click at [746, 375] on icon "button" at bounding box center [747, 376] width 2 height 6
click at [707, 394] on div "Delete" at bounding box center [706, 393] width 57 height 16
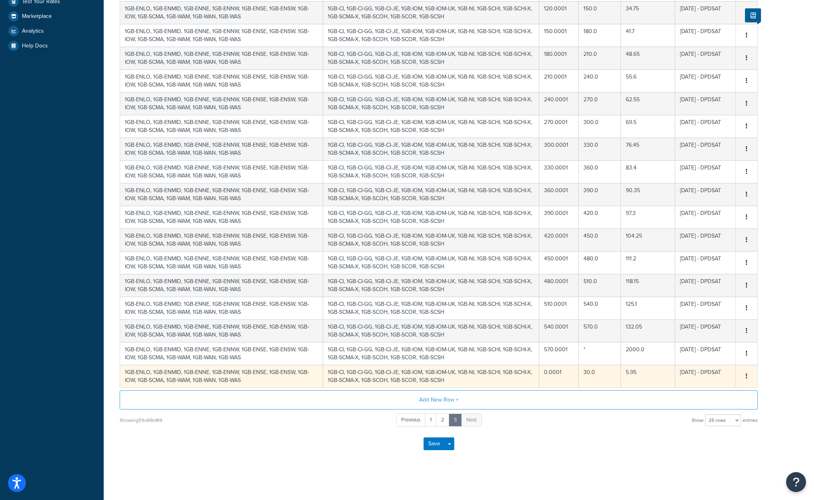
click at [747, 376] on icon "button" at bounding box center [747, 376] width 2 height 6
click at [704, 392] on div "Delete" at bounding box center [706, 393] width 57 height 16
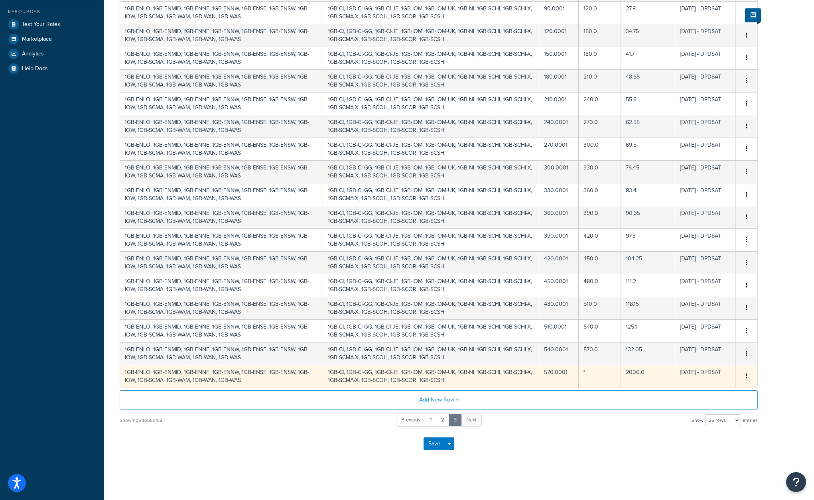
click at [747, 375] on button "button" at bounding box center [746, 376] width 6 height 9
click at [704, 392] on div "Delete" at bounding box center [706, 393] width 57 height 16
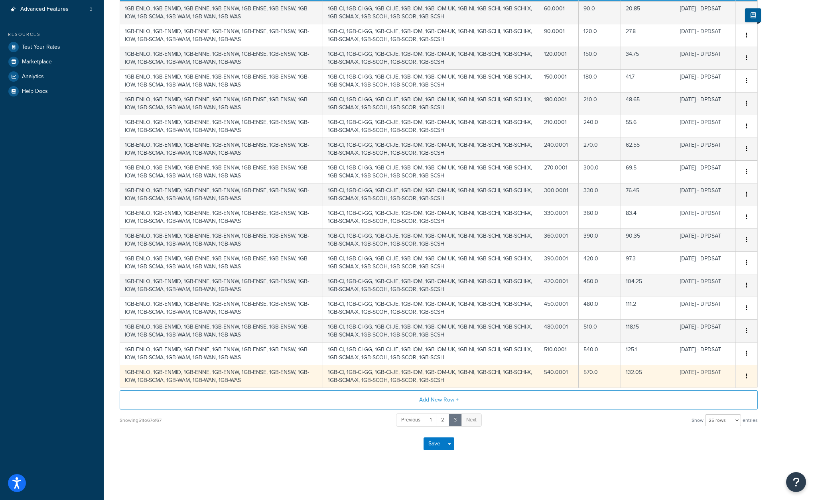
scroll to position [166, 0]
click at [747, 377] on button "button" at bounding box center [746, 376] width 6 height 9
click at [699, 393] on div "Delete" at bounding box center [706, 393] width 57 height 16
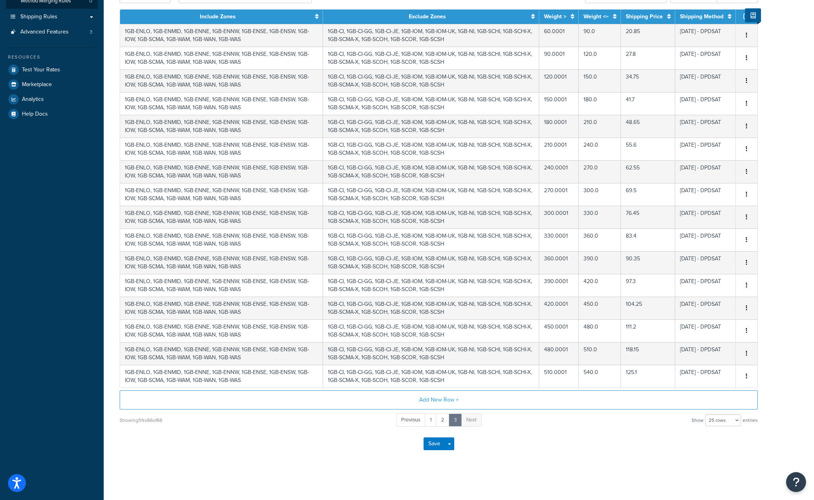
scroll to position [144, 0]
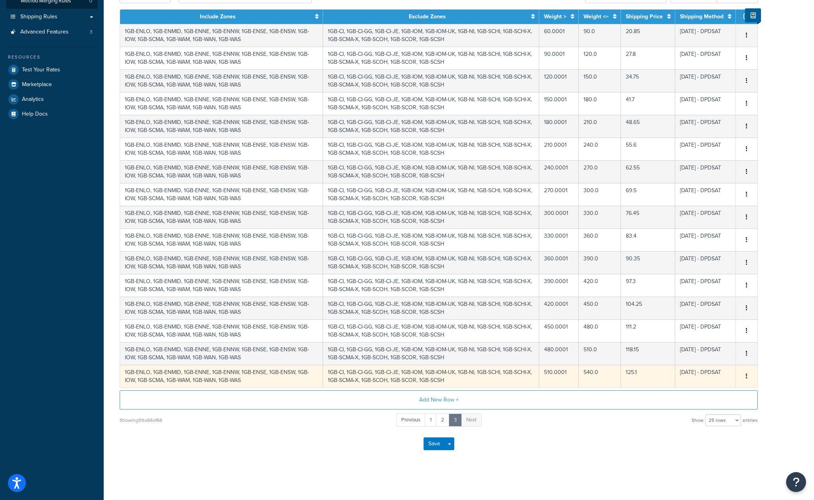
click at [747, 376] on button "button" at bounding box center [746, 376] width 6 height 9
click at [704, 391] on div "Delete" at bounding box center [706, 393] width 57 height 16
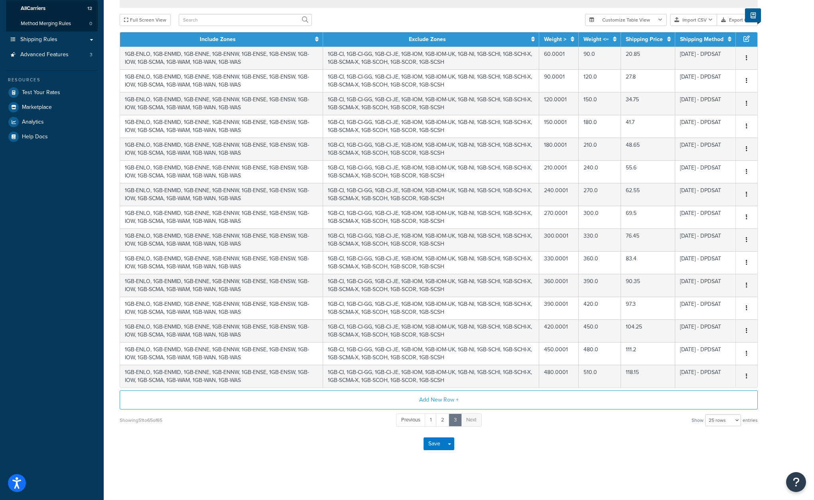
scroll to position [121, 0]
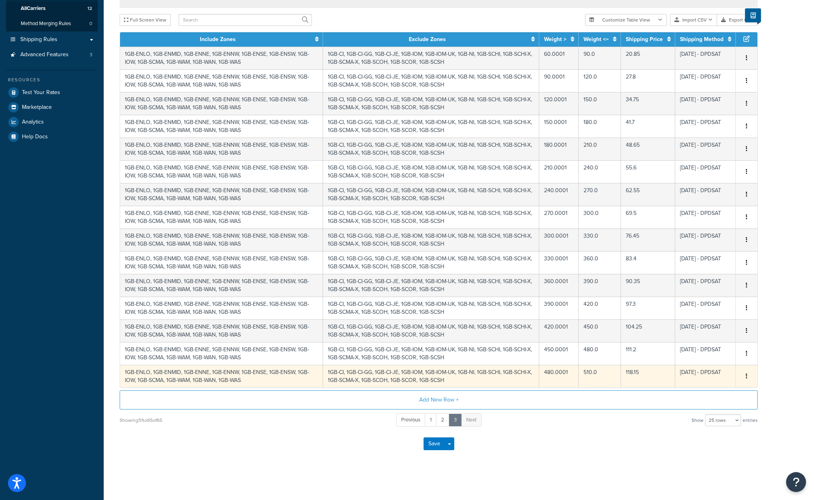
click at [747, 376] on icon "button" at bounding box center [747, 376] width 2 height 6
click at [704, 393] on div "Delete" at bounding box center [706, 393] width 57 height 16
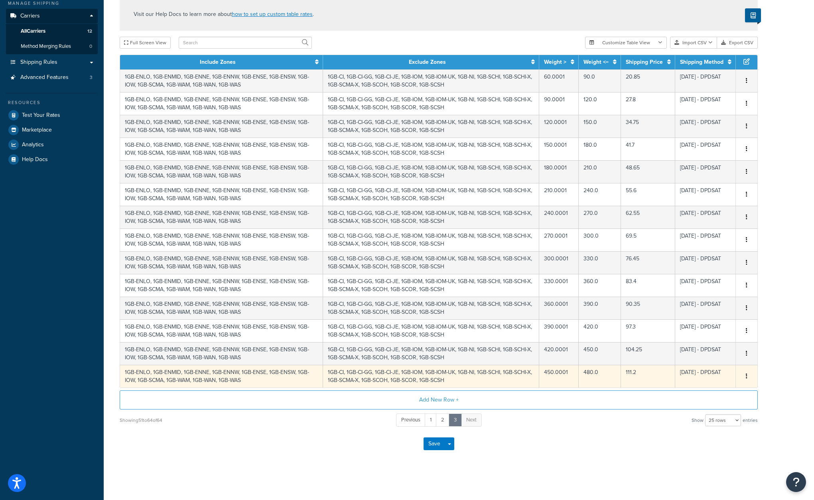
scroll to position [98, 0]
click at [745, 377] on button "button" at bounding box center [746, 376] width 6 height 9
click at [701, 393] on div "Delete" at bounding box center [706, 393] width 57 height 16
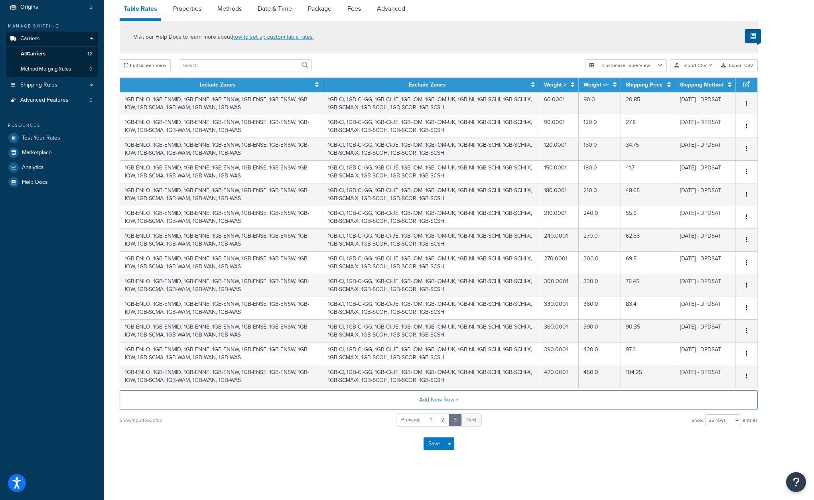
click at [745, 376] on button "button" at bounding box center [746, 376] width 6 height 9
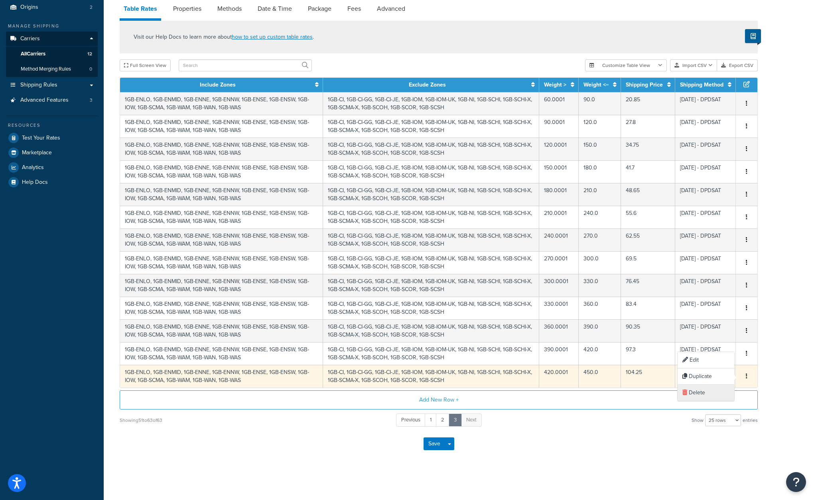
click at [704, 392] on div "Delete" at bounding box center [706, 393] width 57 height 16
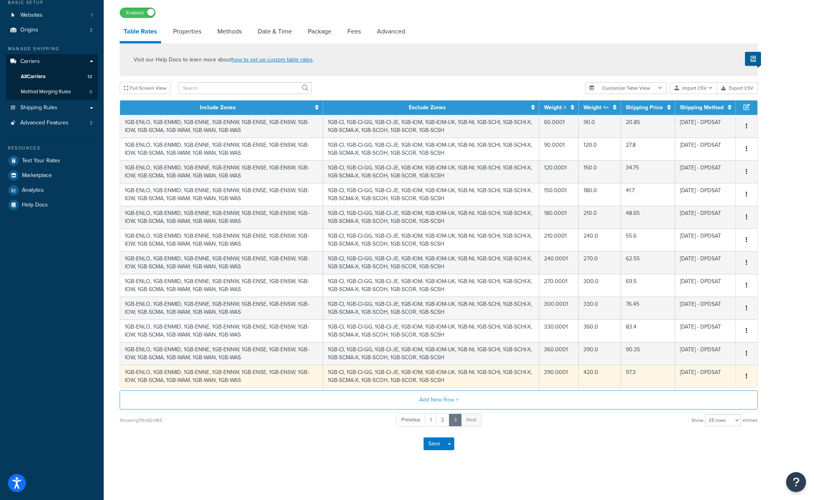
scroll to position [53, 0]
click at [745, 375] on button "button" at bounding box center [746, 376] width 6 height 9
click at [697, 393] on div "Delete" at bounding box center [706, 393] width 57 height 16
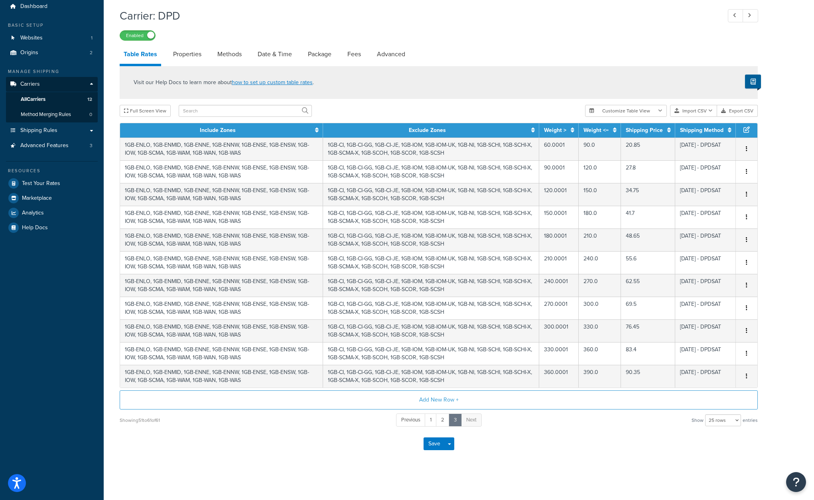
click at [745, 376] on button "button" at bounding box center [746, 376] width 6 height 9
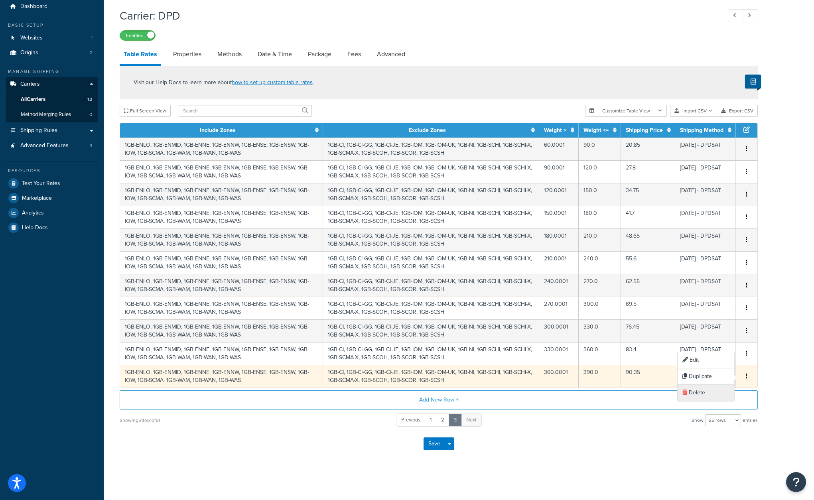
click at [704, 392] on div "Delete" at bounding box center [706, 393] width 57 height 16
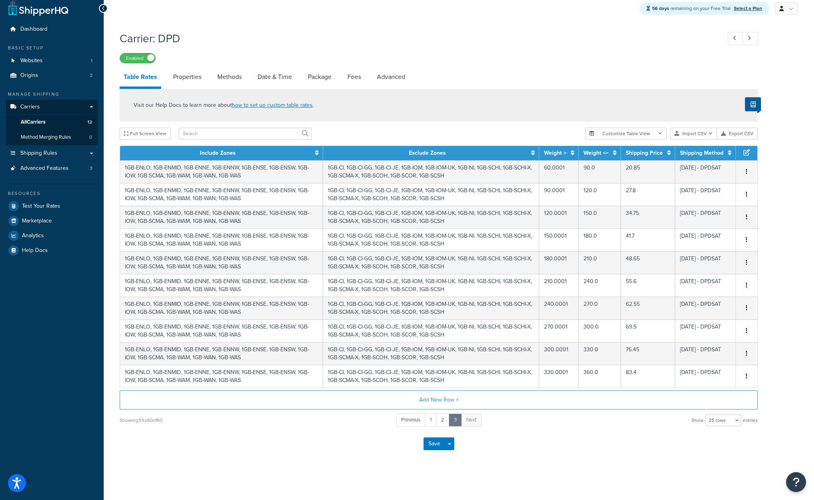
scroll to position [7, 0]
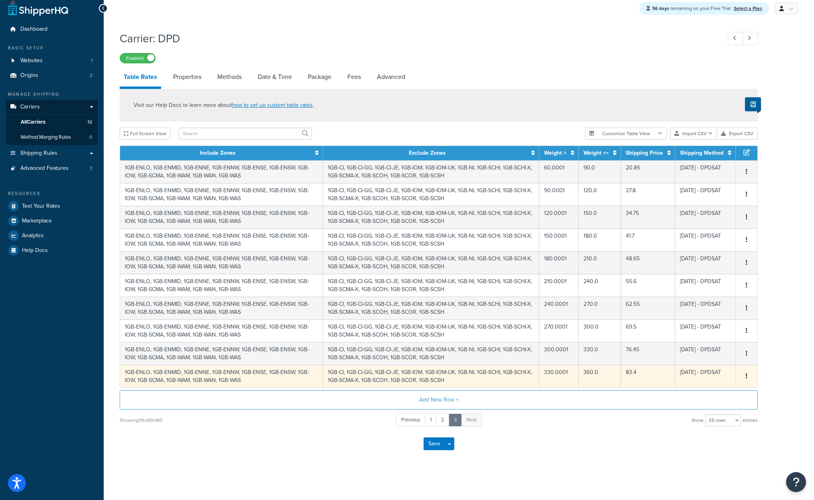
click at [747, 374] on icon "button" at bounding box center [747, 376] width 2 height 6
click at [704, 392] on div "Delete" at bounding box center [706, 393] width 57 height 16
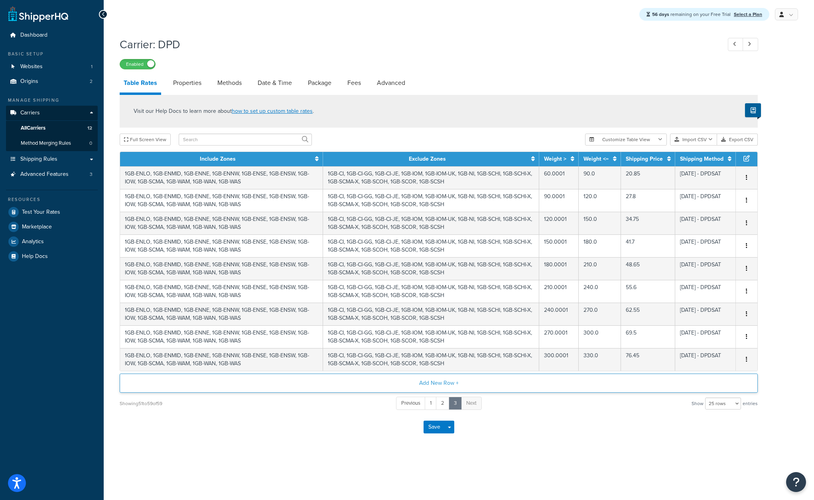
scroll to position [0, 0]
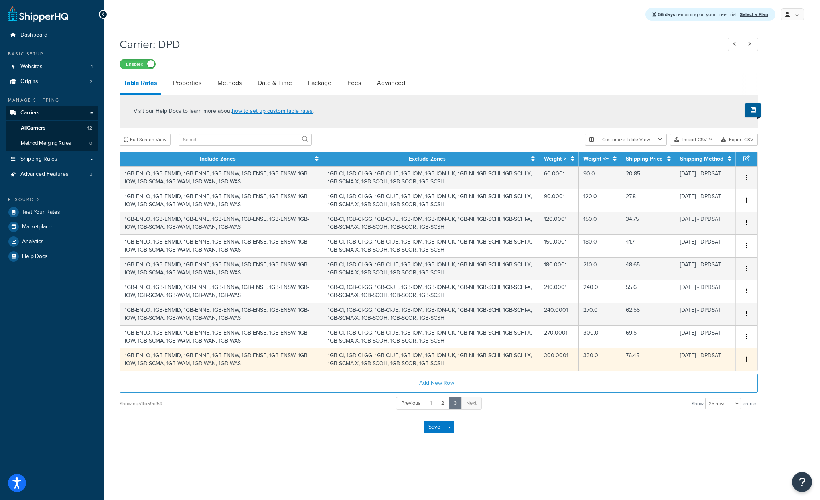
click at [748, 359] on button "button" at bounding box center [746, 359] width 6 height 9
click at [705, 378] on div "Delete" at bounding box center [706, 377] width 57 height 16
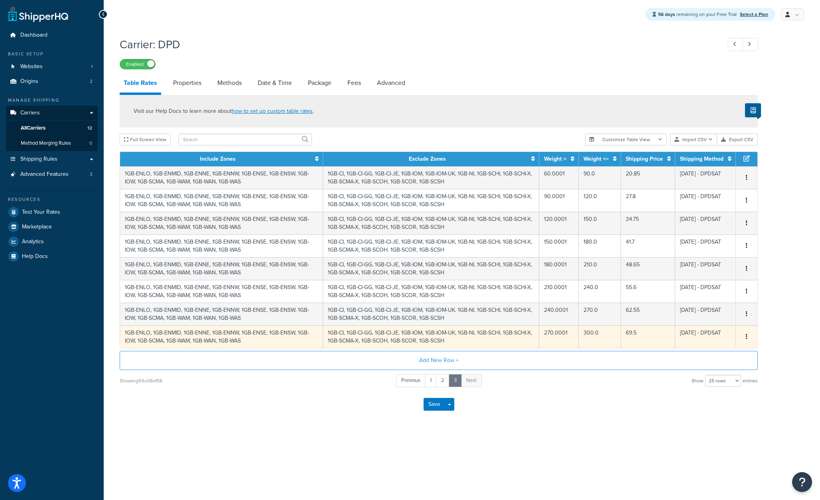
click at [748, 337] on button "button" at bounding box center [746, 337] width 6 height 9
click at [707, 356] on div "Delete" at bounding box center [706, 355] width 57 height 16
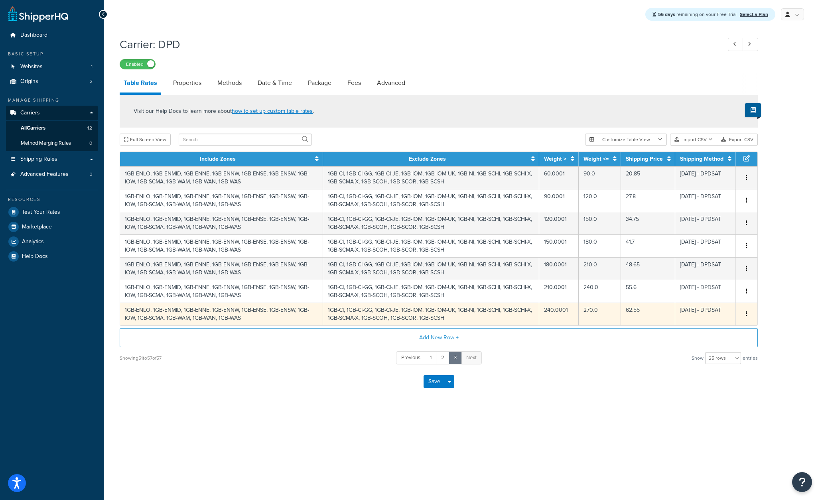
drag, startPoint x: 746, startPoint y: 315, endPoint x: 728, endPoint y: 325, distance: 20.0
click at [745, 315] on button "button" at bounding box center [746, 314] width 6 height 9
click at [706, 332] on div "Delete" at bounding box center [706, 332] width 57 height 16
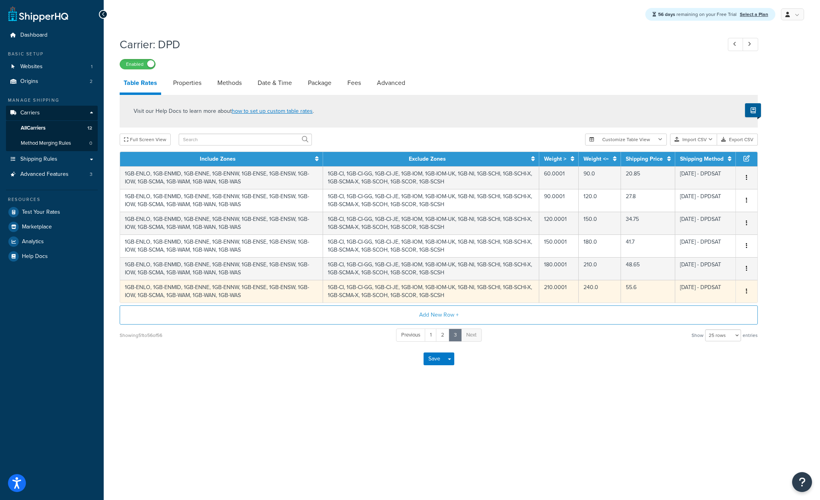
click at [747, 290] on icon "button" at bounding box center [747, 291] width 2 height 6
click at [698, 309] on div "Delete" at bounding box center [706, 309] width 57 height 16
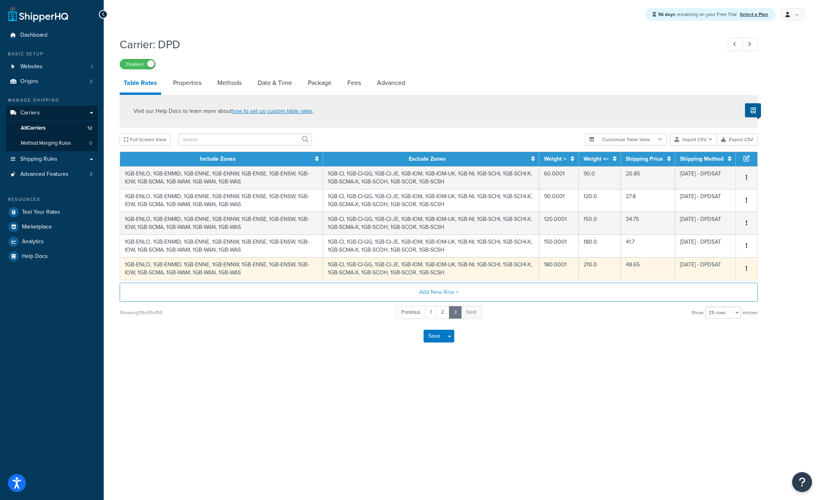
drag, startPoint x: 747, startPoint y: 267, endPoint x: 733, endPoint y: 273, distance: 14.8
click at [746, 268] on icon "button" at bounding box center [747, 269] width 2 height 6
click at [700, 288] on div "Delete" at bounding box center [706, 286] width 57 height 16
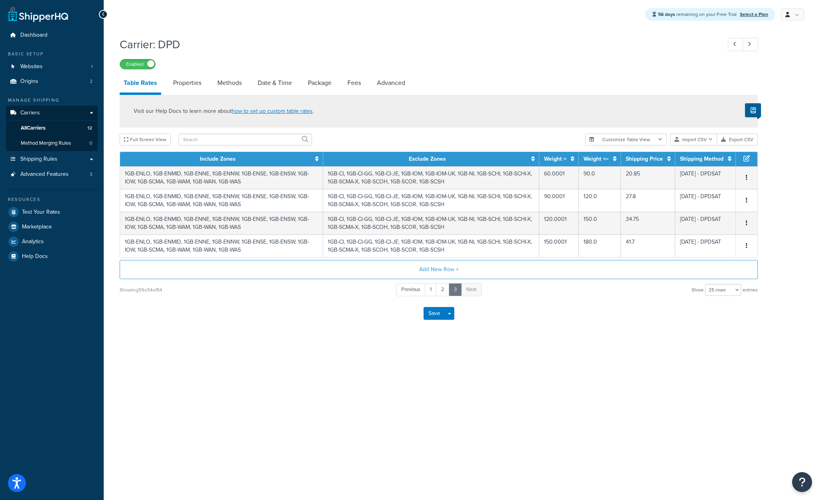
click at [747, 245] on button "button" at bounding box center [746, 246] width 6 height 9
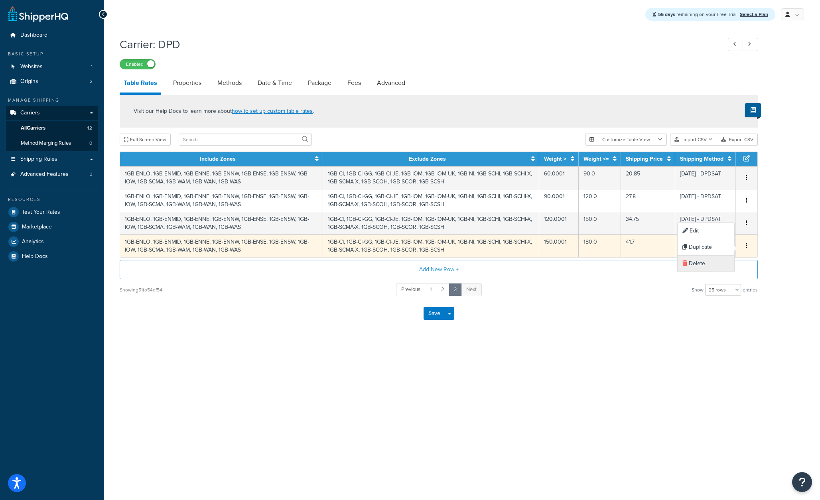
click at [702, 263] on div "Delete" at bounding box center [706, 264] width 57 height 16
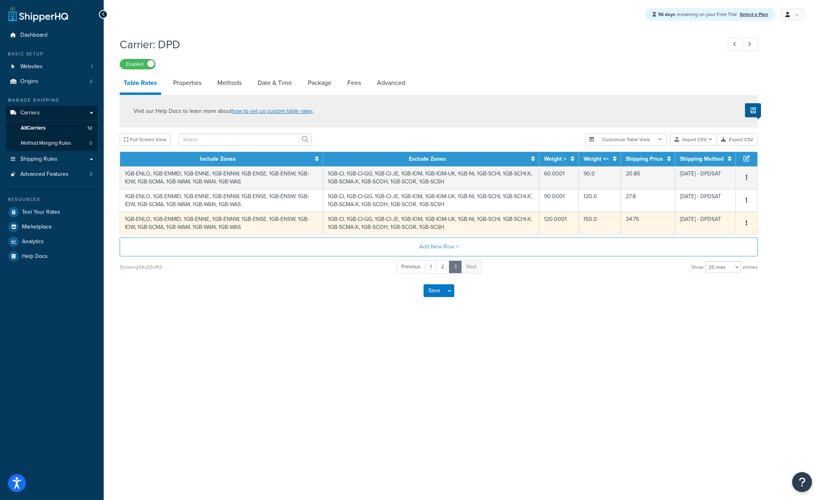
click at [745, 221] on button "button" at bounding box center [746, 223] width 6 height 9
click at [701, 238] on div "Delete" at bounding box center [706, 241] width 57 height 16
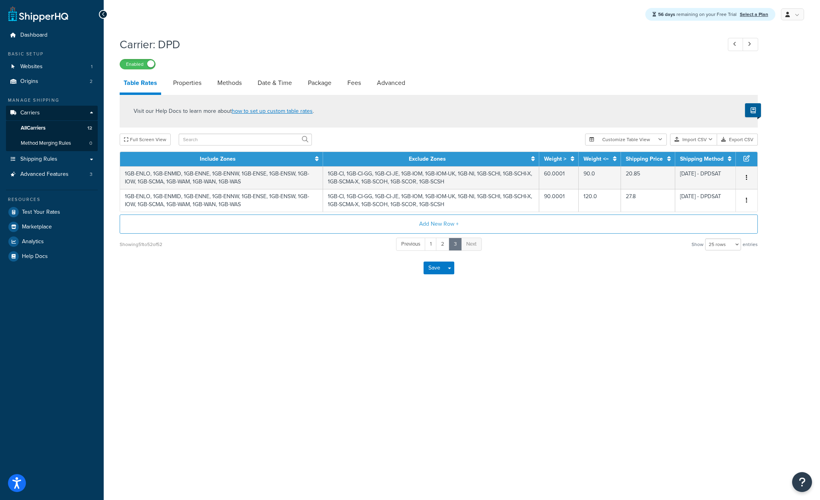
click at [747, 199] on icon "button" at bounding box center [747, 200] width 2 height 6
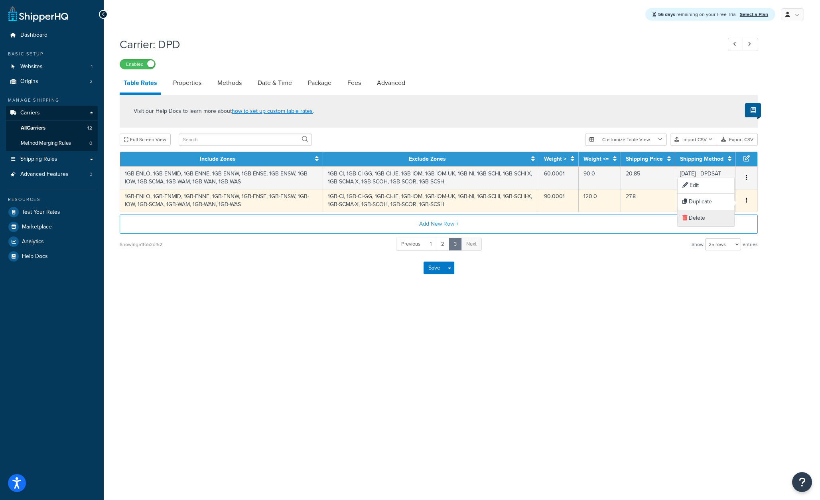
click at [700, 219] on div "Delete" at bounding box center [706, 218] width 57 height 16
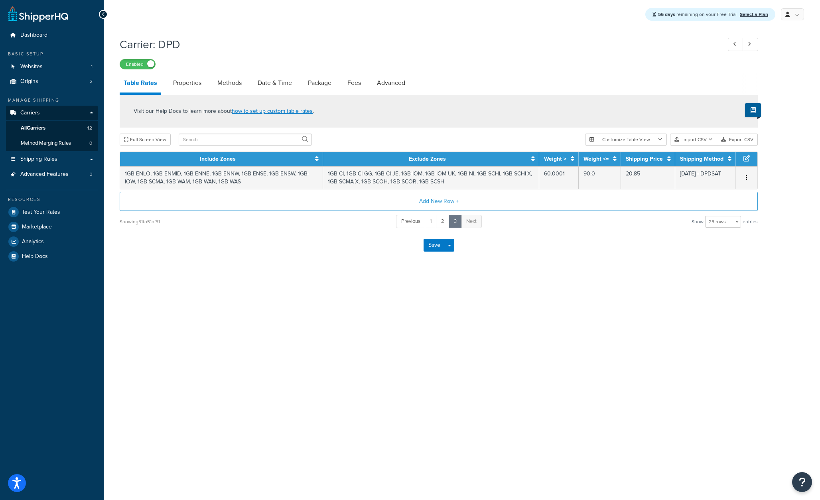
click at [746, 177] on icon "button" at bounding box center [747, 178] width 2 height 6
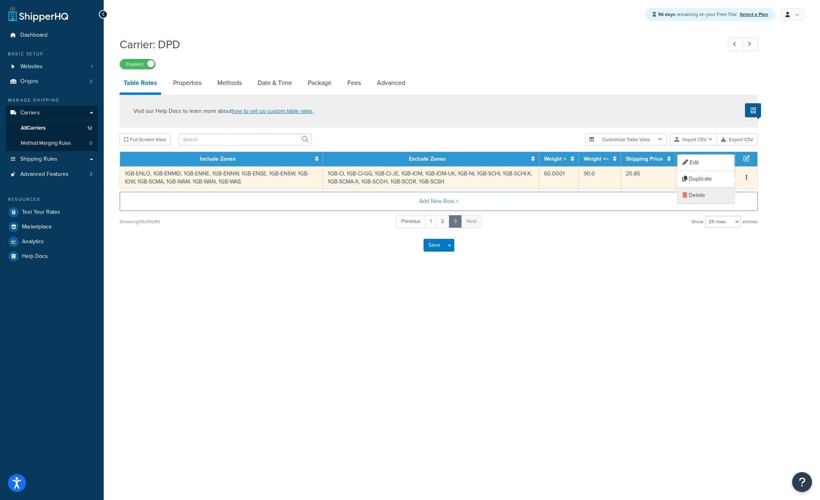
click at [698, 192] on div "Delete" at bounding box center [706, 195] width 57 height 16
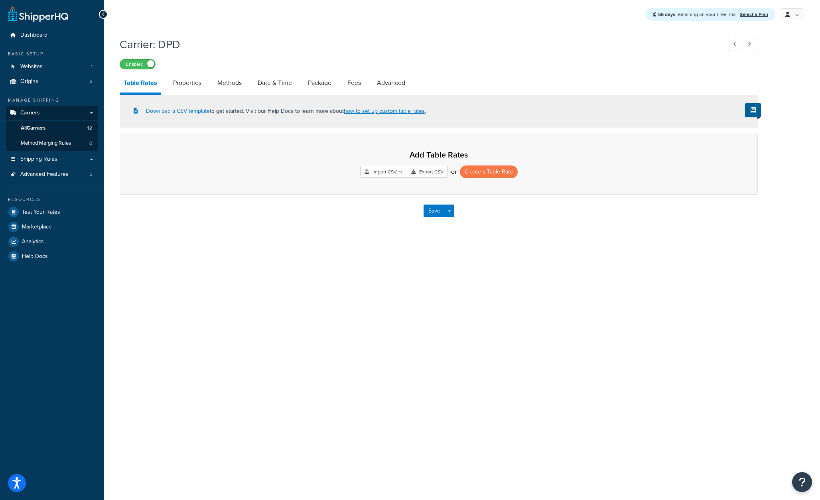
select select "25"
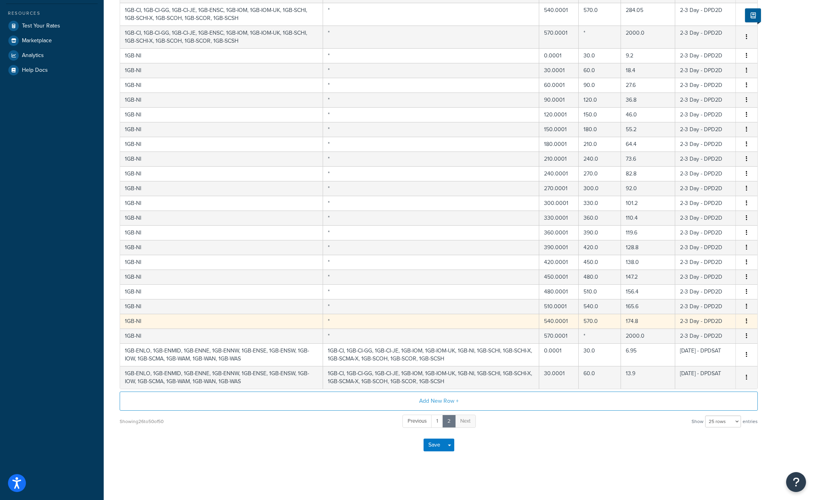
scroll to position [189, 0]
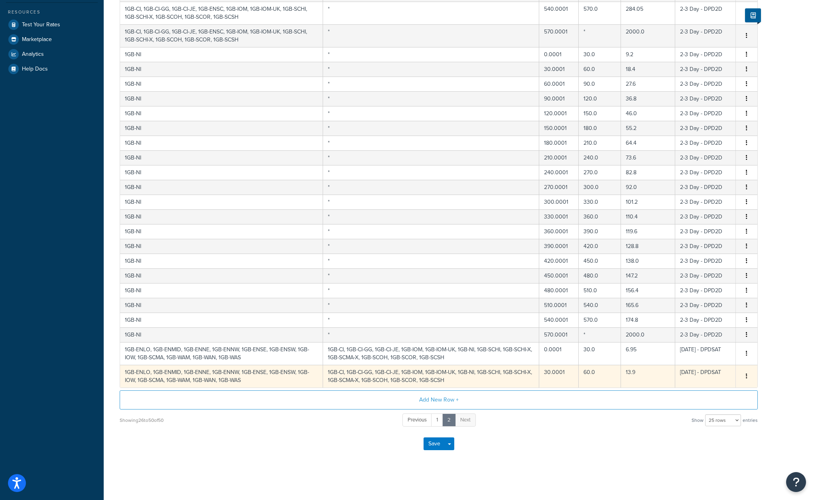
click at [746, 376] on icon "button" at bounding box center [747, 376] width 2 height 6
click at [692, 393] on div "Delete" at bounding box center [706, 393] width 57 height 16
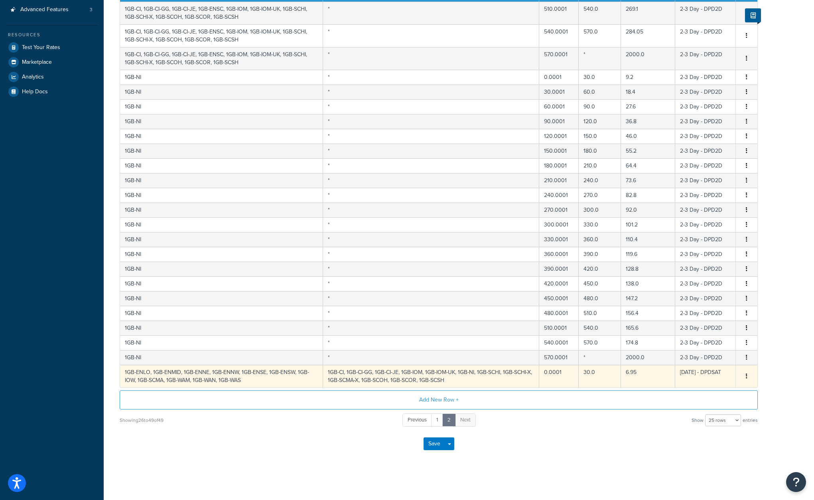
drag, startPoint x: 746, startPoint y: 376, endPoint x: 725, endPoint y: 384, distance: 22.5
click at [746, 376] on icon "button" at bounding box center [747, 376] width 2 height 6
click at [694, 389] on div "Delete" at bounding box center [706, 393] width 57 height 16
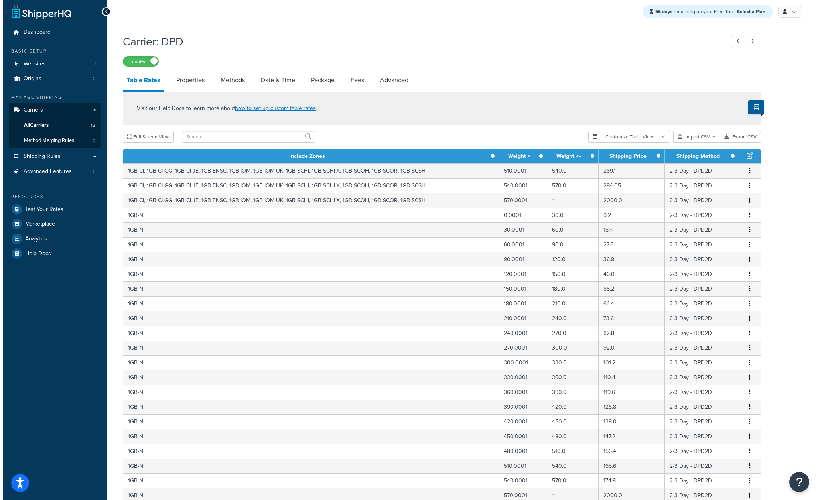
scroll to position [0, 0]
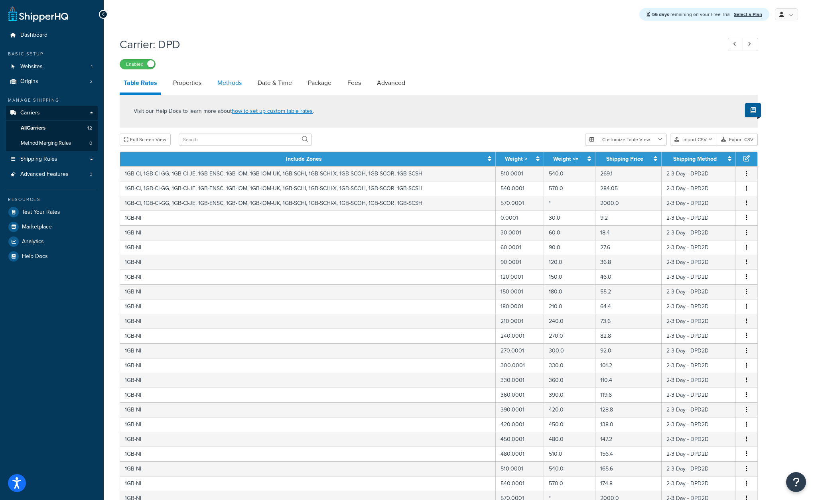
click at [233, 82] on link "Methods" at bounding box center [229, 82] width 32 height 19
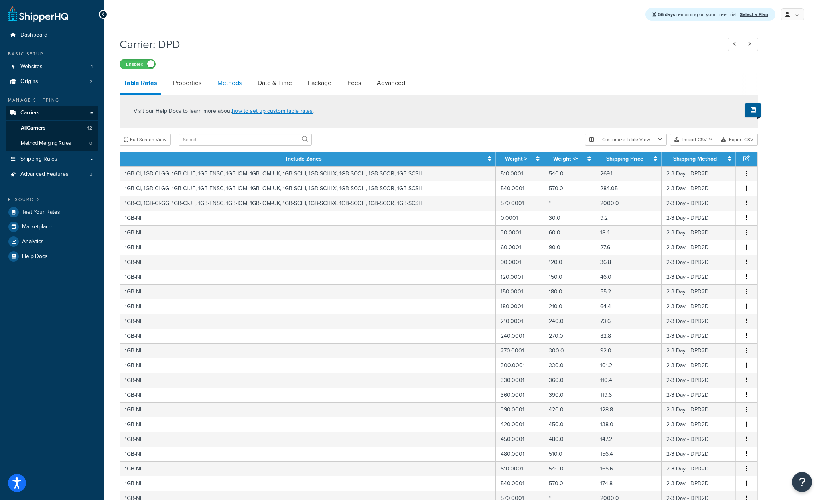
select select "25"
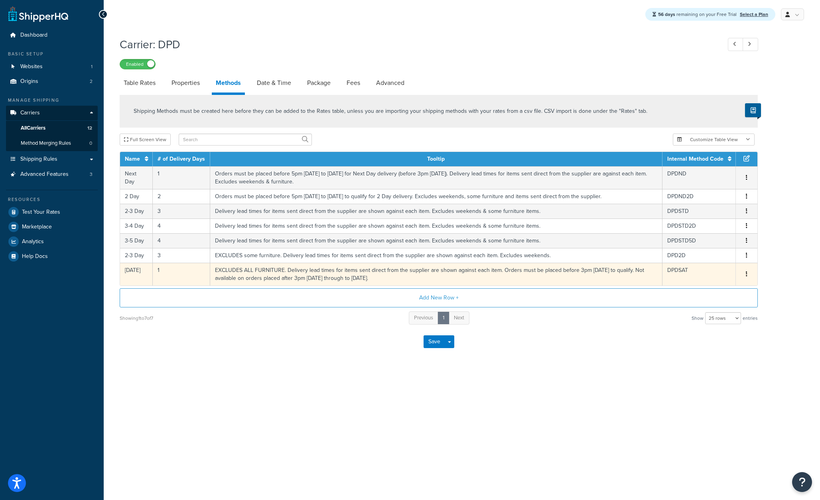
click at [744, 272] on button "button" at bounding box center [746, 274] width 6 height 9
click at [701, 282] on div "Delete" at bounding box center [706, 284] width 57 height 16
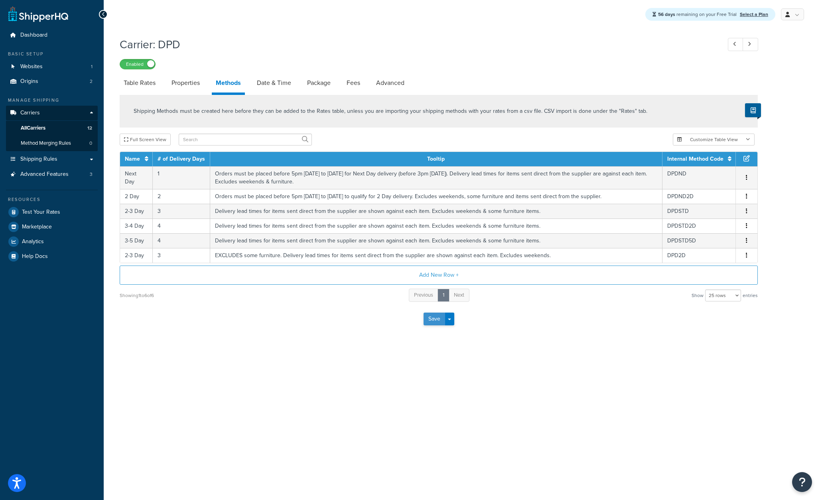
click at [432, 319] on button "Save" at bounding box center [435, 319] width 22 height 13
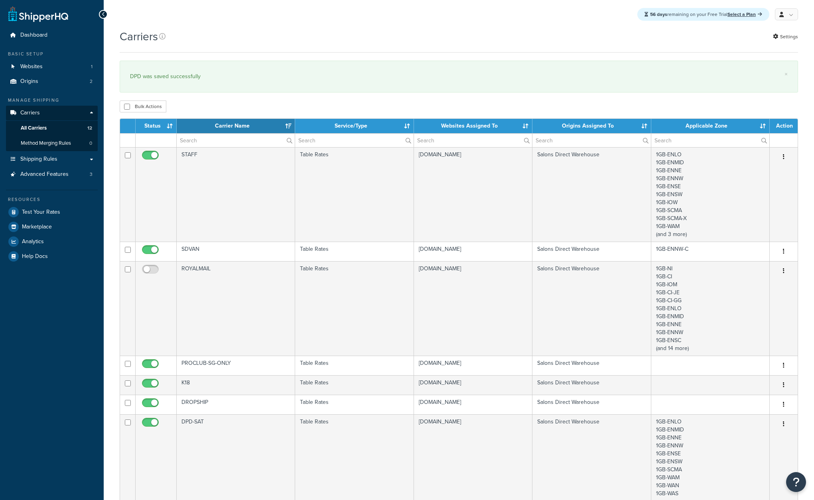
select select "15"
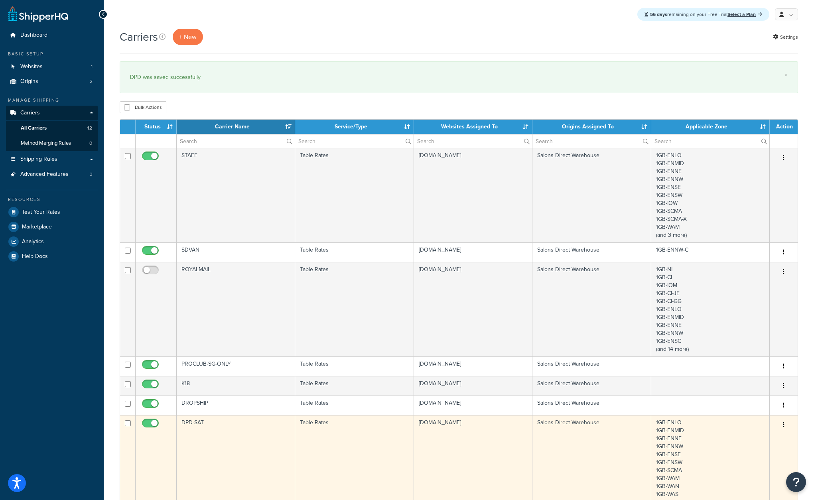
click at [154, 424] on input "checkbox" at bounding box center [151, 425] width 22 height 10
checkbox input "false"
